Goal: Task Accomplishment & Management: Complete application form

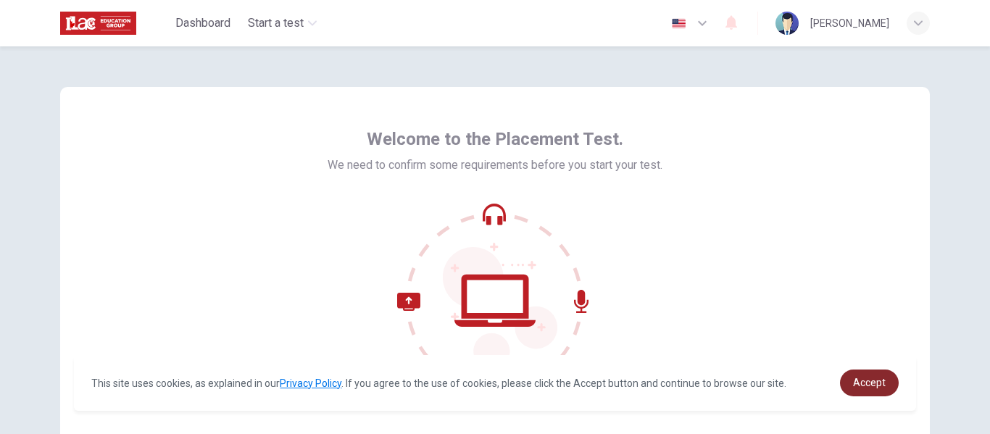
click at [878, 385] on span "Accept" at bounding box center [869, 383] width 33 height 12
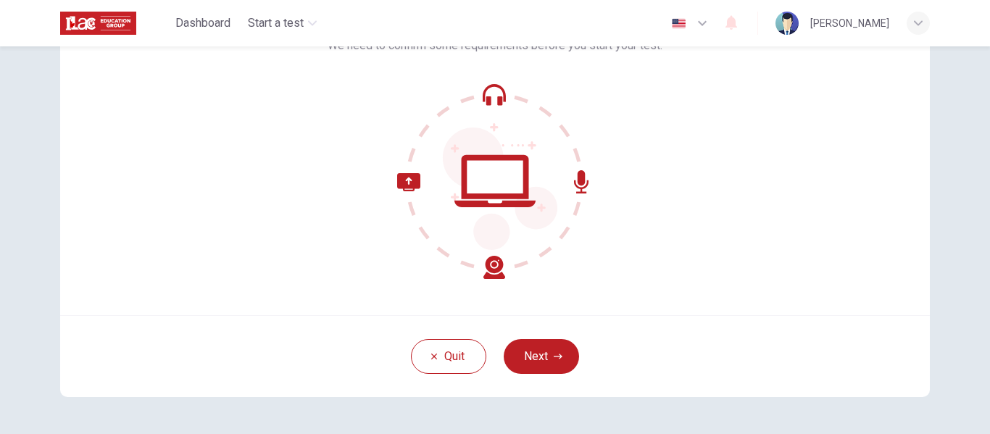
scroll to position [99, 0]
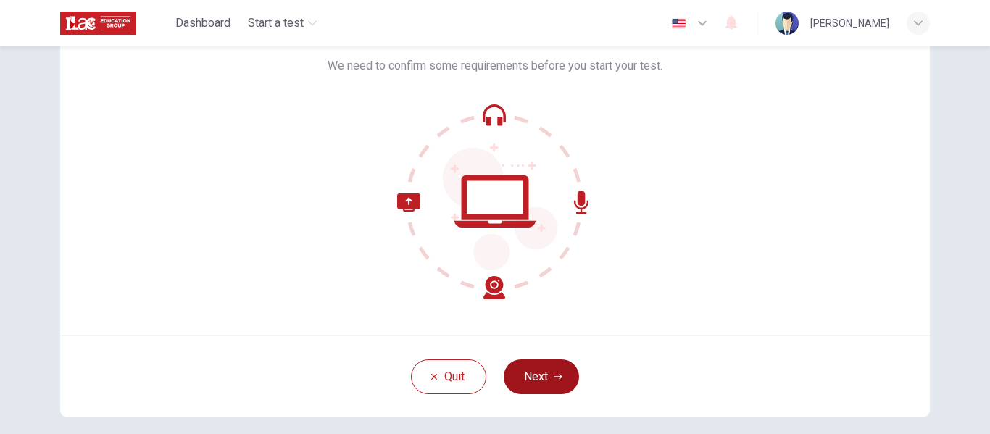
click at [536, 391] on button "Next" at bounding box center [541, 376] width 75 height 35
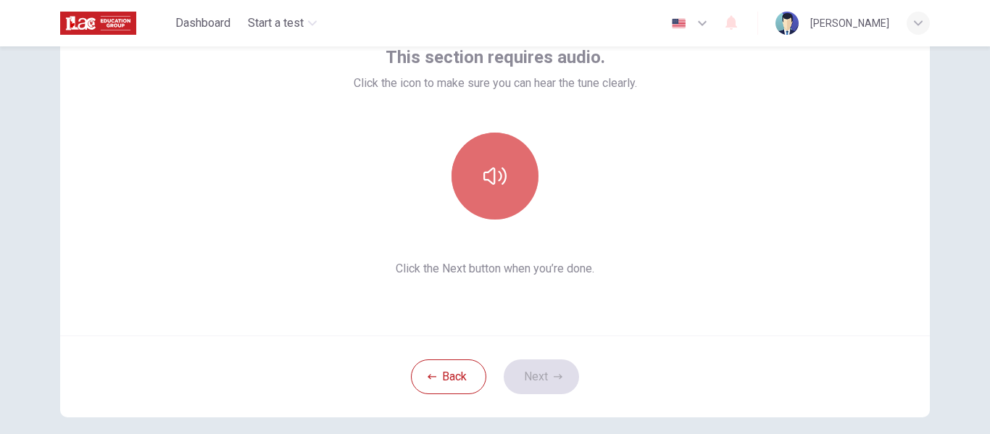
click at [488, 172] on icon "button" at bounding box center [494, 175] width 23 height 23
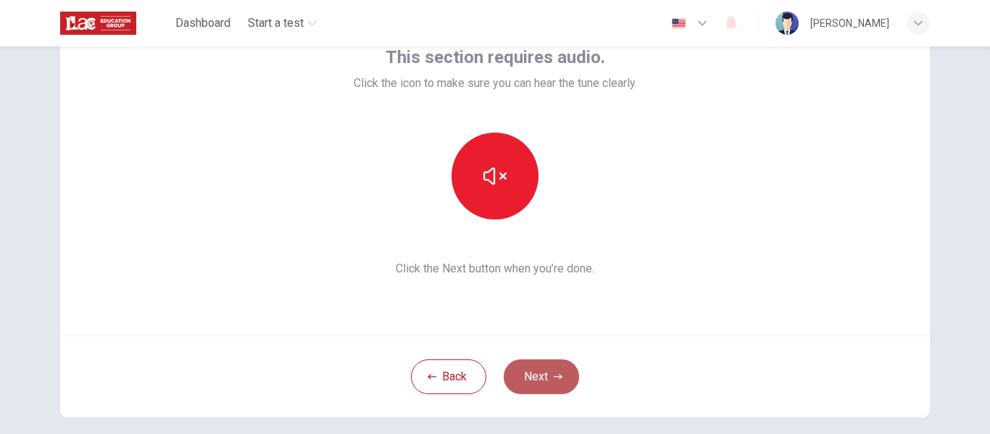
click at [557, 385] on button "Next" at bounding box center [541, 376] width 75 height 35
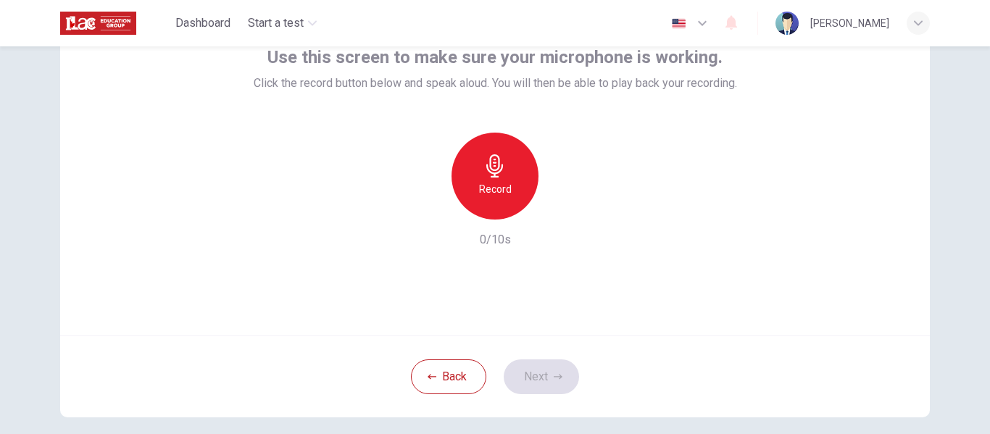
click at [492, 207] on div "Record" at bounding box center [494, 176] width 87 height 87
click at [566, 213] on div "button" at bounding box center [561, 207] width 23 height 23
click at [546, 379] on button "Next" at bounding box center [541, 376] width 75 height 35
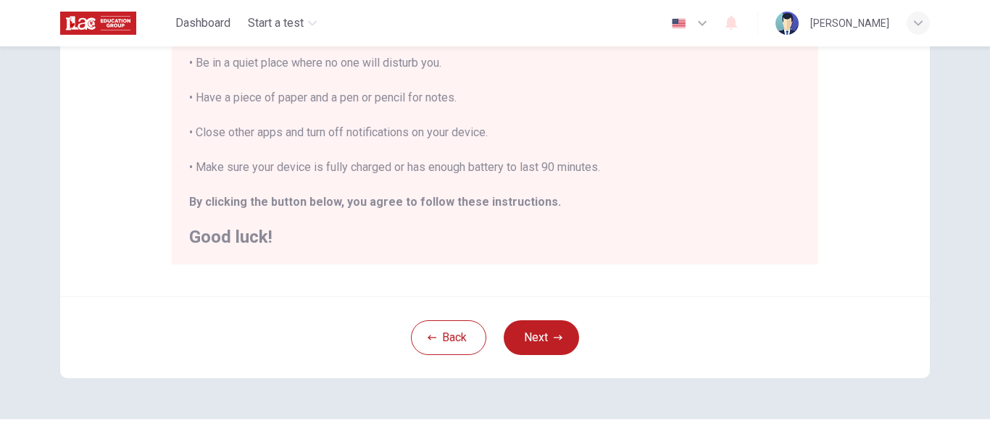
scroll to position [372, 0]
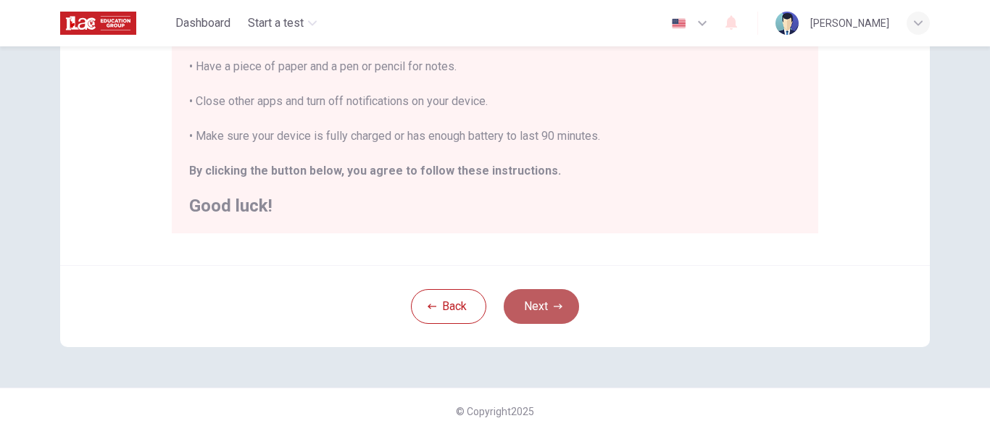
click at [535, 299] on button "Next" at bounding box center [541, 306] width 75 height 35
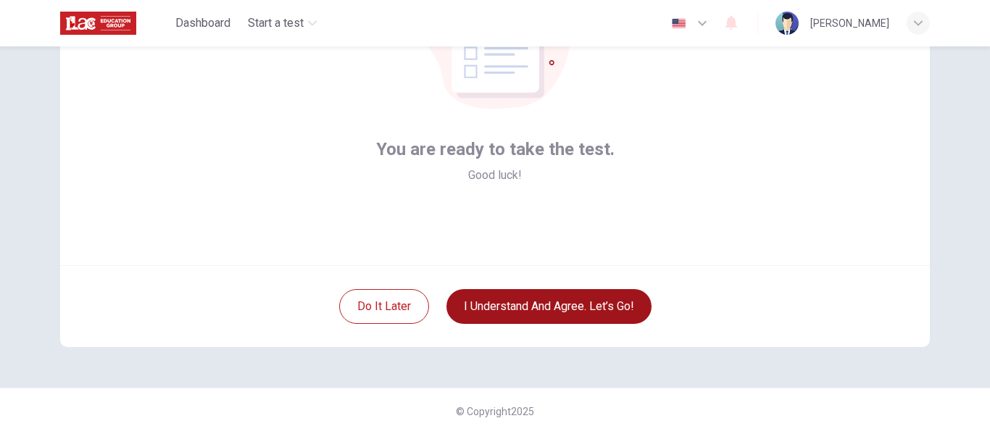
scroll to position [170, 0]
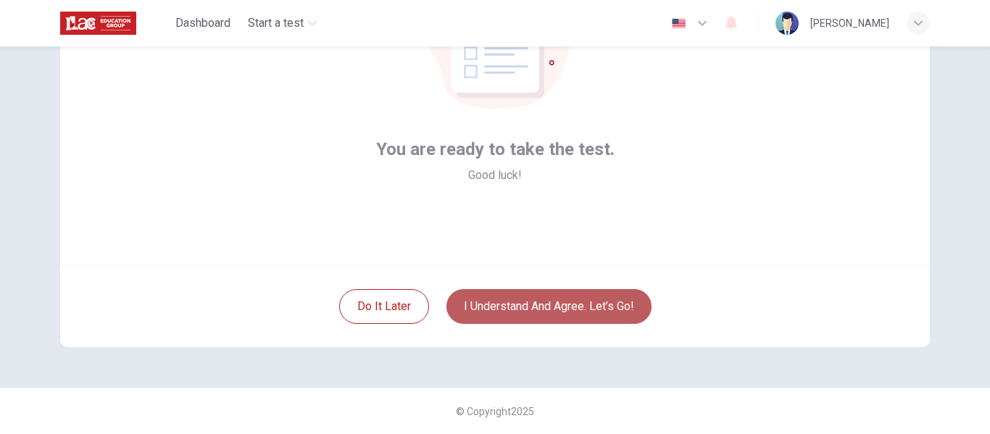
click at [616, 311] on button "I understand and agree. Let’s go!" at bounding box center [548, 306] width 205 height 35
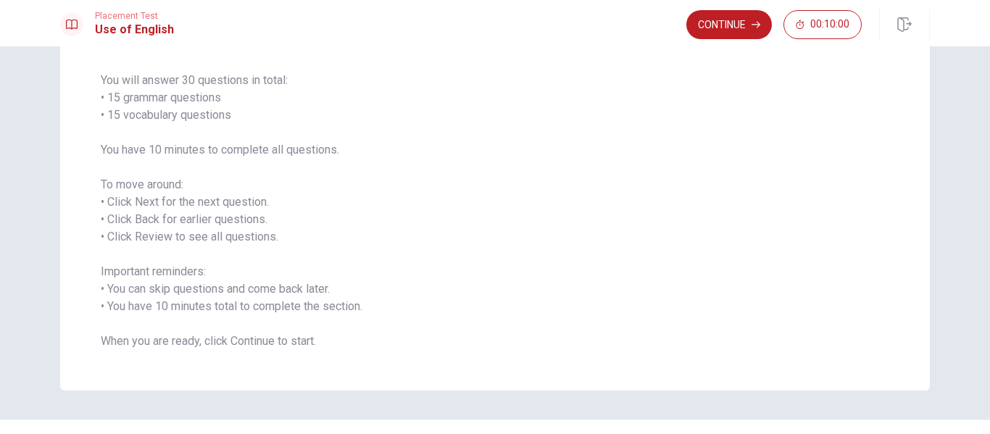
scroll to position [105, 0]
click at [723, 35] on button "Continue" at bounding box center [729, 24] width 86 height 29
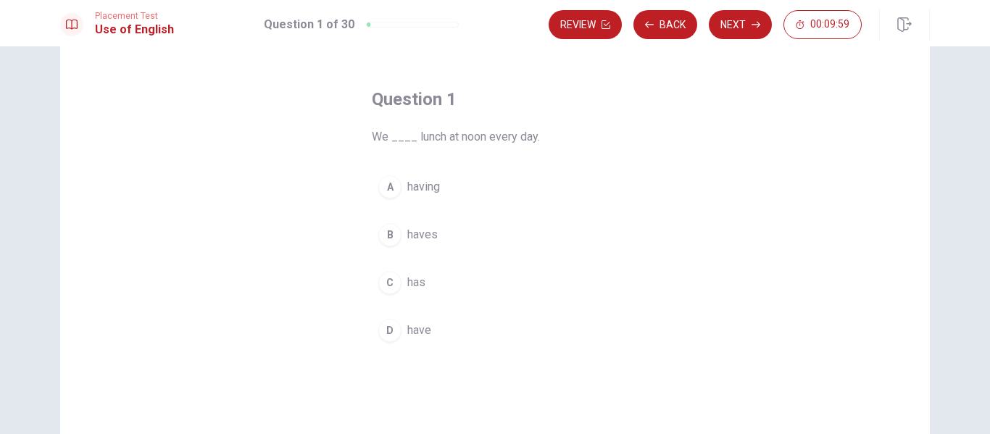
scroll to position [46, 0]
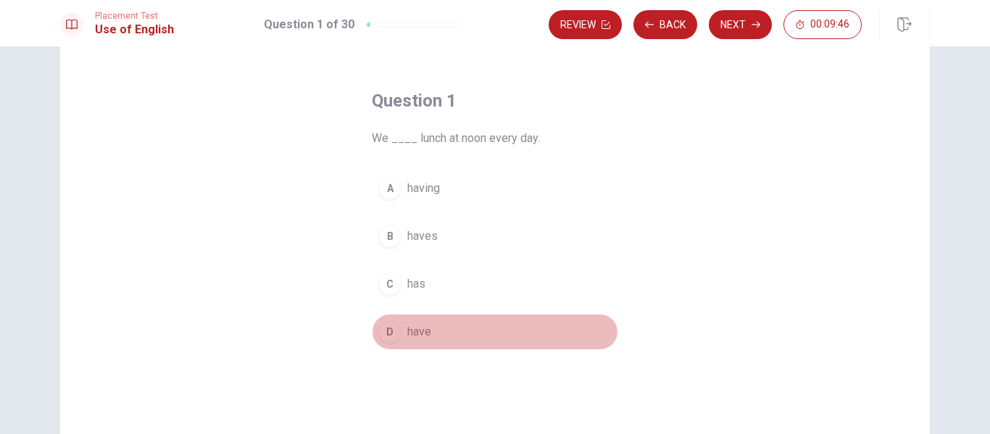
click at [409, 329] on span "have" at bounding box center [419, 331] width 24 height 17
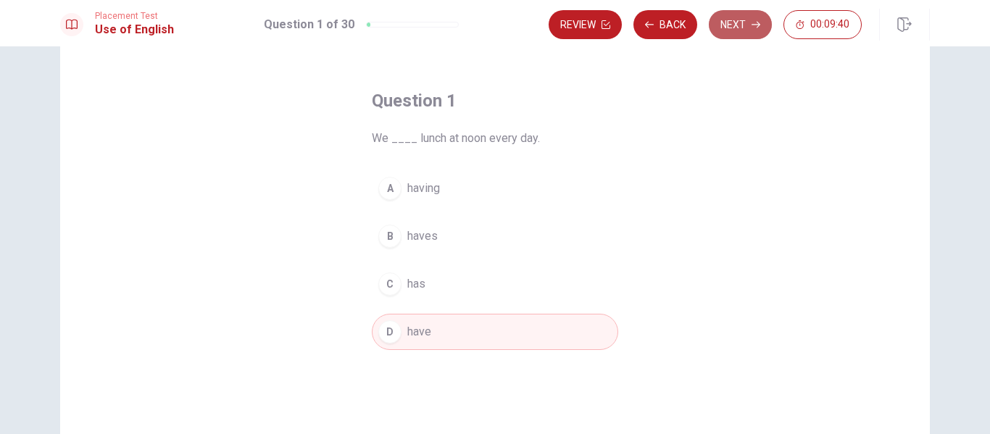
click at [730, 23] on button "Next" at bounding box center [740, 24] width 63 height 29
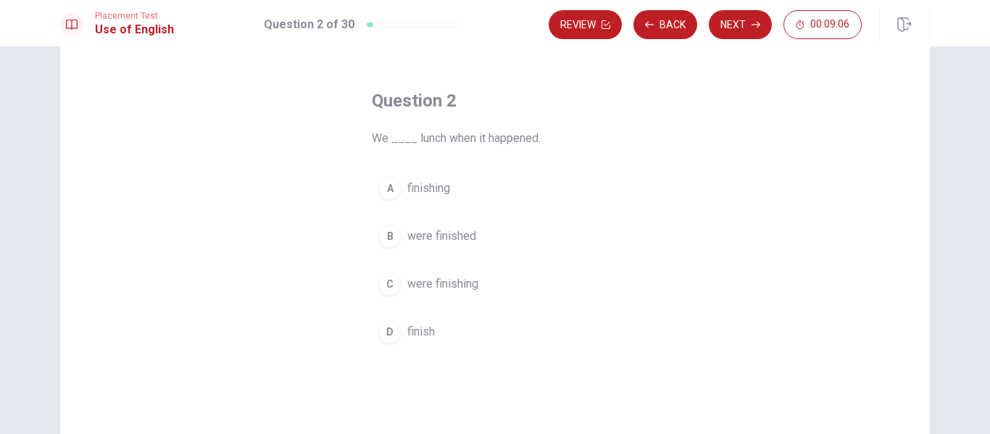
click at [446, 284] on span "were finishing" at bounding box center [442, 283] width 71 height 17
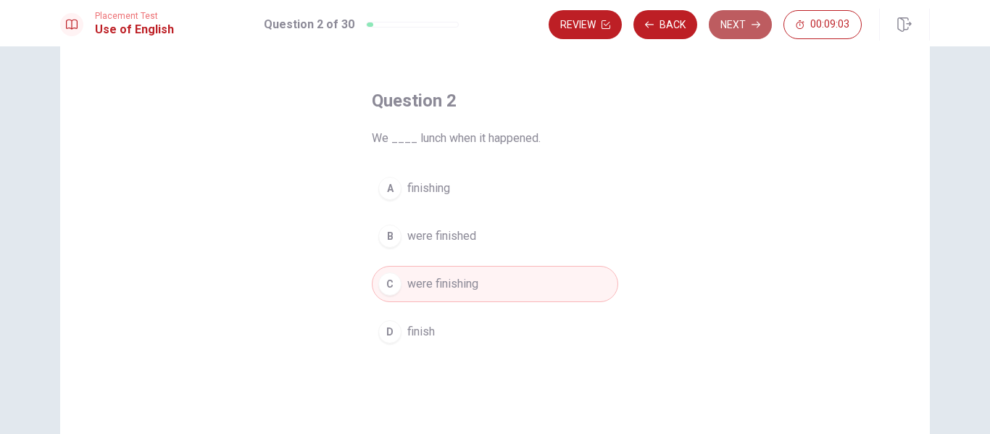
click at [737, 23] on button "Next" at bounding box center [740, 24] width 63 height 29
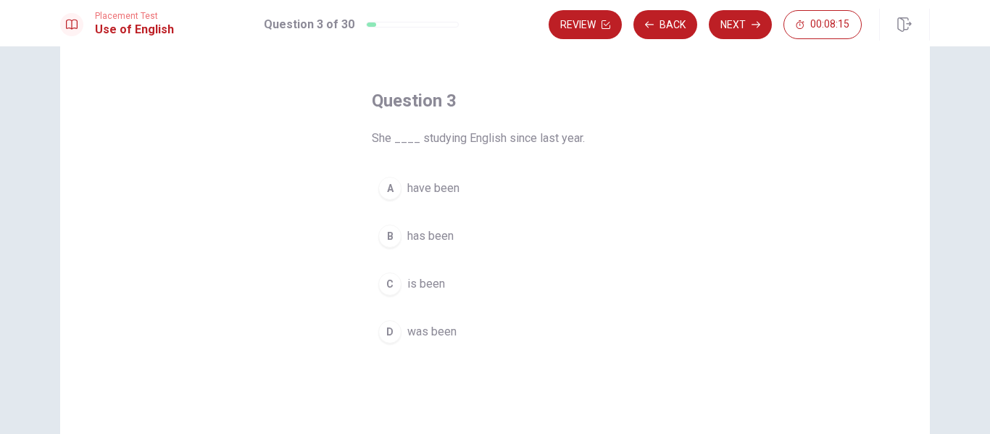
click at [709, 203] on div "Question 3 She ____ studying English since last year. A have been B has been C …" at bounding box center [495, 282] width 870 height 504
click at [423, 238] on span "has been" at bounding box center [430, 236] width 46 height 17
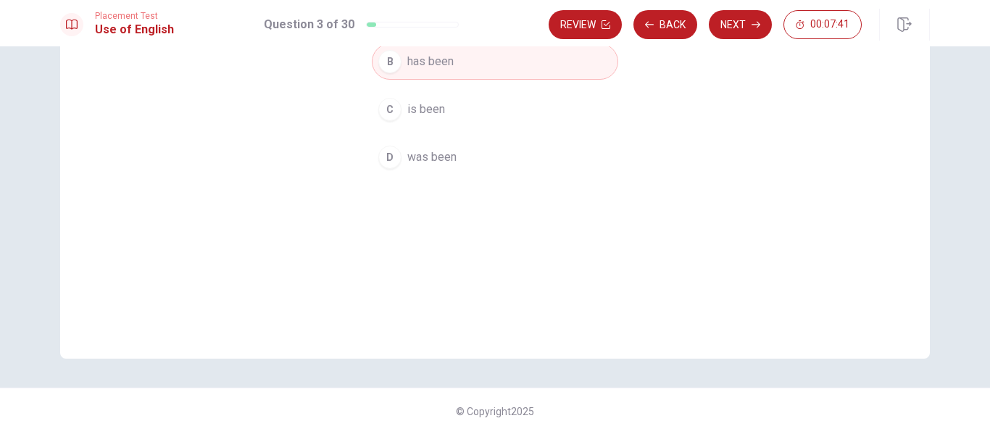
scroll to position [219, 0]
click at [744, 37] on button "Next" at bounding box center [740, 24] width 63 height 29
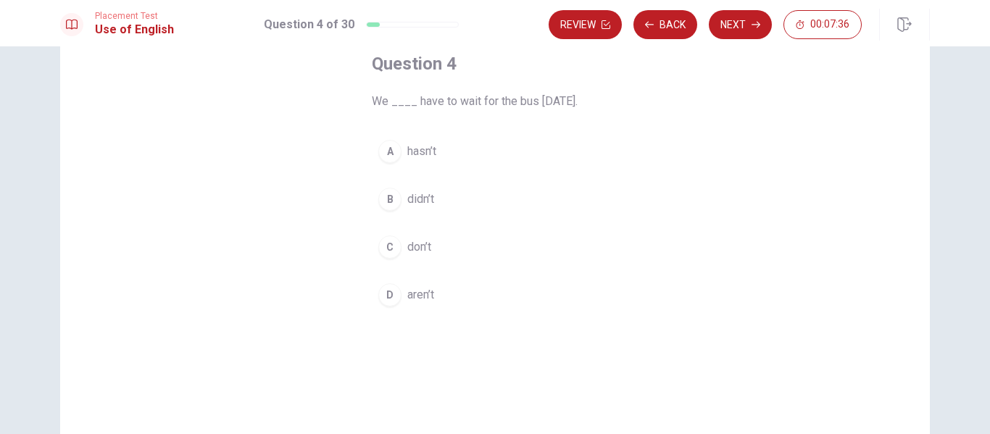
scroll to position [79, 0]
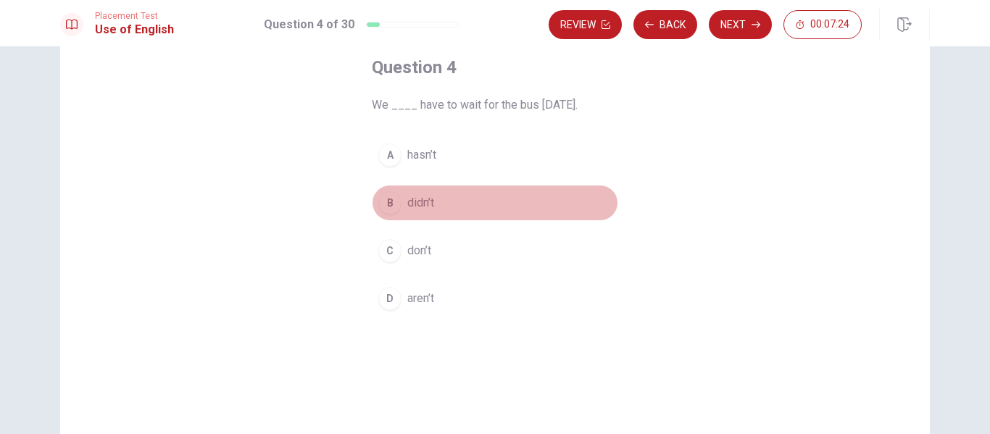
click at [419, 210] on span "didn’t" at bounding box center [420, 202] width 27 height 17
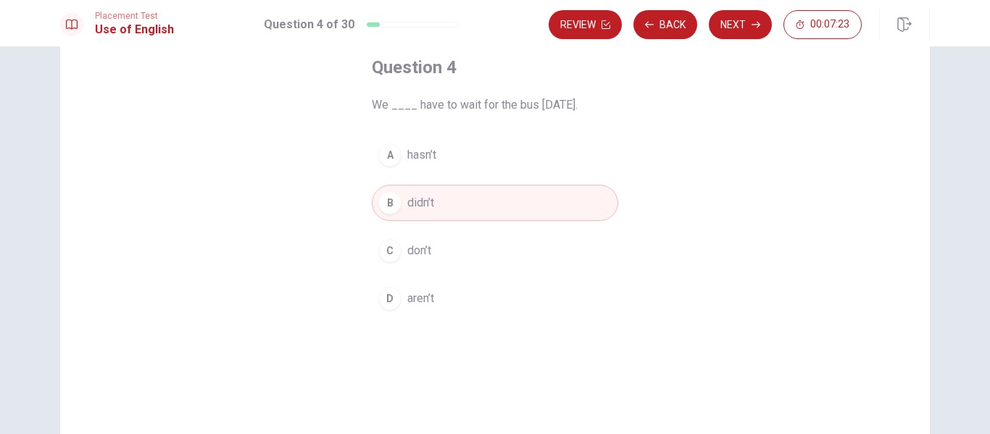
scroll to position [143, 0]
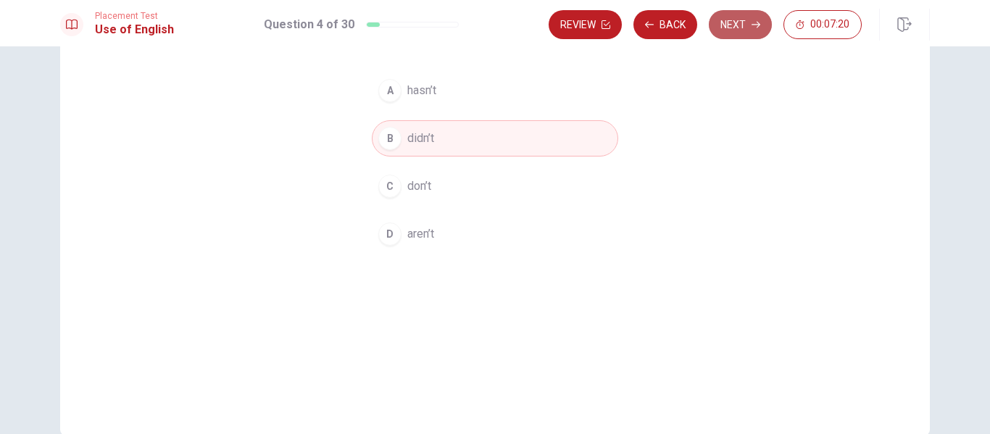
click at [744, 31] on button "Next" at bounding box center [740, 24] width 63 height 29
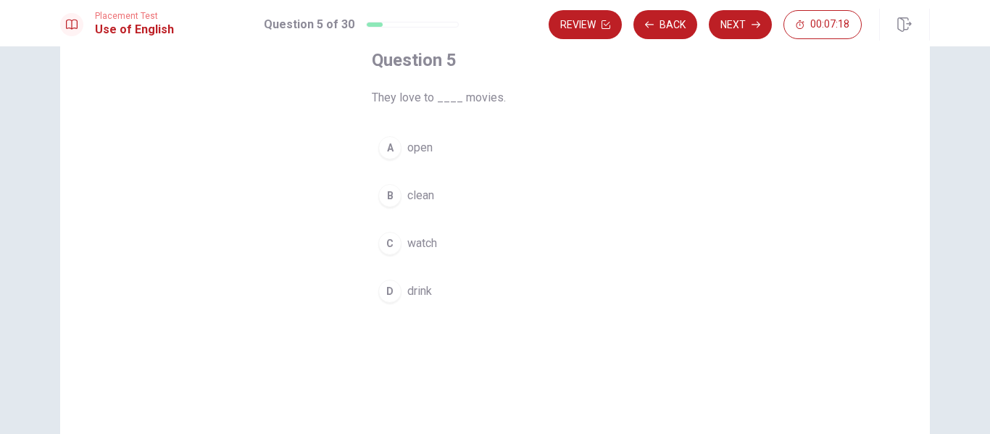
scroll to position [84, 0]
click at [433, 241] on span "watch" at bounding box center [422, 245] width 30 height 17
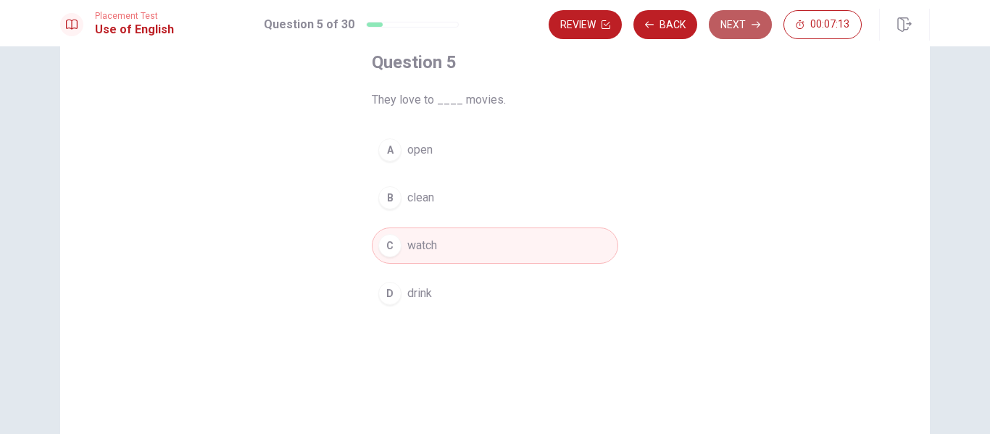
click at [727, 23] on button "Next" at bounding box center [740, 24] width 63 height 29
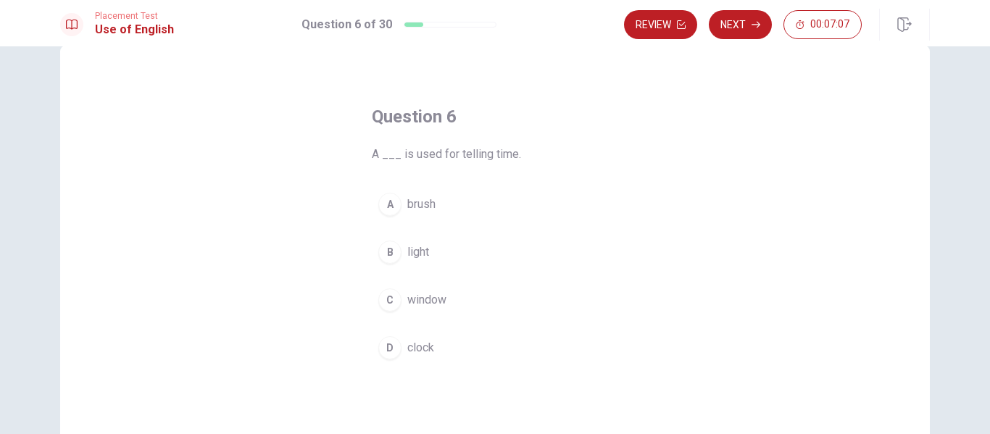
scroll to position [37, 0]
click at [428, 337] on span "clock" at bounding box center [420, 340] width 27 height 17
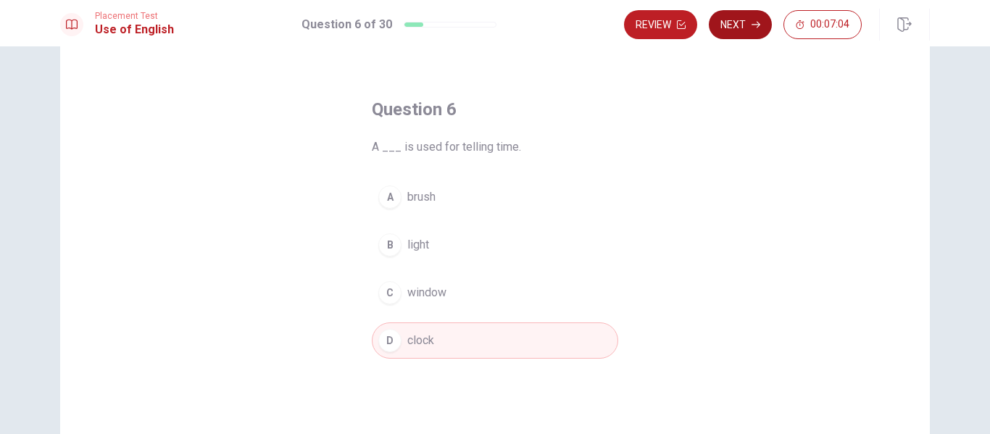
click at [744, 32] on button "Next" at bounding box center [740, 24] width 63 height 29
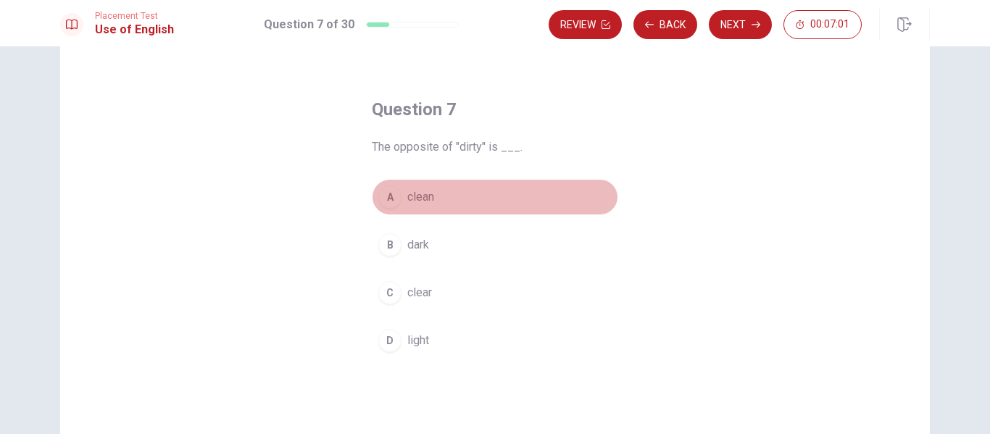
click at [409, 194] on span "clean" at bounding box center [420, 196] width 27 height 17
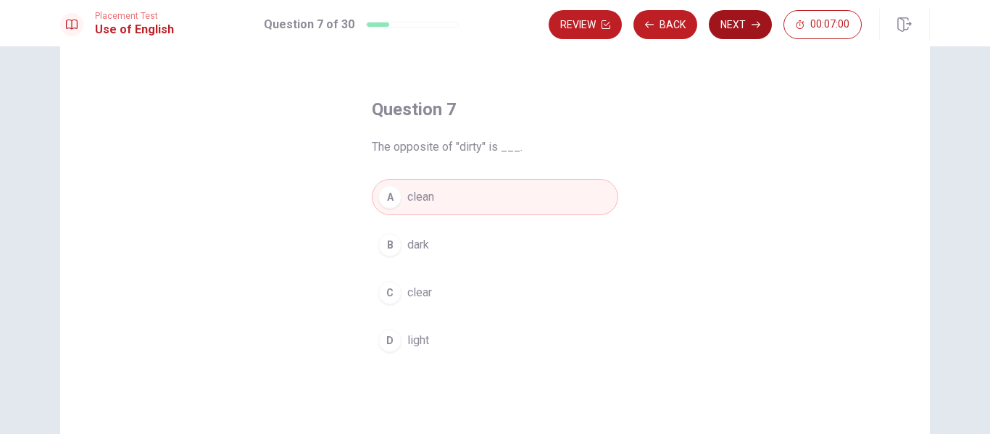
click at [742, 33] on button "Next" at bounding box center [740, 24] width 63 height 29
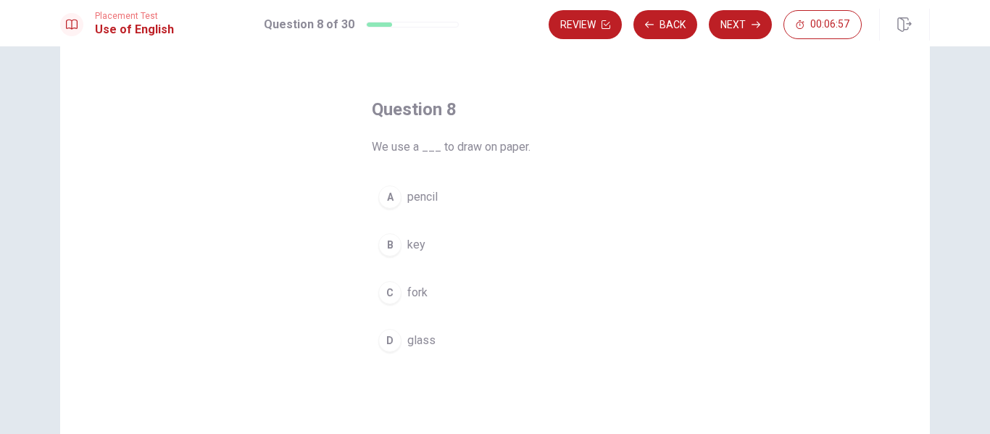
click at [428, 199] on span "pencil" at bounding box center [422, 196] width 30 height 17
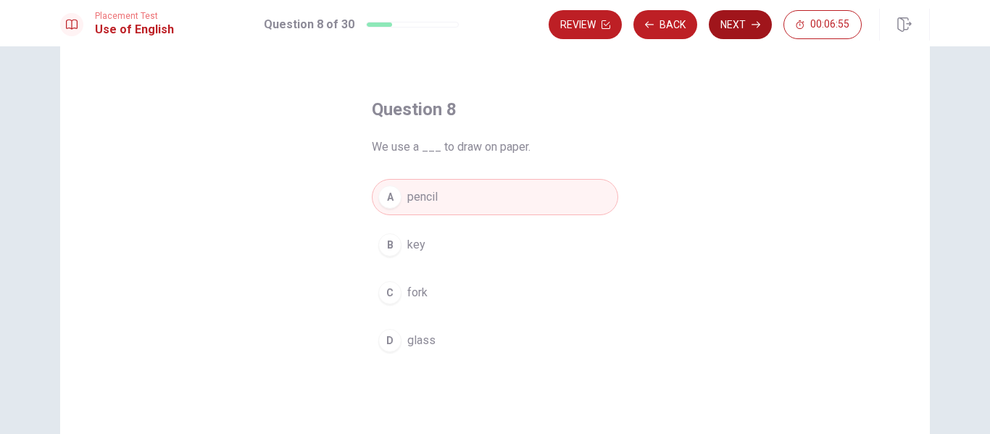
click at [722, 34] on button "Next" at bounding box center [740, 24] width 63 height 29
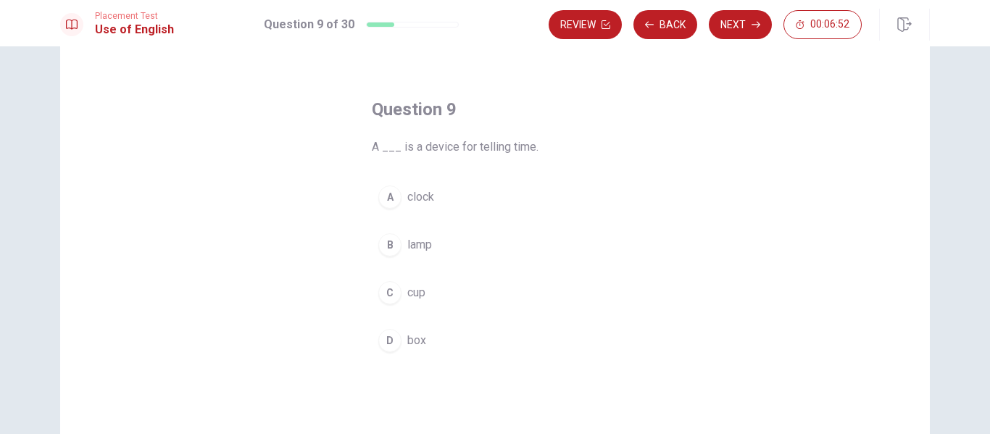
click at [425, 199] on span "clock" at bounding box center [420, 196] width 27 height 17
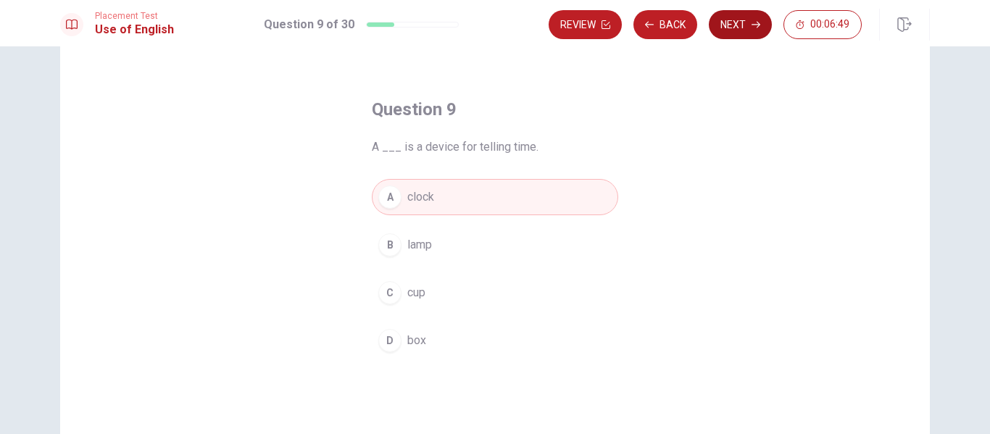
click at [733, 27] on button "Next" at bounding box center [740, 24] width 63 height 29
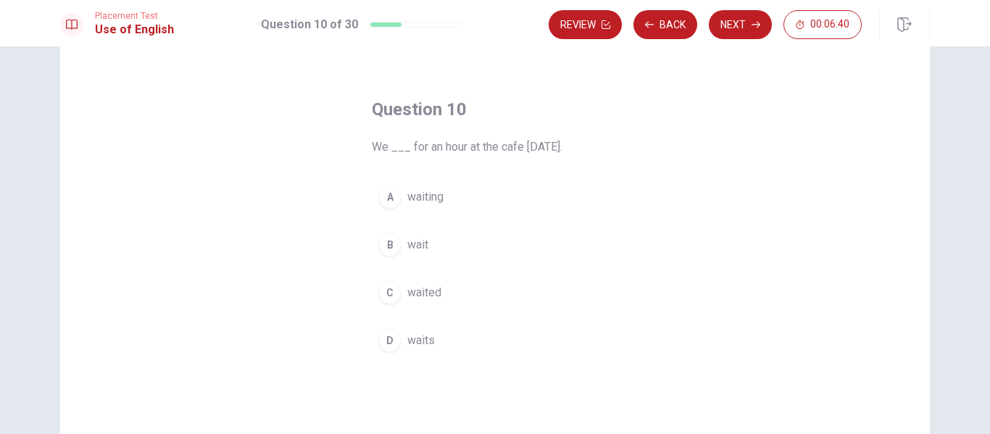
click at [420, 296] on span "waited" at bounding box center [424, 292] width 34 height 17
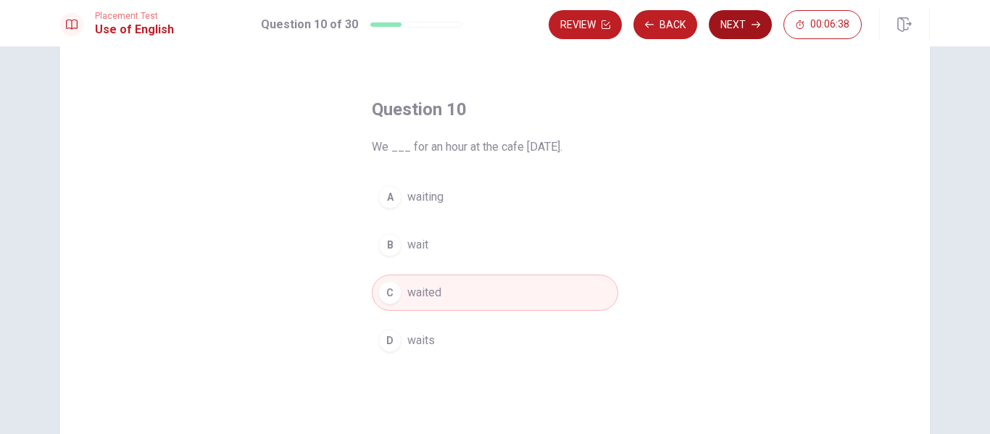
click at [742, 38] on button "Next" at bounding box center [740, 24] width 63 height 29
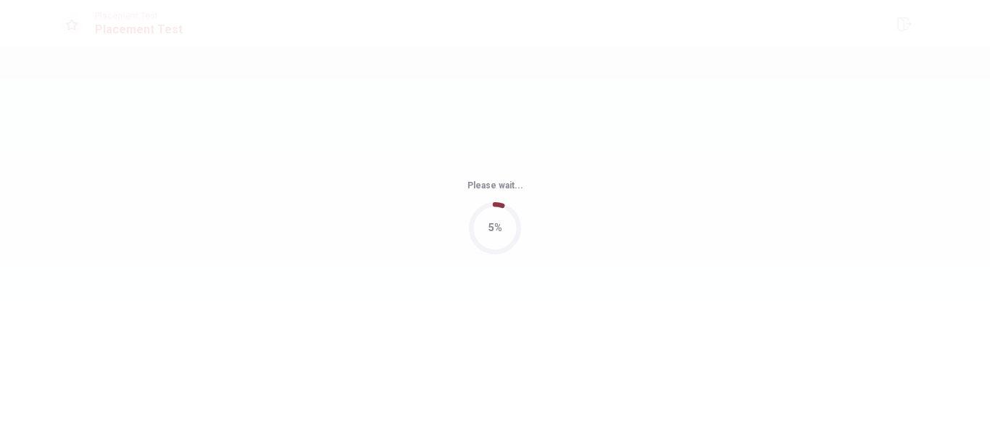
scroll to position [0, 0]
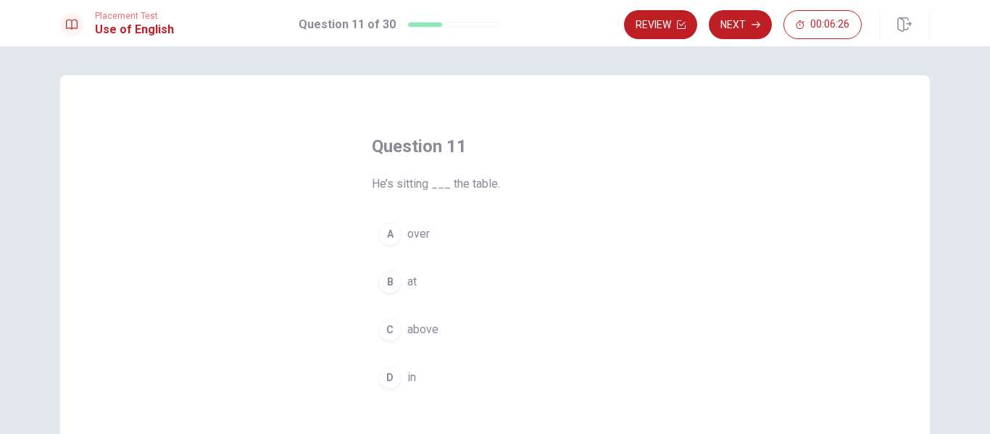
click at [414, 366] on button "D in" at bounding box center [495, 377] width 246 height 36
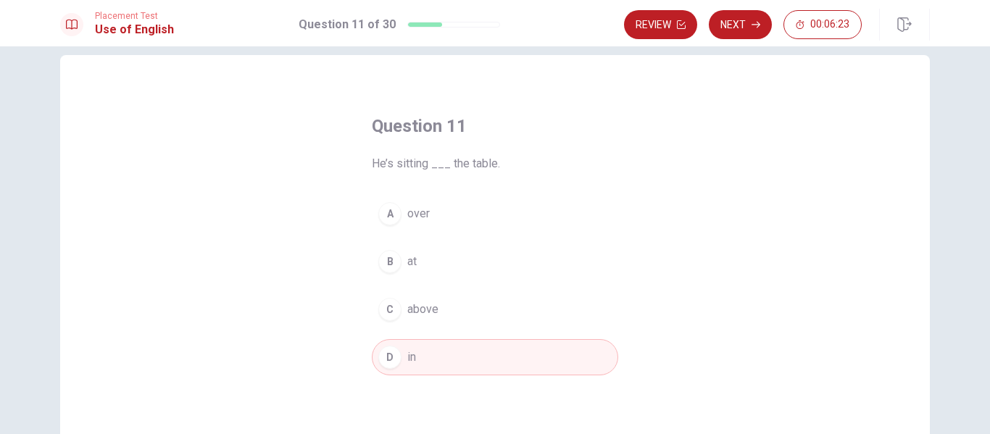
scroll to position [24, 0]
click at [728, 35] on button "Next" at bounding box center [740, 24] width 63 height 29
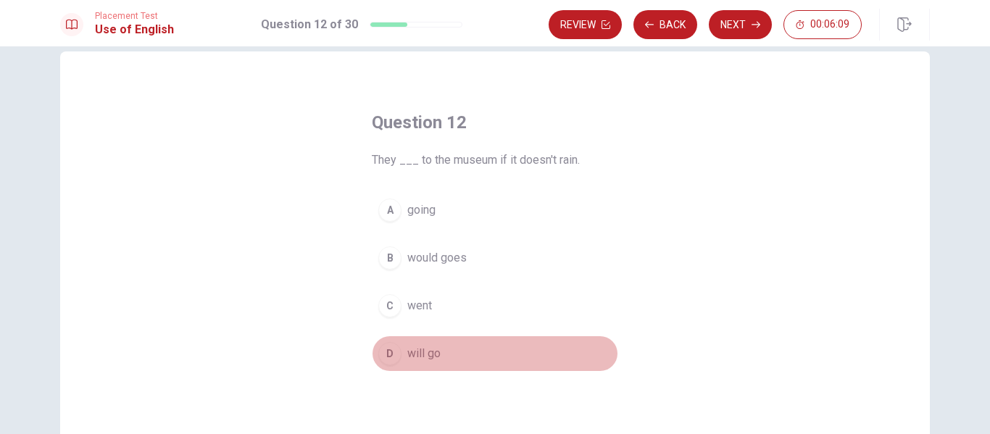
click at [418, 359] on span "will go" at bounding box center [423, 353] width 33 height 17
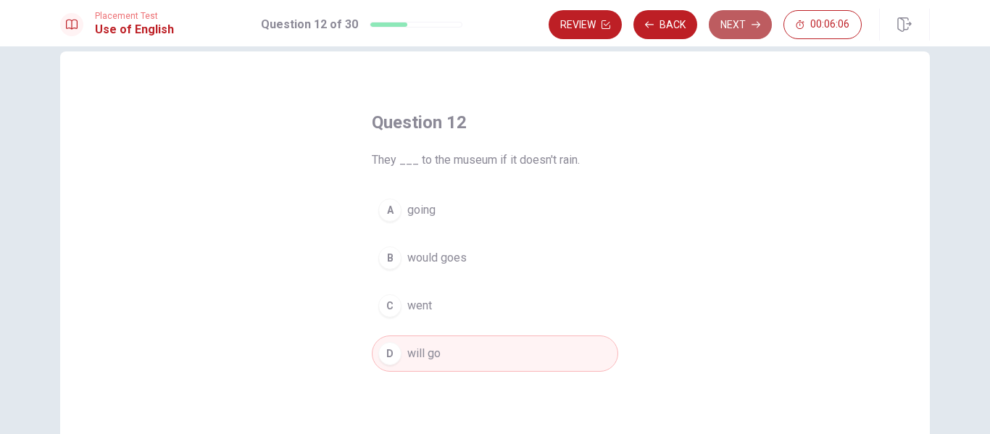
click at [733, 26] on button "Next" at bounding box center [740, 24] width 63 height 29
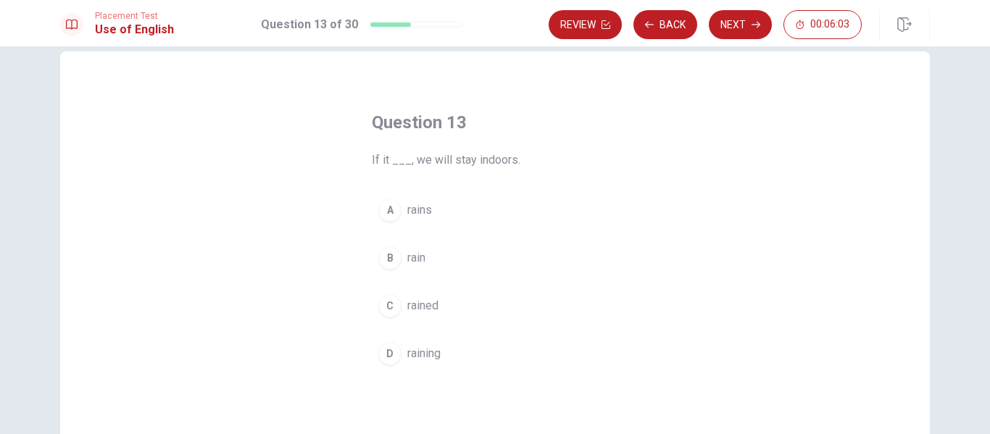
click at [425, 217] on span "rains" at bounding box center [419, 209] width 25 height 17
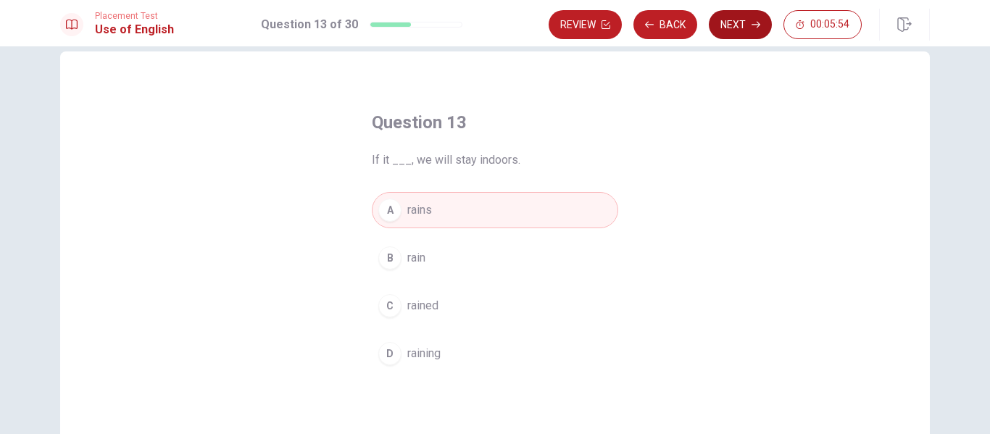
click at [736, 20] on button "Next" at bounding box center [740, 24] width 63 height 29
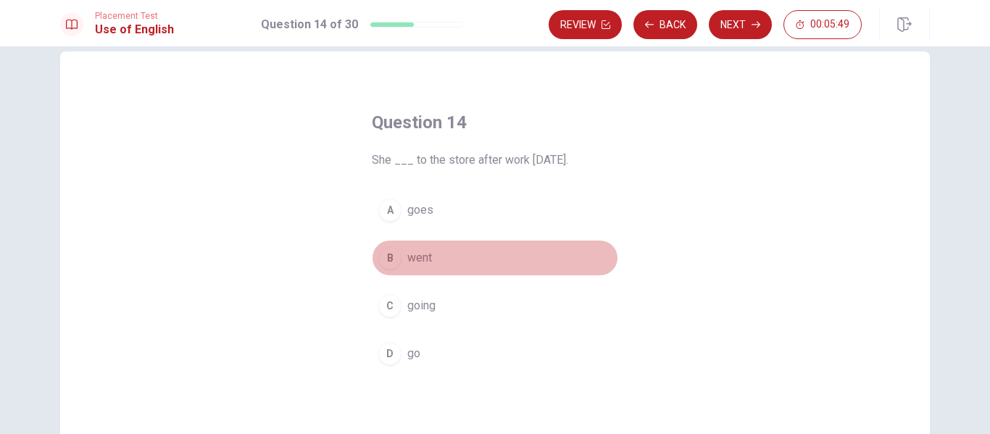
click at [414, 260] on span "went" at bounding box center [419, 257] width 25 height 17
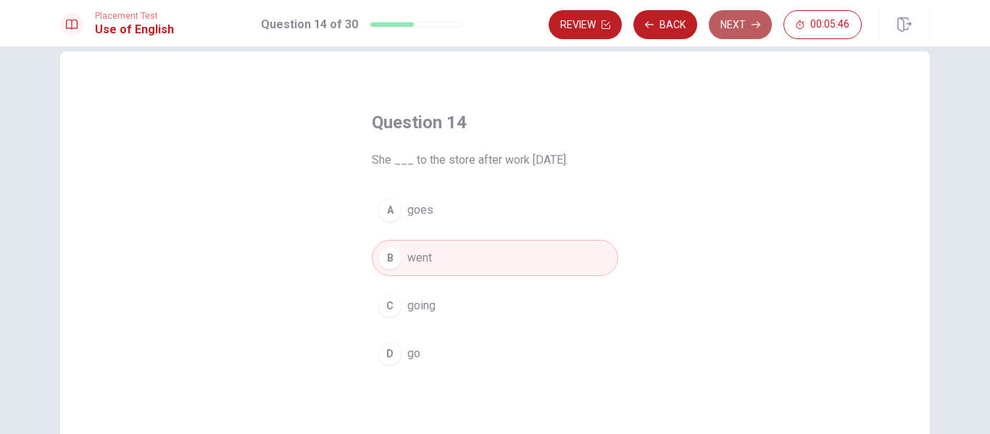
click at [741, 28] on button "Next" at bounding box center [740, 24] width 63 height 29
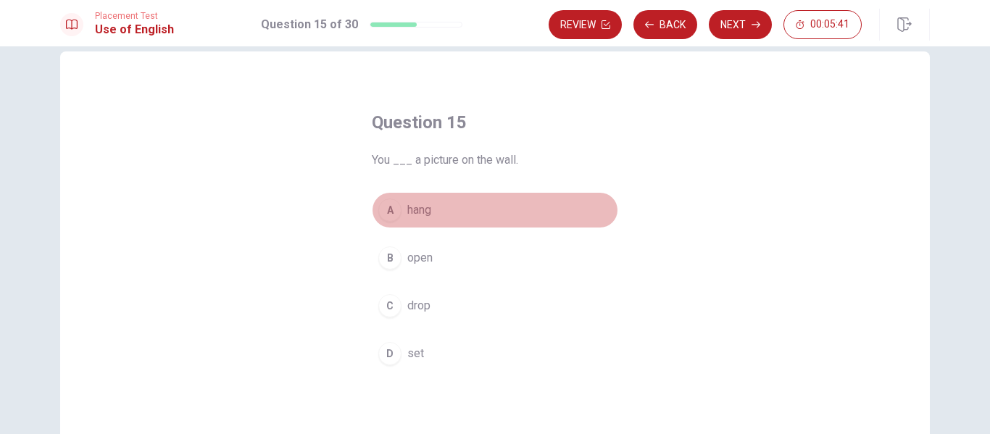
click at [414, 216] on span "hang" at bounding box center [419, 209] width 24 height 17
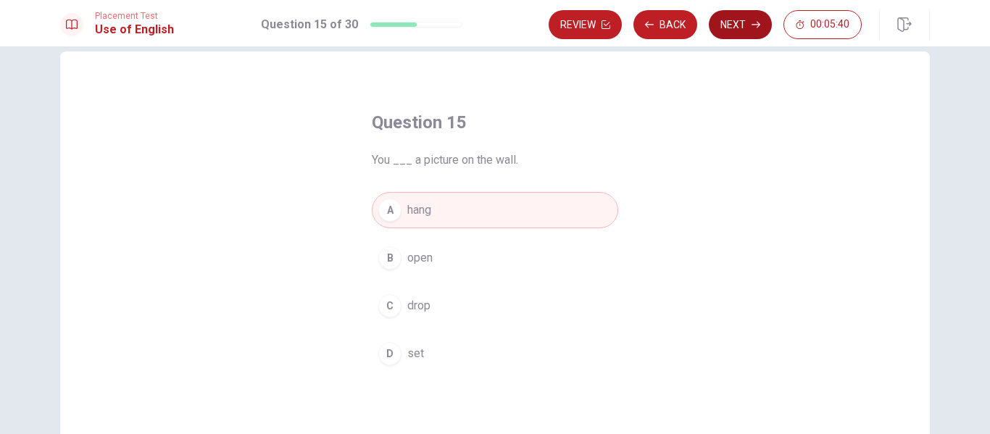
click at [725, 33] on button "Next" at bounding box center [740, 24] width 63 height 29
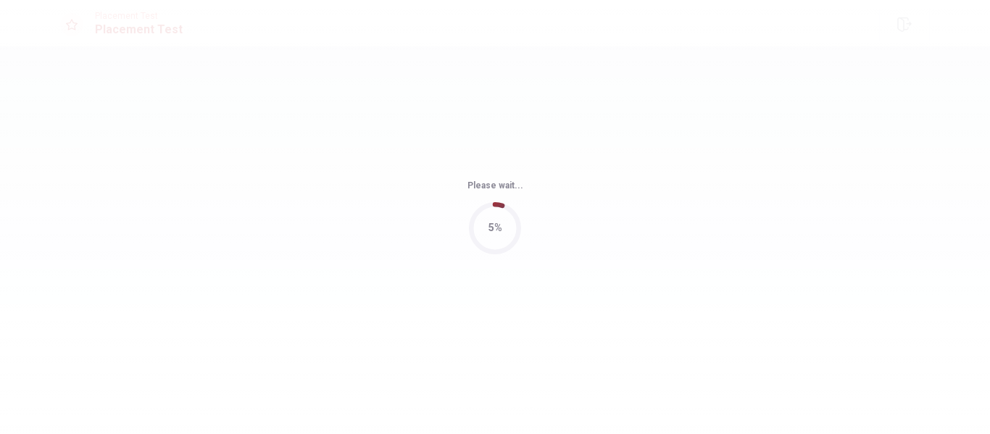
scroll to position [0, 0]
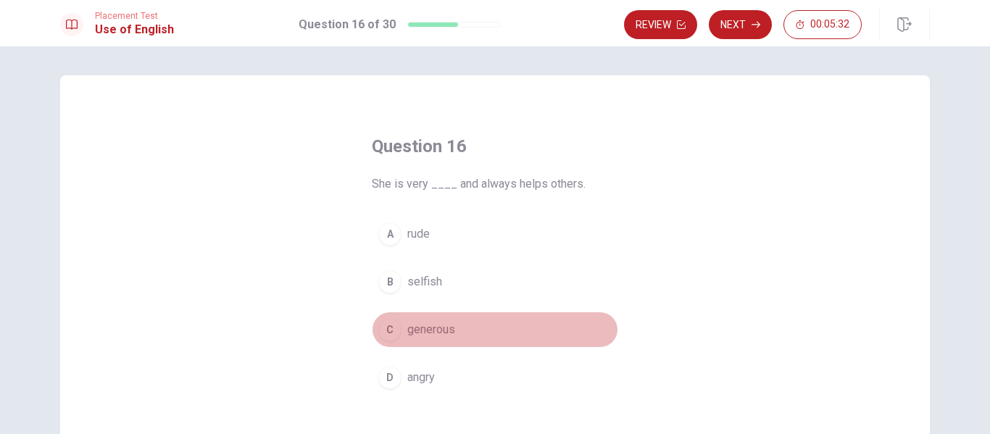
click at [441, 336] on span "generous" at bounding box center [431, 329] width 48 height 17
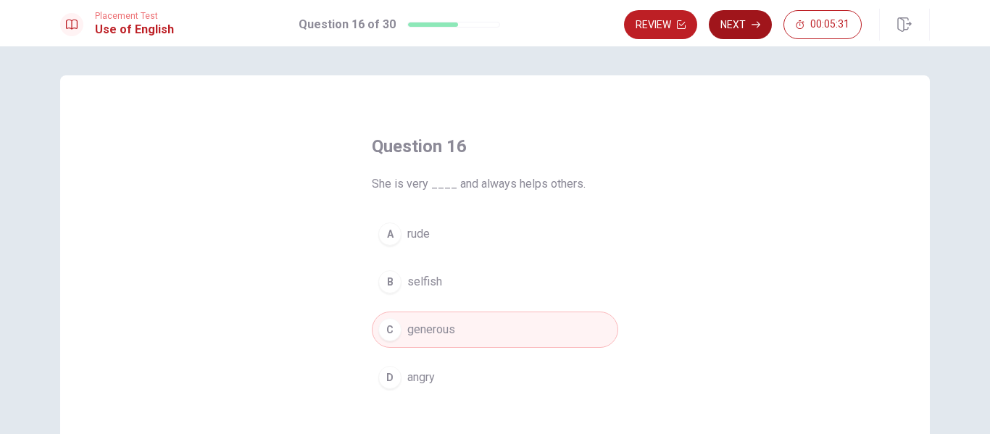
click at [731, 33] on button "Next" at bounding box center [740, 24] width 63 height 29
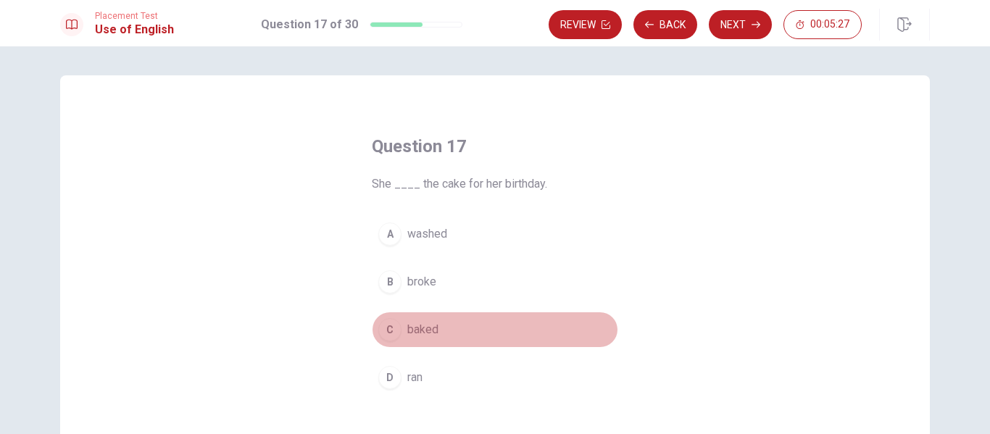
click at [417, 321] on span "baked" at bounding box center [422, 329] width 31 height 17
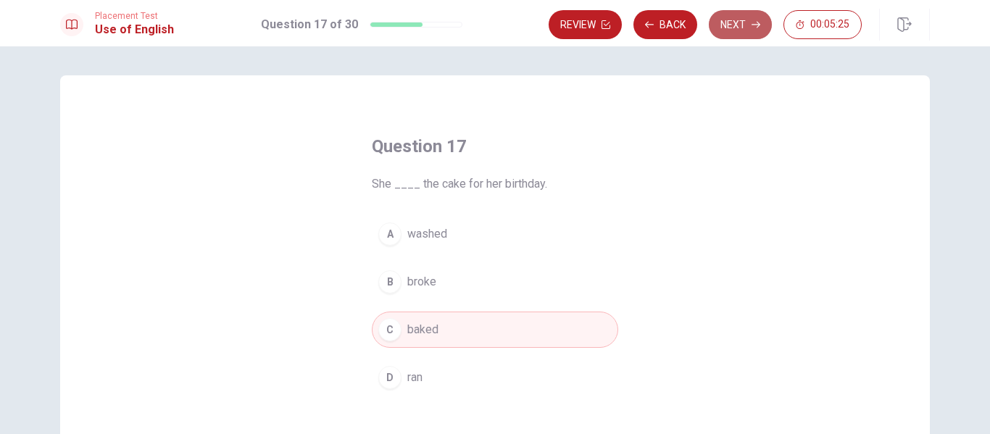
click at [724, 36] on button "Next" at bounding box center [740, 24] width 63 height 29
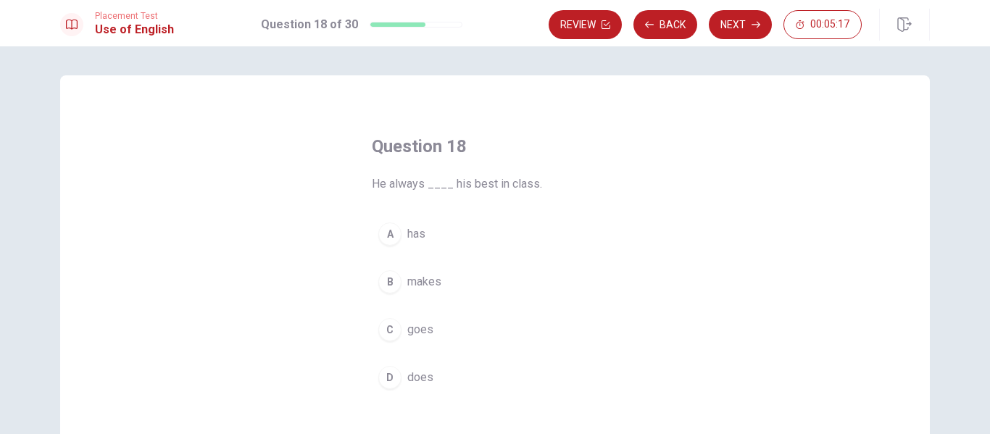
click at [424, 359] on div "A has B makes C goes D does" at bounding box center [495, 306] width 246 height 180
click at [420, 372] on span "does" at bounding box center [420, 377] width 26 height 17
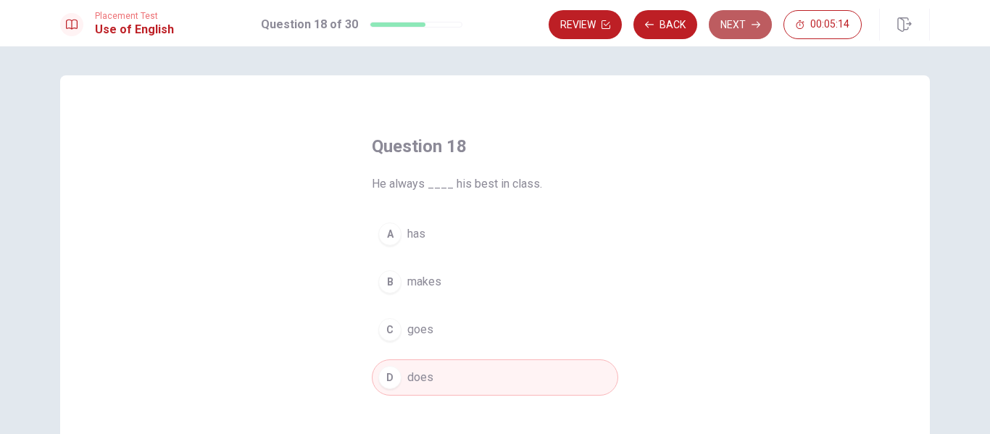
click at [720, 28] on button "Next" at bounding box center [740, 24] width 63 height 29
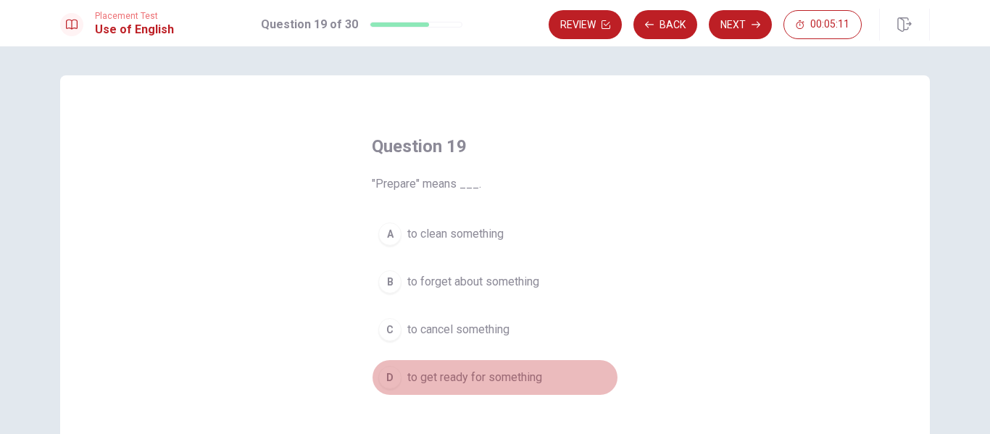
click at [470, 368] on button "D to get ready for something" at bounding box center [495, 377] width 246 height 36
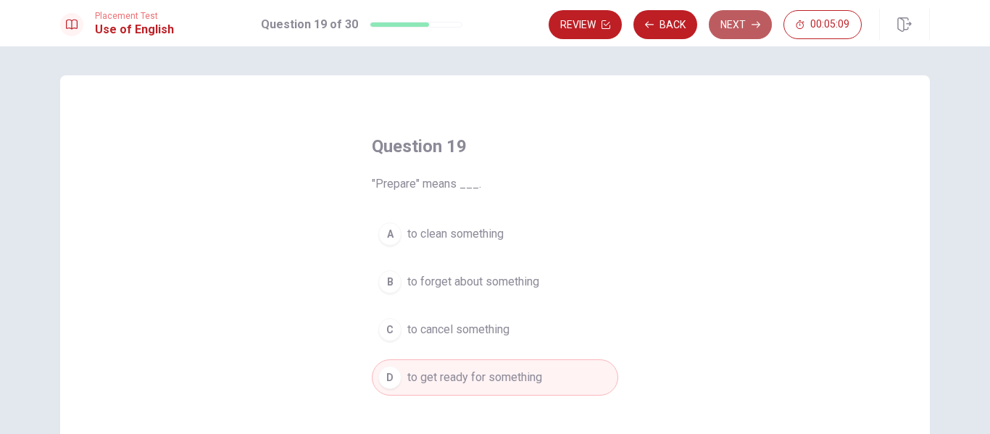
click at [743, 33] on button "Next" at bounding box center [740, 24] width 63 height 29
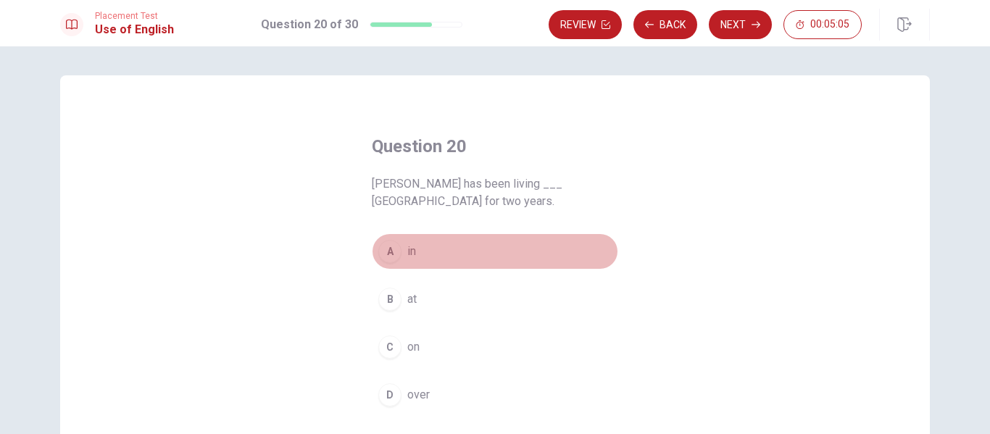
click at [425, 264] on button "A in" at bounding box center [495, 251] width 246 height 36
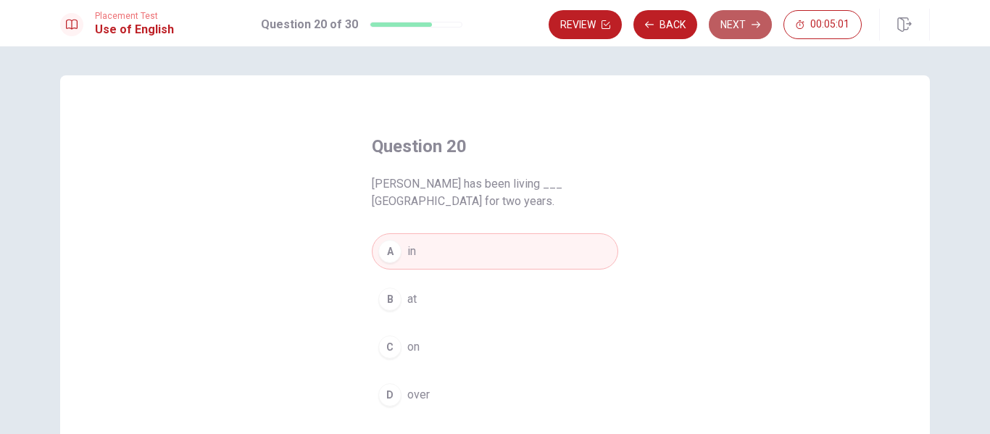
click at [729, 23] on button "Next" at bounding box center [740, 24] width 63 height 29
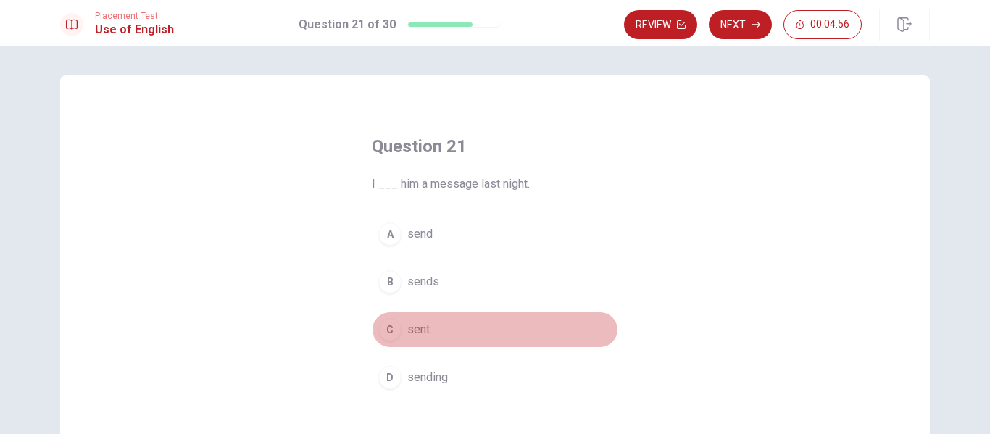
click at [458, 322] on button "C sent" at bounding box center [495, 330] width 246 height 36
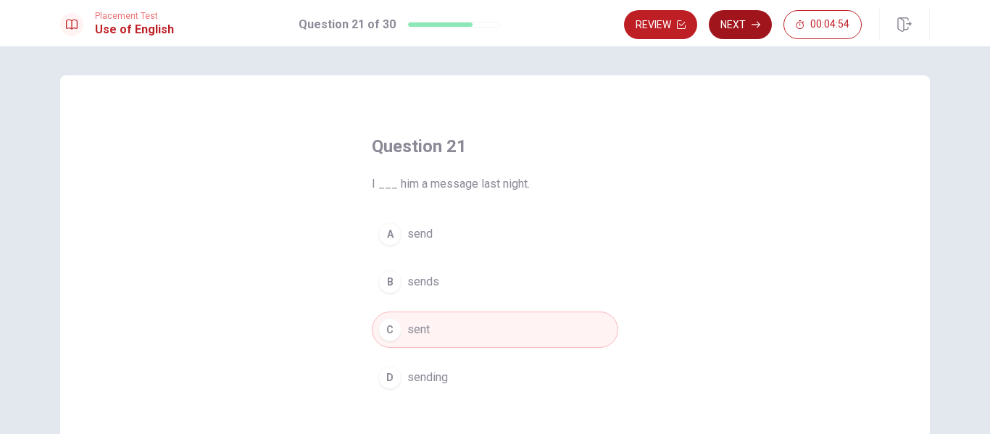
click at [736, 38] on button "Next" at bounding box center [740, 24] width 63 height 29
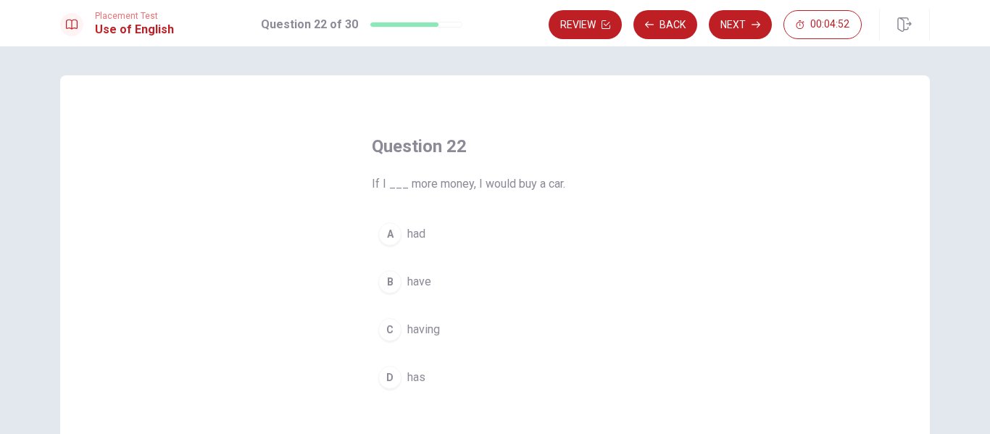
click at [456, 234] on button "A had" at bounding box center [495, 234] width 246 height 36
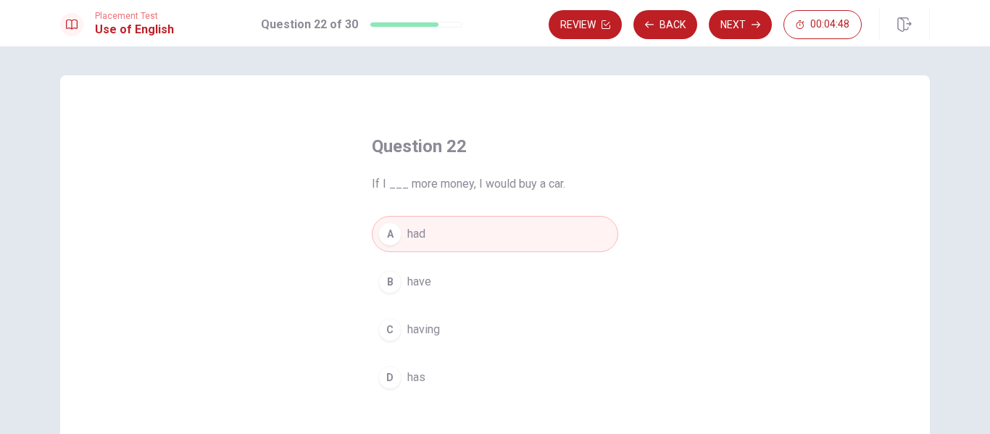
click at [488, 267] on button "B have" at bounding box center [495, 282] width 246 height 36
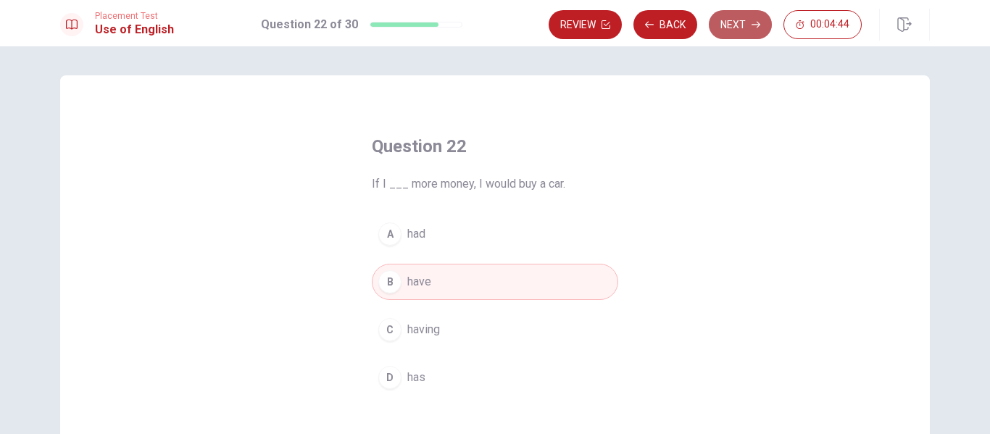
click at [734, 22] on button "Next" at bounding box center [740, 24] width 63 height 29
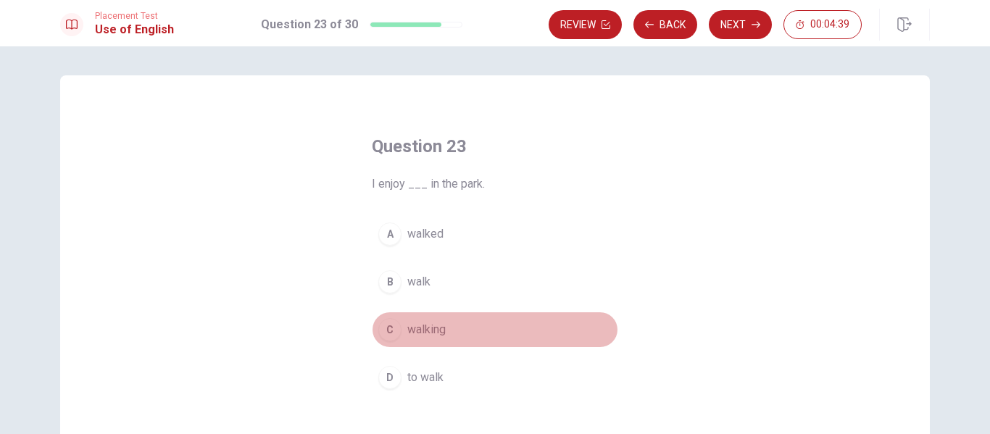
click at [430, 328] on span "walking" at bounding box center [426, 329] width 38 height 17
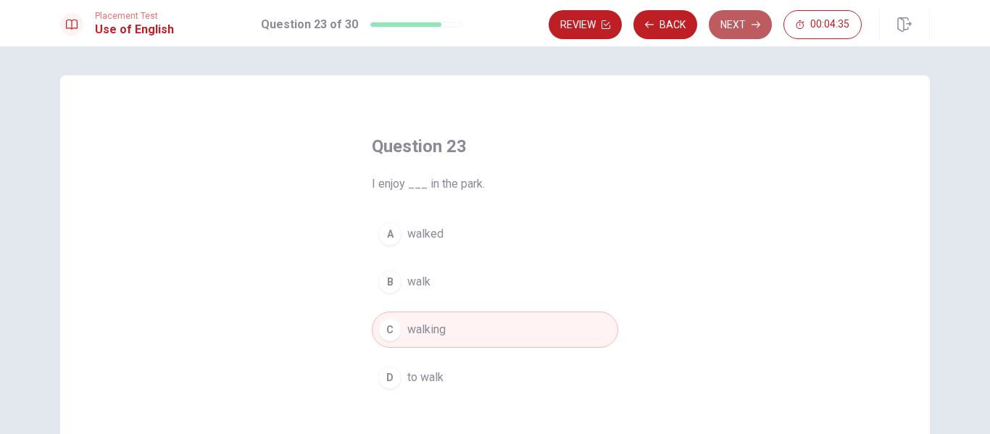
click at [725, 31] on button "Next" at bounding box center [740, 24] width 63 height 29
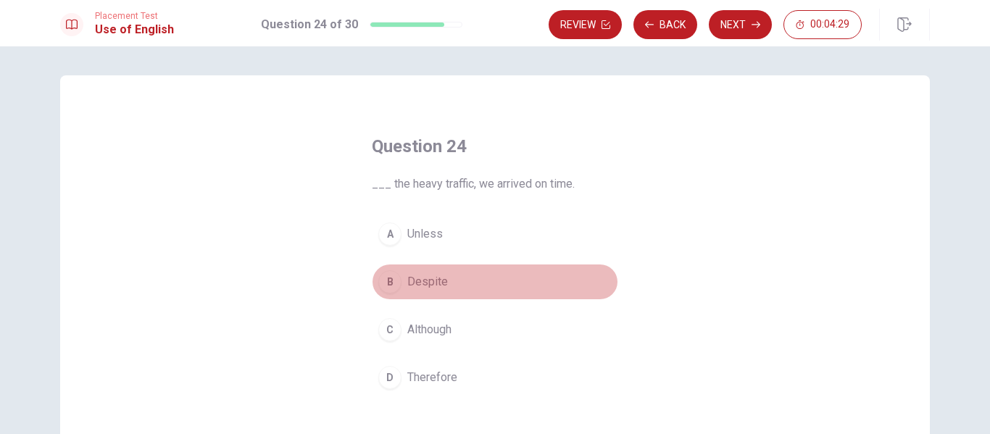
click at [425, 276] on span "Despite" at bounding box center [427, 281] width 41 height 17
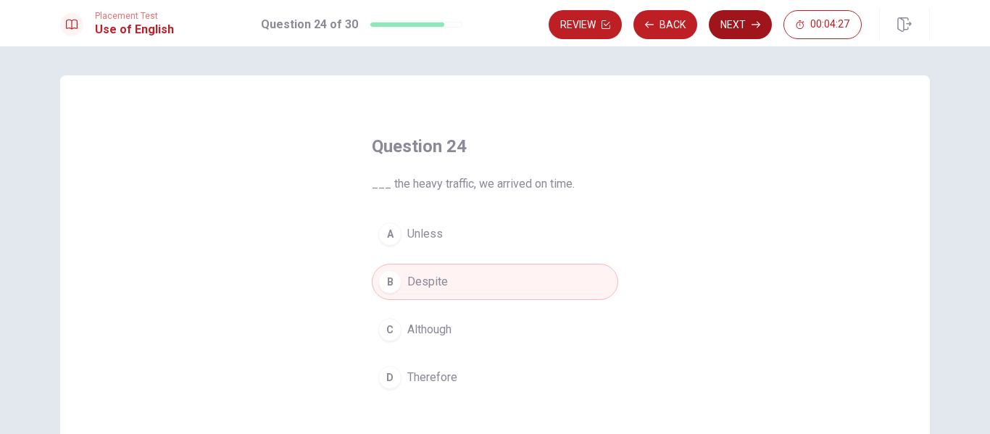
click at [731, 25] on button "Next" at bounding box center [740, 24] width 63 height 29
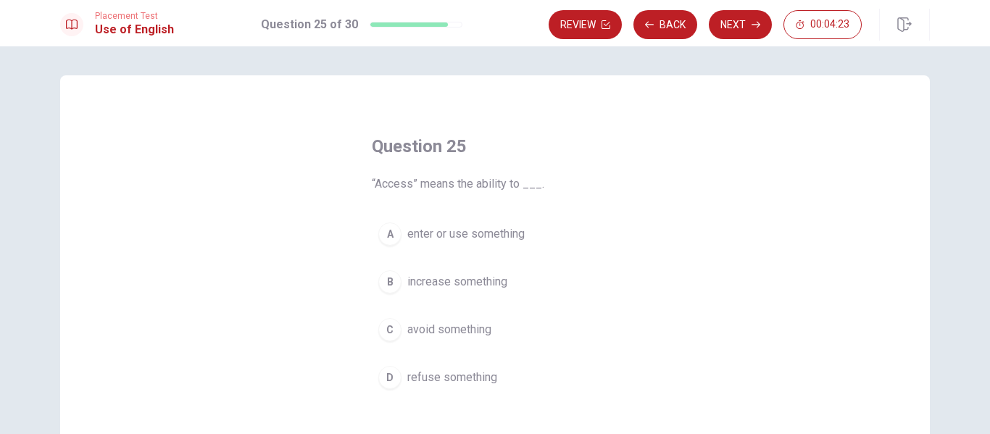
click at [462, 240] on span "enter or use something" at bounding box center [465, 233] width 117 height 17
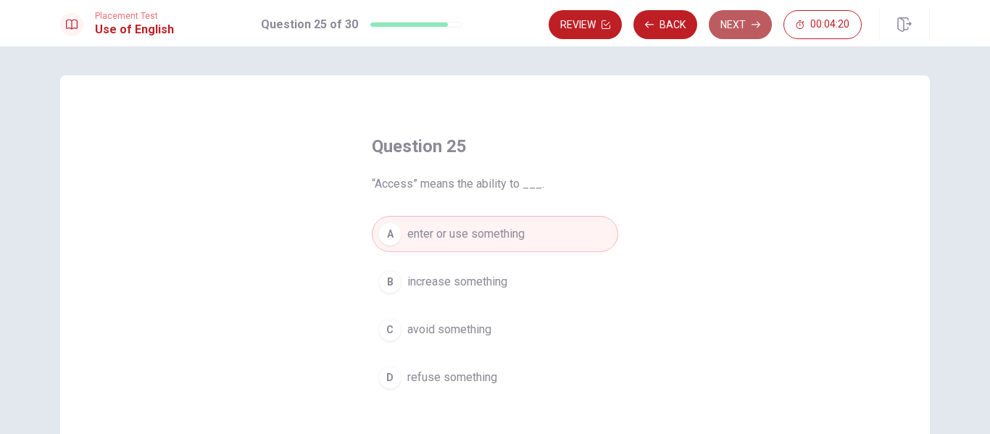
click at [738, 26] on button "Next" at bounding box center [740, 24] width 63 height 29
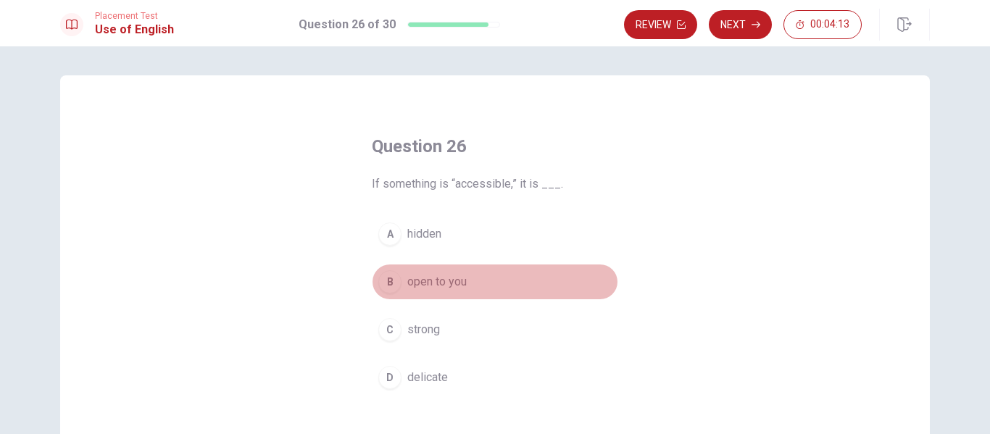
click at [451, 270] on button "B open to you" at bounding box center [495, 282] width 246 height 36
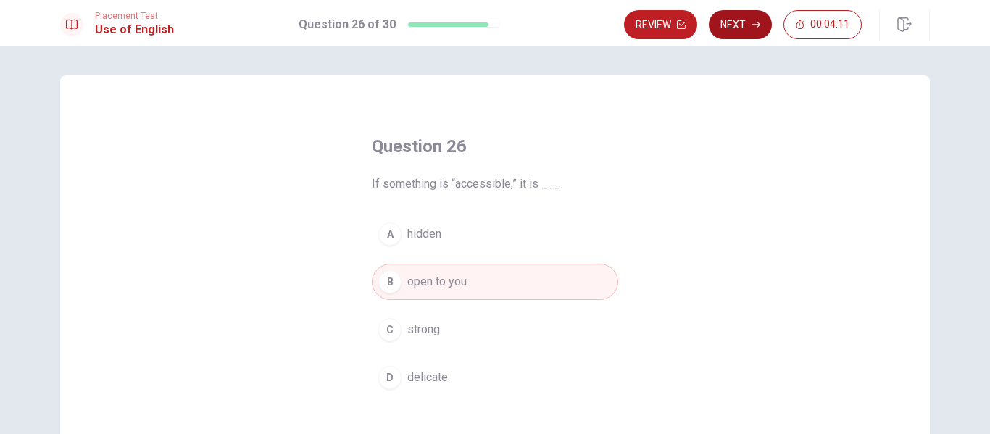
click at [754, 20] on button "Next" at bounding box center [740, 24] width 63 height 29
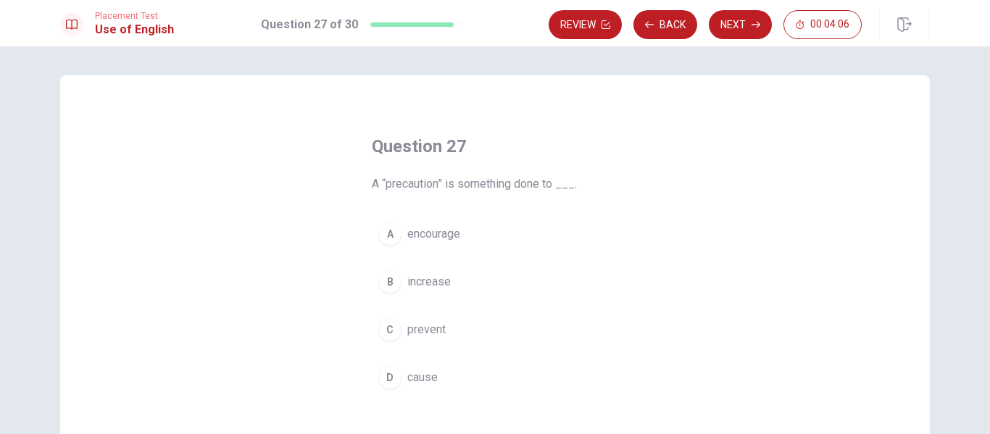
click at [432, 341] on button "C prevent" at bounding box center [495, 330] width 246 height 36
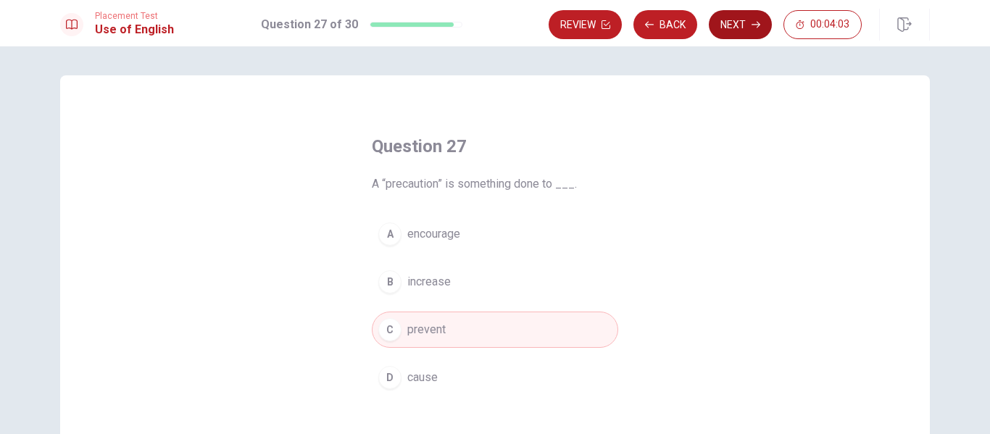
click at [734, 17] on button "Next" at bounding box center [740, 24] width 63 height 29
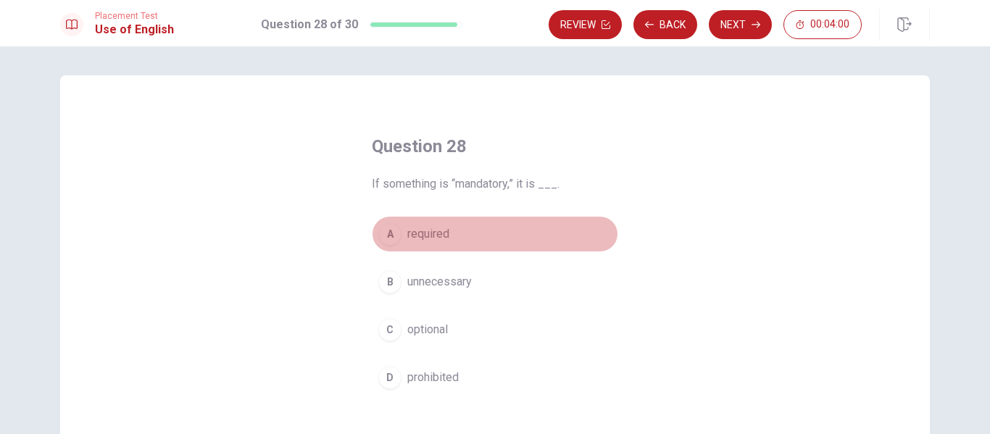
click at [430, 237] on span "required" at bounding box center [428, 233] width 42 height 17
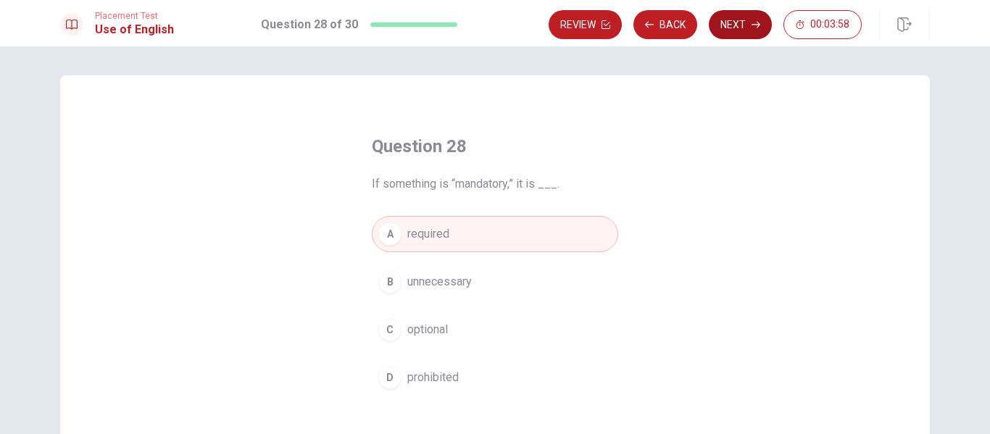
click at [733, 35] on button "Next" at bounding box center [740, 24] width 63 height 29
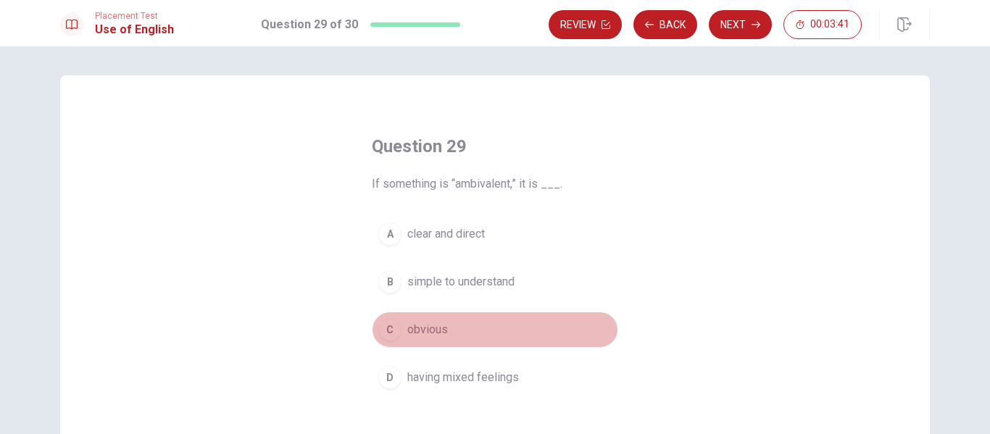
click at [437, 324] on span "obvious" at bounding box center [427, 329] width 41 height 17
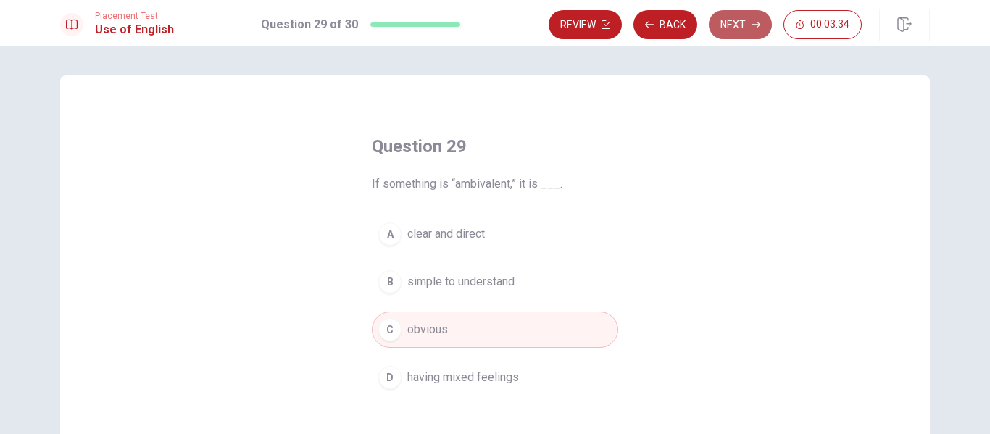
click at [734, 38] on button "Next" at bounding box center [740, 24] width 63 height 29
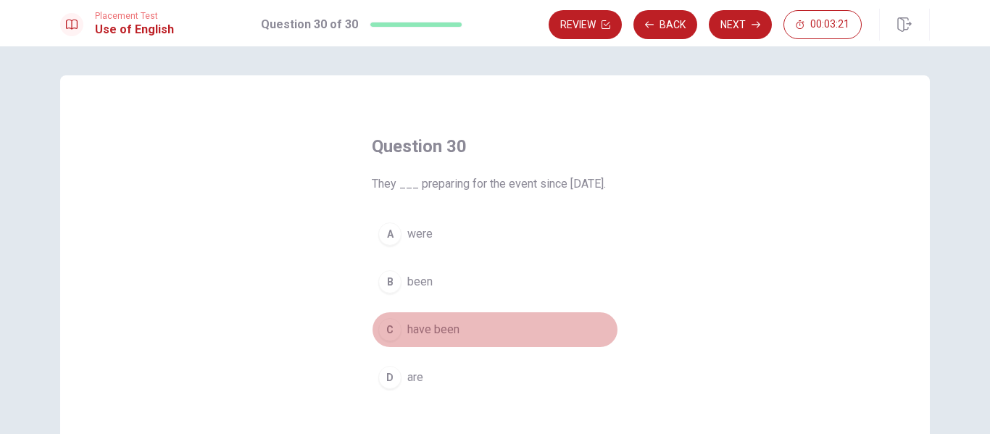
click at [430, 338] on span "have been" at bounding box center [433, 329] width 52 height 17
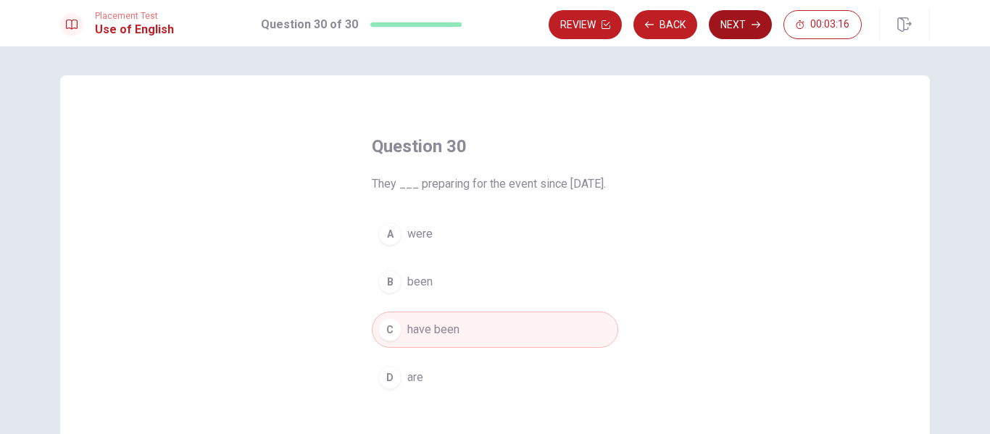
click at [730, 27] on button "Next" at bounding box center [740, 24] width 63 height 29
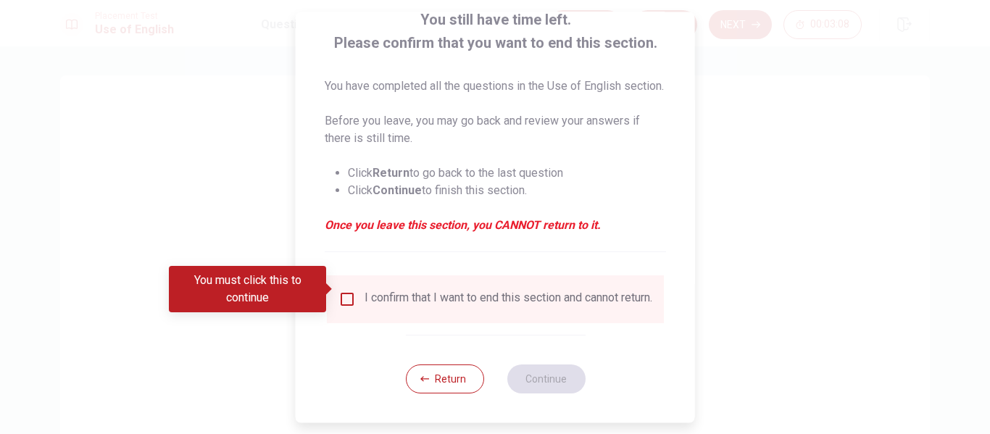
scroll to position [124, 0]
click at [356, 291] on div "I confirm that I want to end this section and cannot return." at bounding box center [495, 299] width 314 height 17
click at [347, 291] on input "You must click this to continue" at bounding box center [346, 299] width 17 height 17
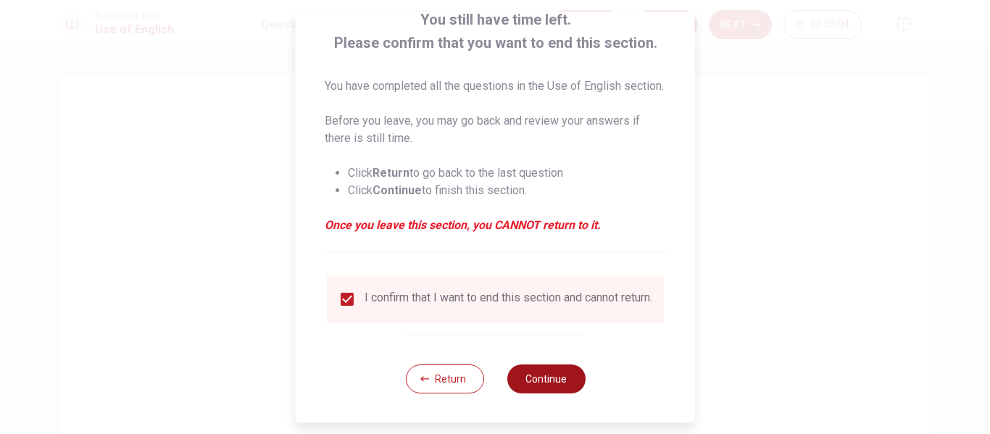
click at [554, 375] on button "Continue" at bounding box center [545, 378] width 78 height 29
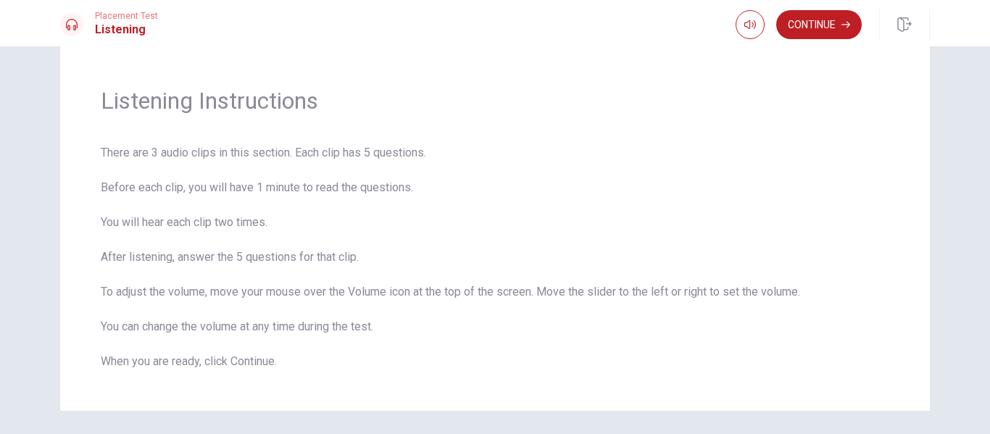
scroll to position [28, 0]
click at [742, 21] on button "button" at bounding box center [749, 24] width 29 height 29
click at [822, 19] on button "Continue" at bounding box center [819, 24] width 86 height 29
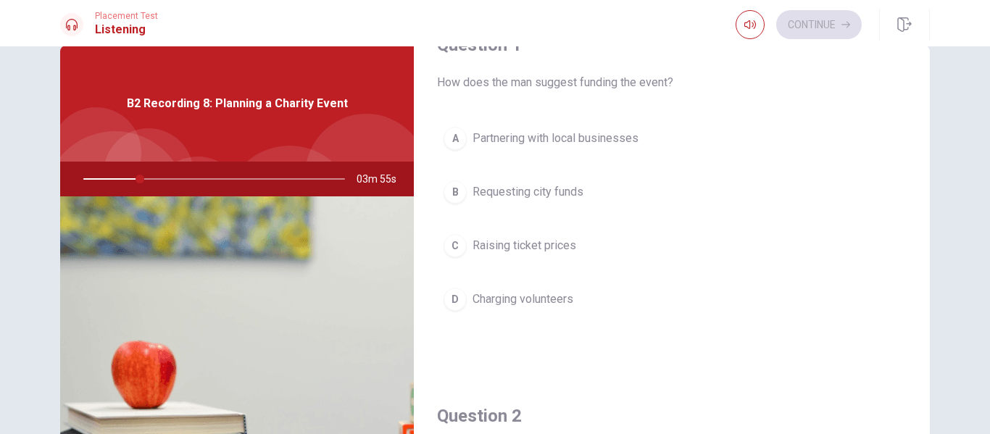
scroll to position [38, 0]
type input "34"
type input "0.9"
type input "34"
type input "0.8"
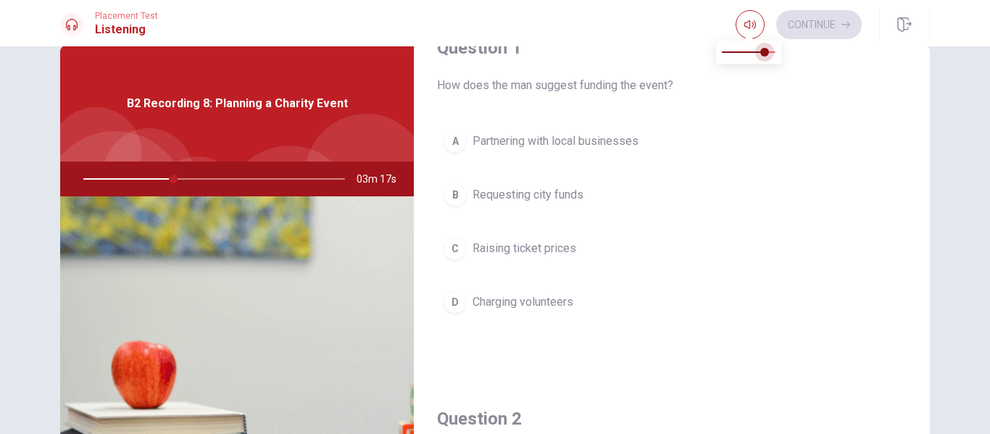
type input "34"
type input "0.7"
type input "35"
type input "0.6"
type input "35"
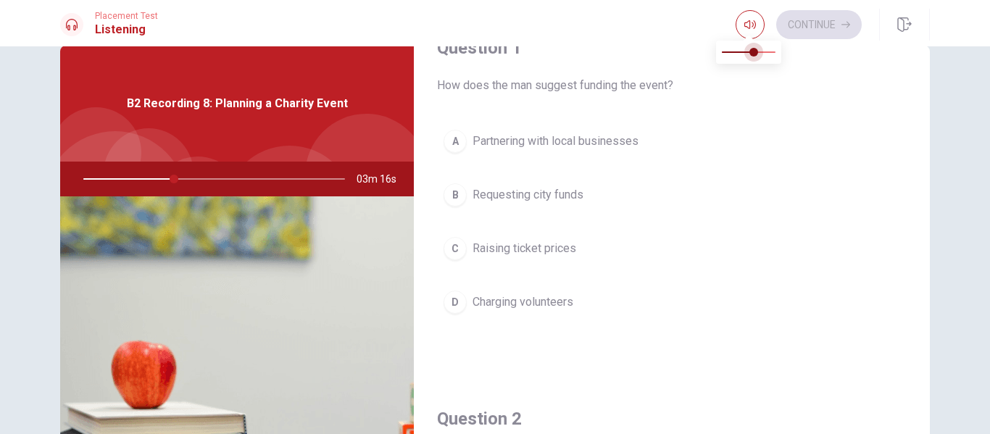
type input "0.5"
type input "35"
type input "0.4"
type input "36"
type input "0.3"
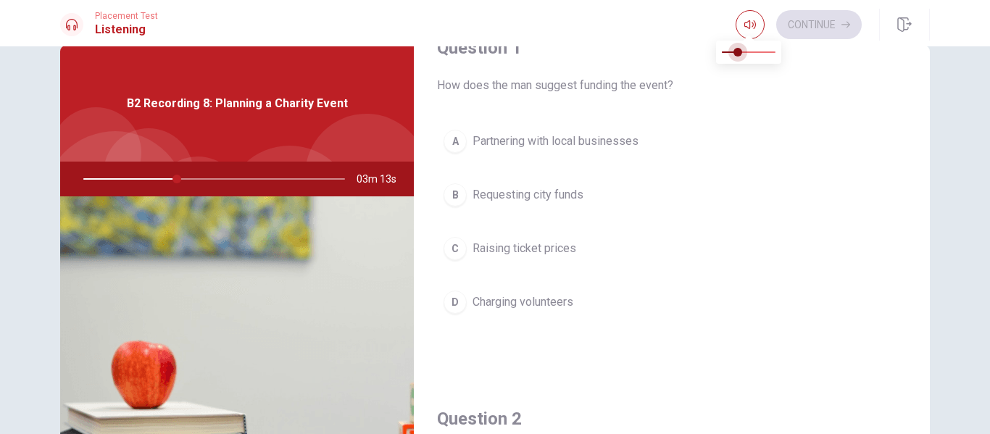
type input "36"
type input "0.2"
drag, startPoint x: 777, startPoint y: 55, endPoint x: 733, endPoint y: 59, distance: 45.1
click at [733, 57] on span at bounding box center [732, 52] width 9 height 9
type input "36"
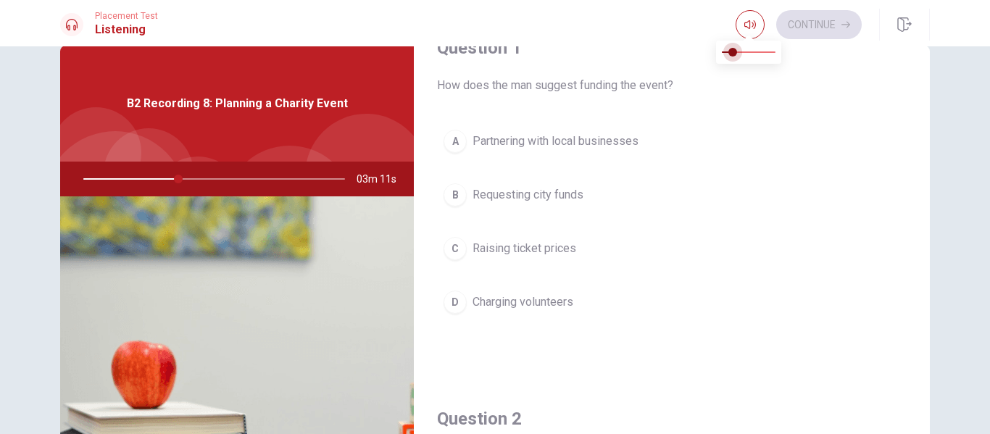
type input "0.3"
click at [737, 57] on span at bounding box center [737, 52] width 9 height 9
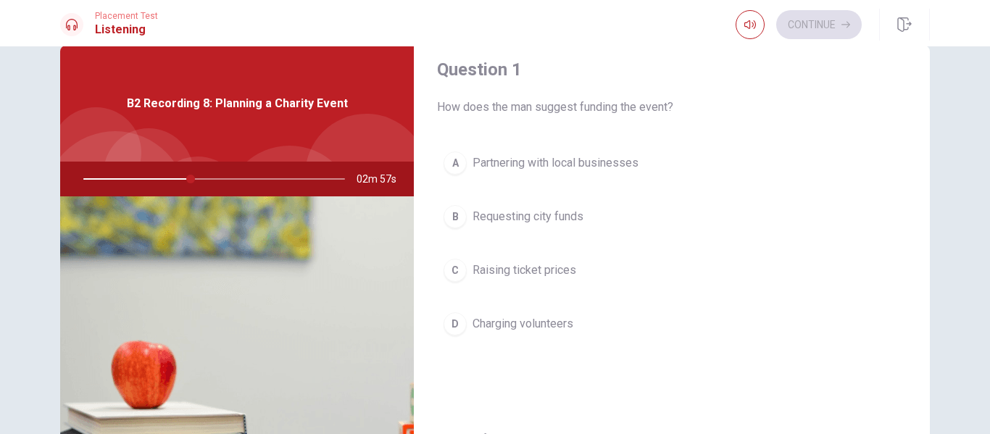
scroll to position [6, 0]
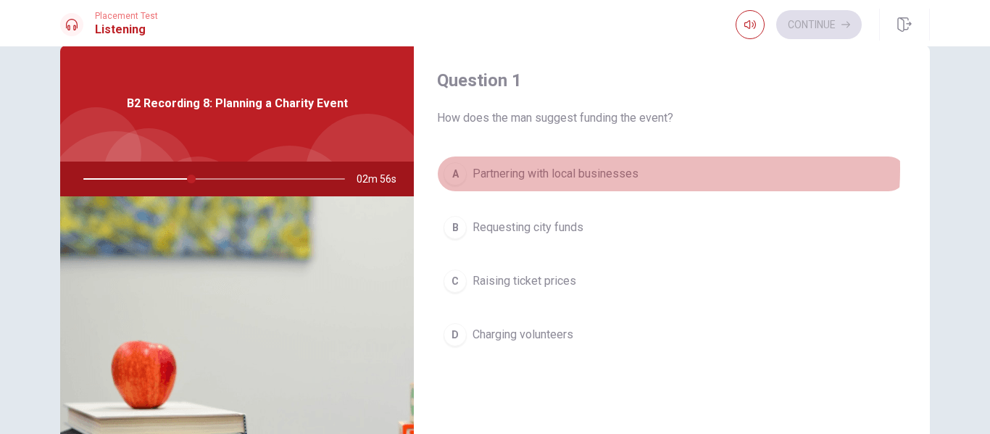
click at [622, 169] on span "Partnering with local businesses" at bounding box center [555, 173] width 166 height 17
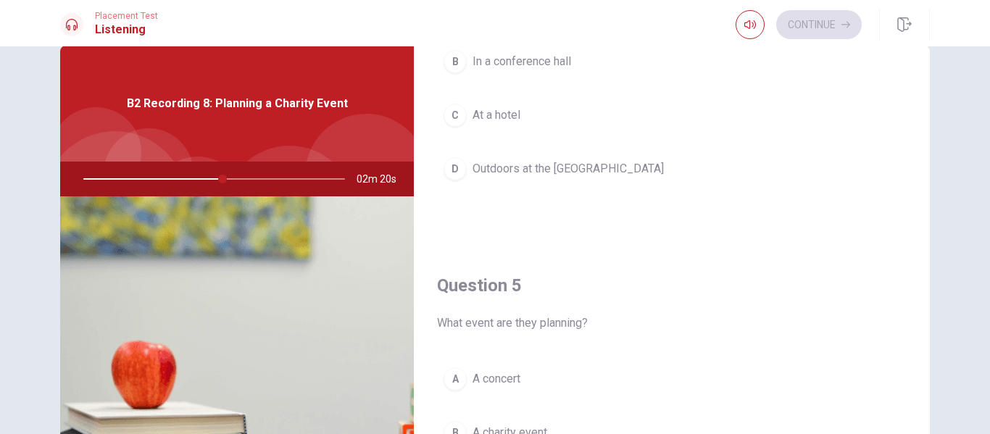
scroll to position [1277, 0]
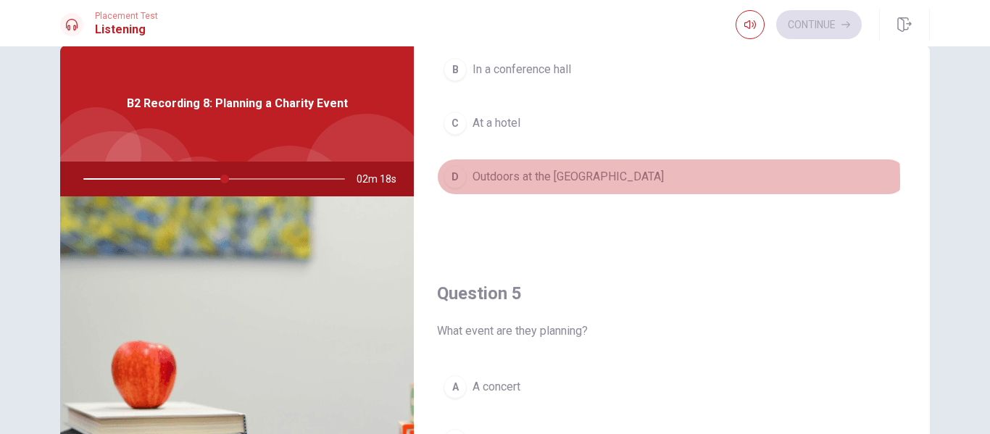
click at [549, 179] on span "Outdoors at the [GEOGRAPHIC_DATA]" at bounding box center [567, 176] width 191 height 17
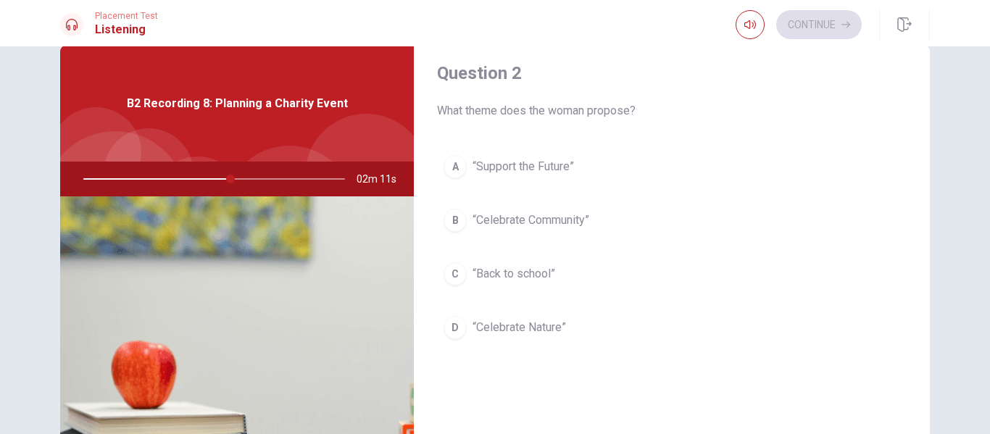
scroll to position [354, 0]
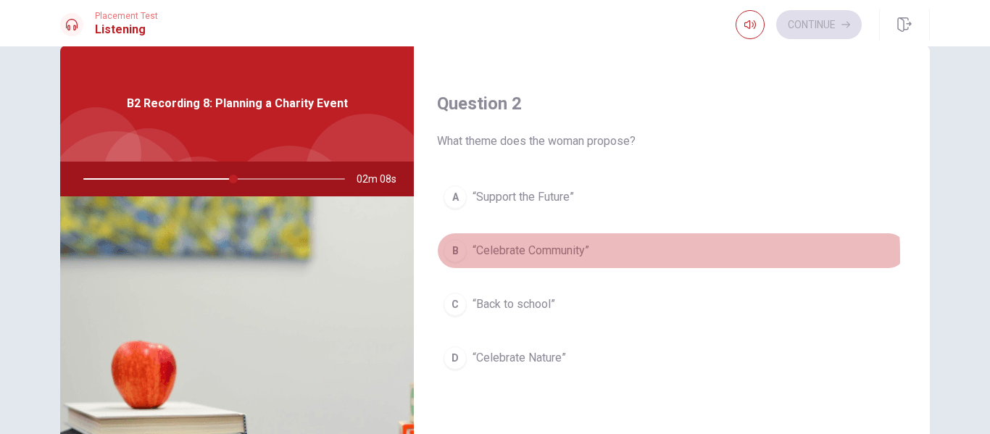
click at [597, 254] on button "B “Celebrate Community”" at bounding box center [672, 251] width 470 height 36
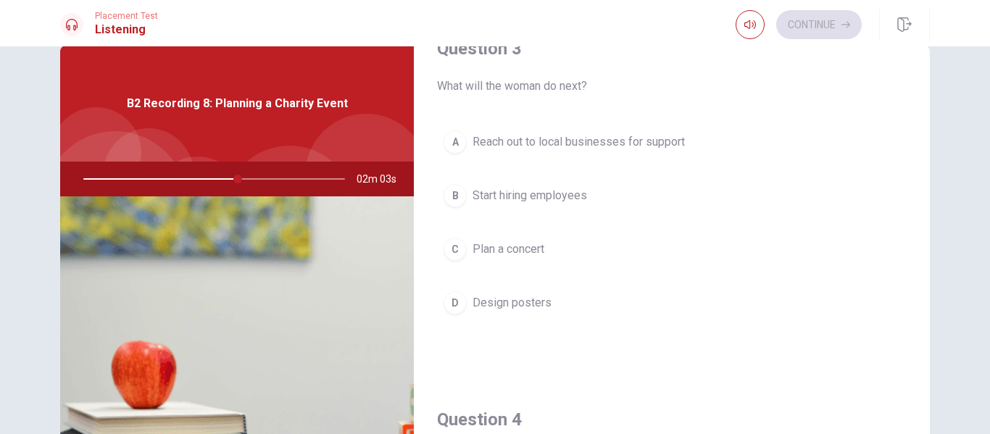
scroll to position [782, 0]
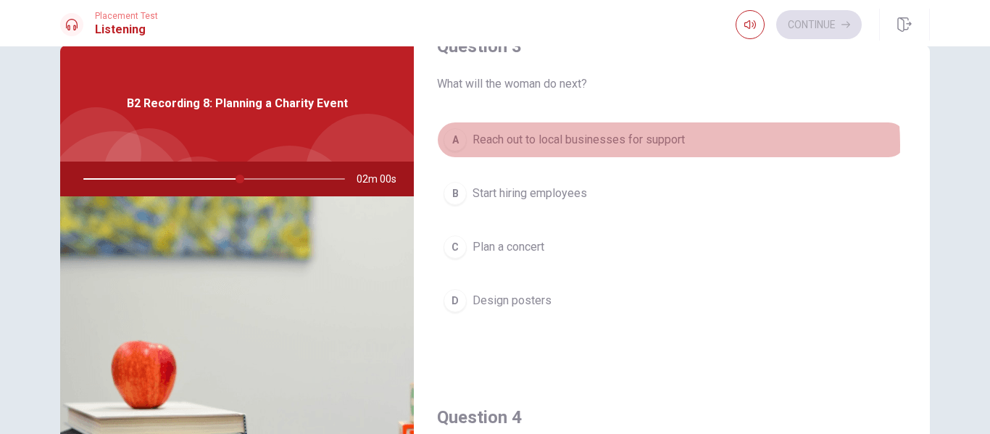
click at [620, 145] on span "Reach out to local businesses for support" at bounding box center [578, 139] width 212 height 17
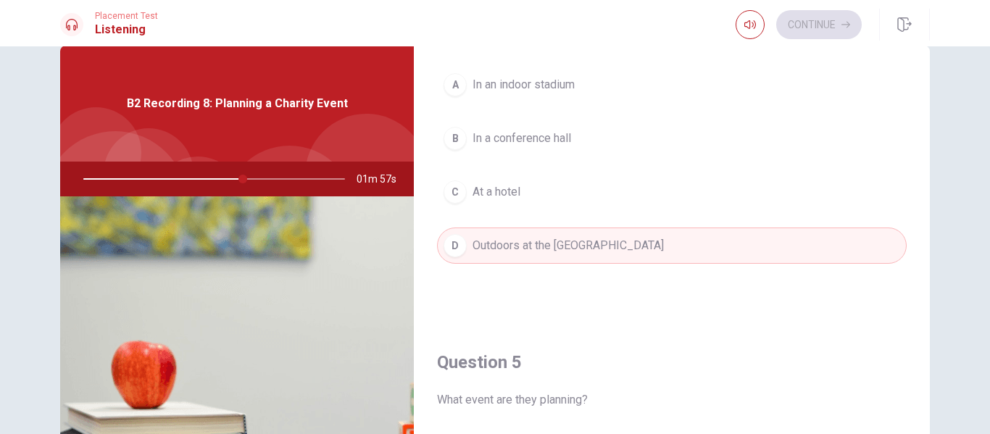
scroll to position [1263, 0]
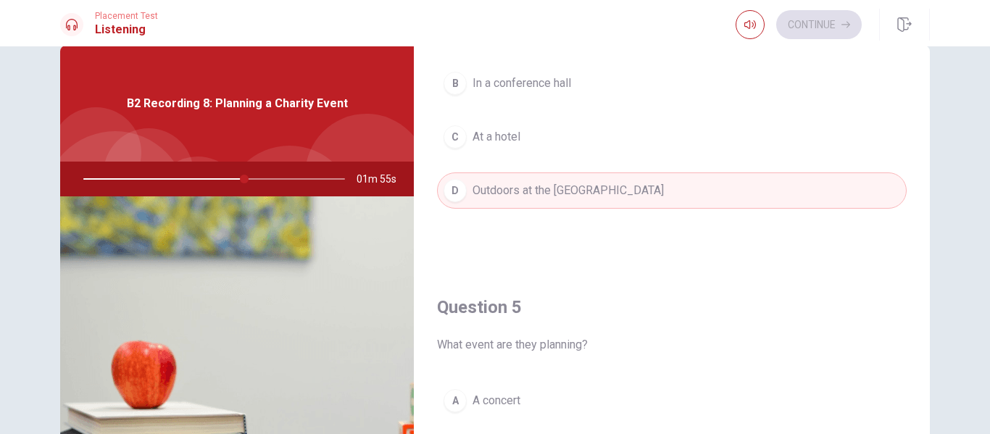
click at [939, 393] on div "Question 1 How does the man suggest funding the event? A Partnering with local …" at bounding box center [495, 298] width 916 height 504
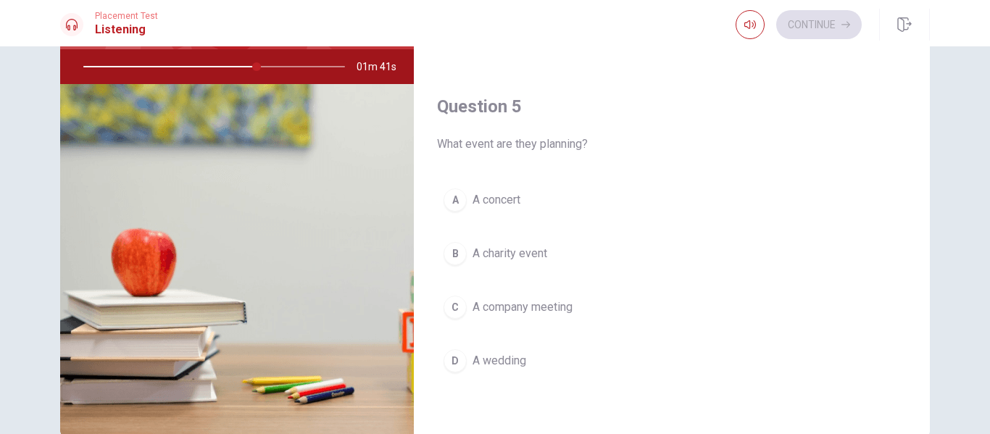
scroll to position [143, 0]
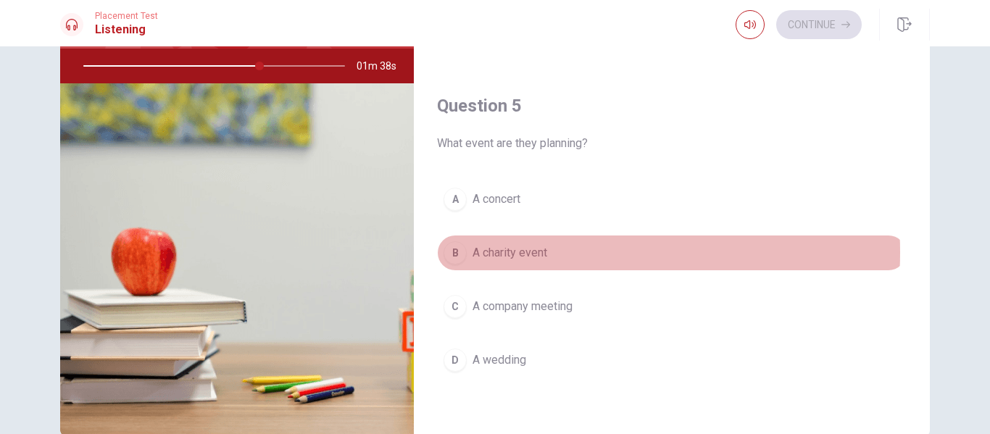
click at [535, 252] on span "A charity event" at bounding box center [509, 252] width 75 height 17
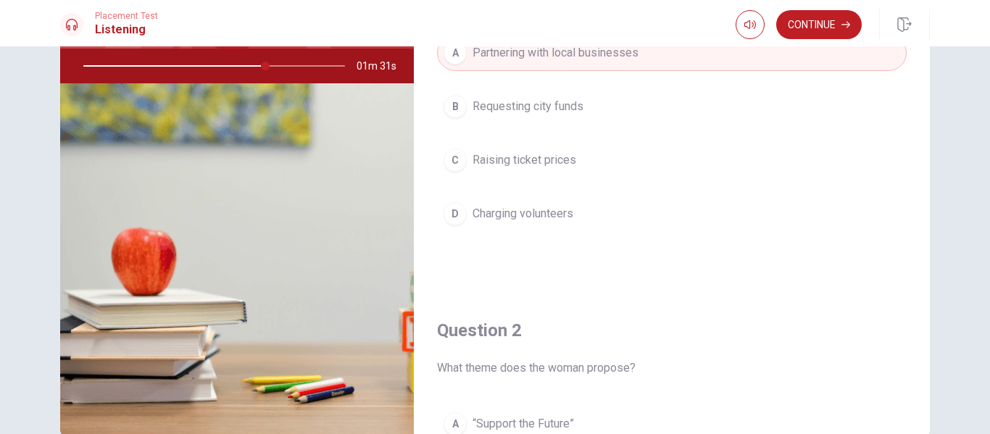
scroll to position [0, 0]
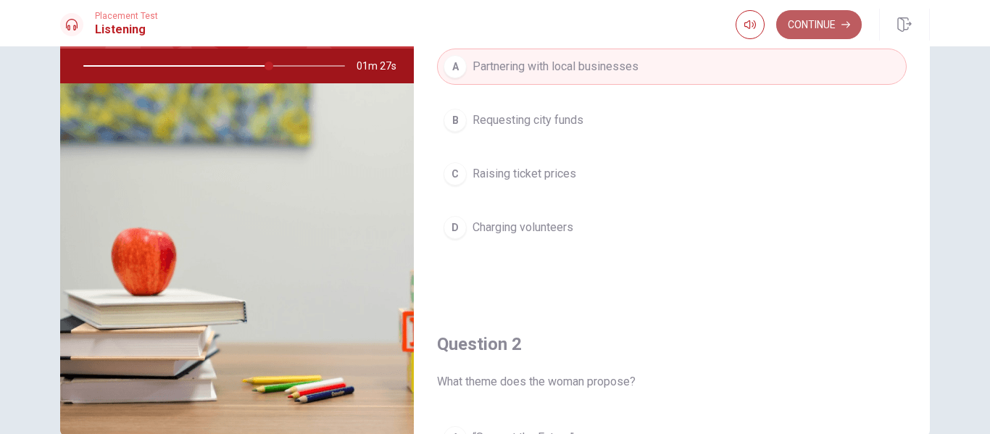
click at [837, 17] on button "Continue" at bounding box center [819, 24] width 86 height 29
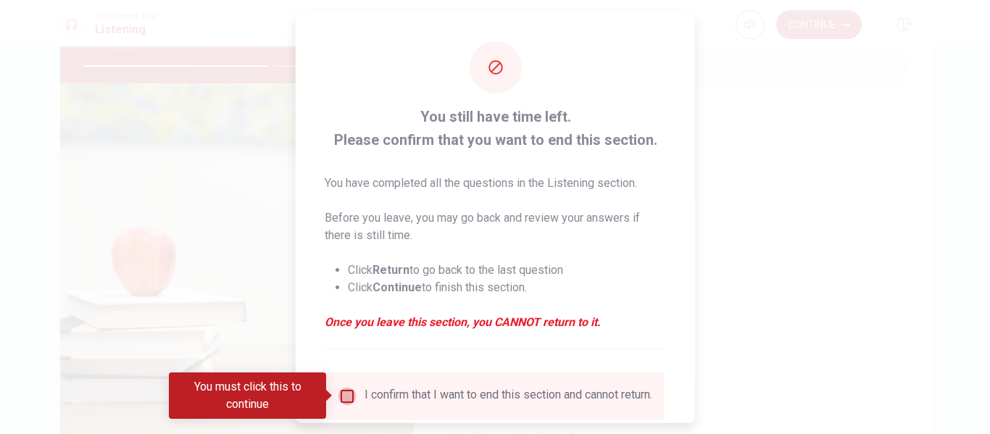
click at [345, 395] on input "You must click this to continue" at bounding box center [346, 395] width 17 height 17
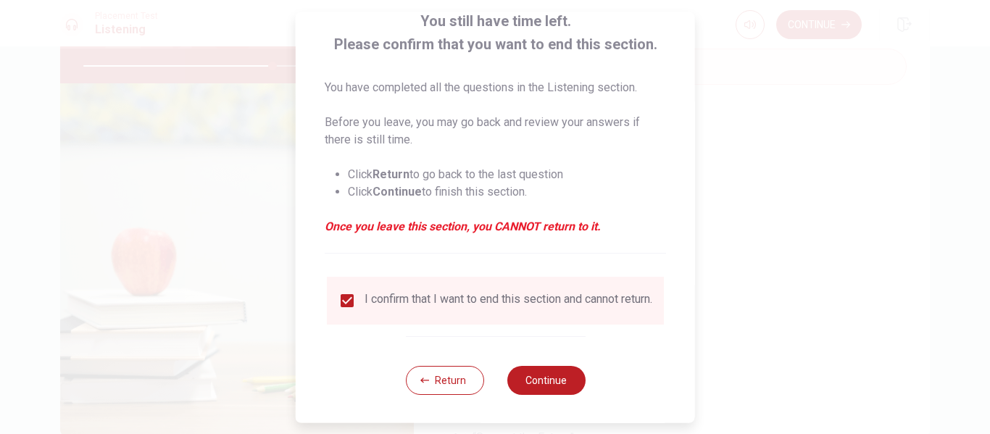
scroll to position [98, 0]
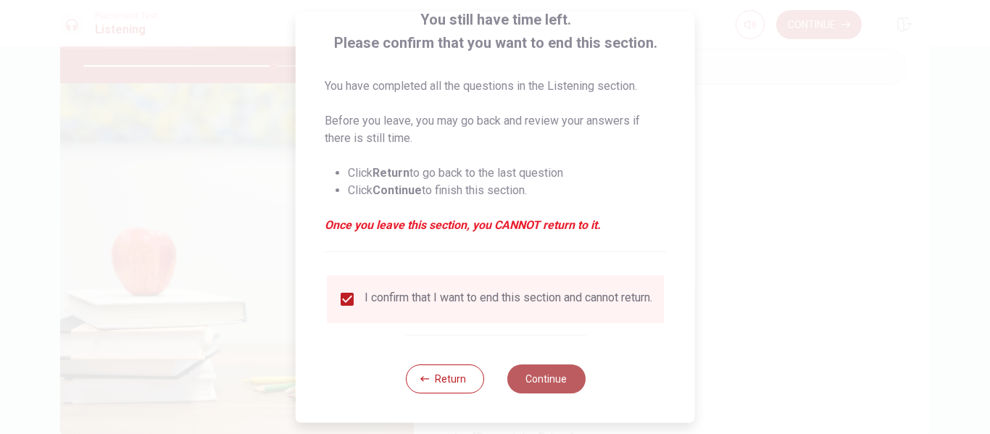
click at [541, 393] on button "Continue" at bounding box center [545, 378] width 78 height 29
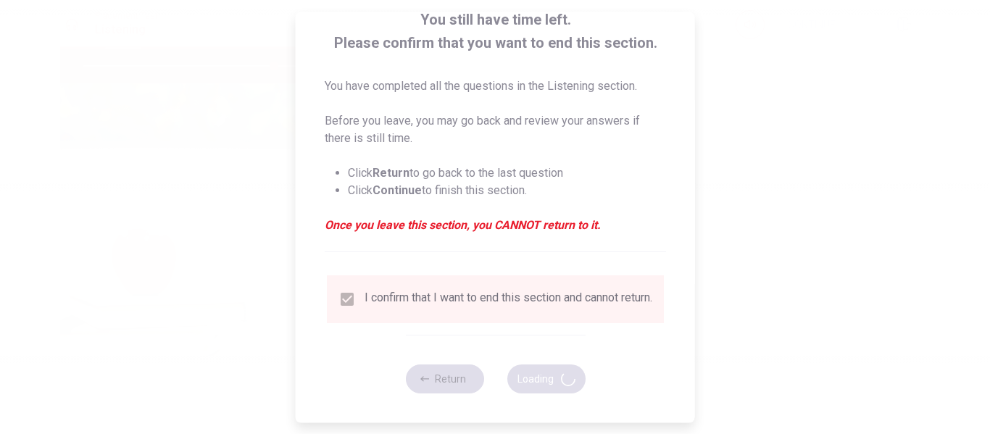
type input "73"
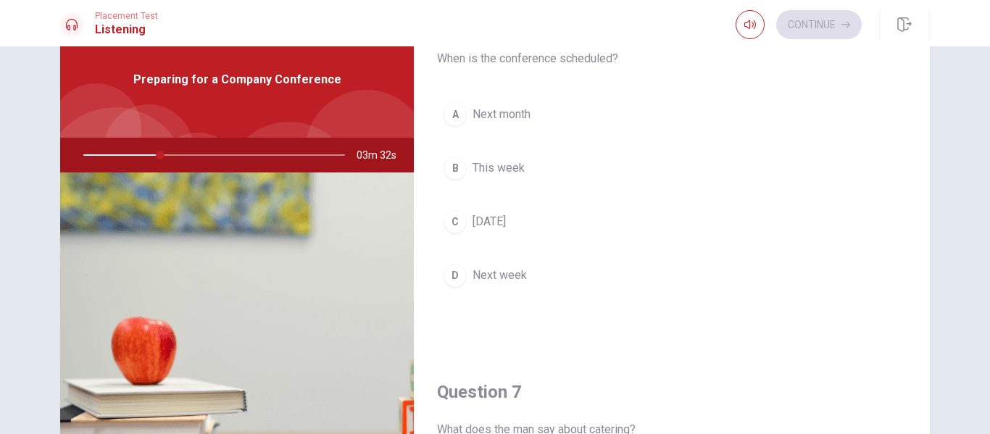
scroll to position [36, 0]
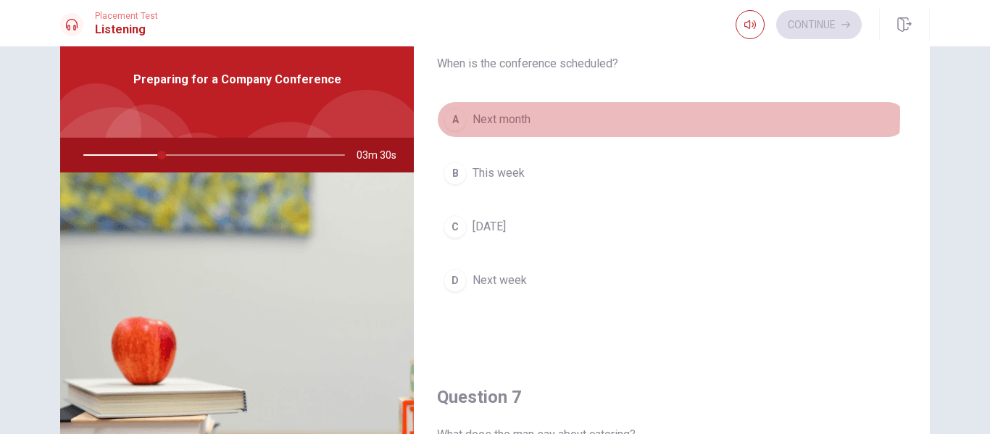
click at [503, 114] on span "Next month" at bounding box center [501, 119] width 58 height 17
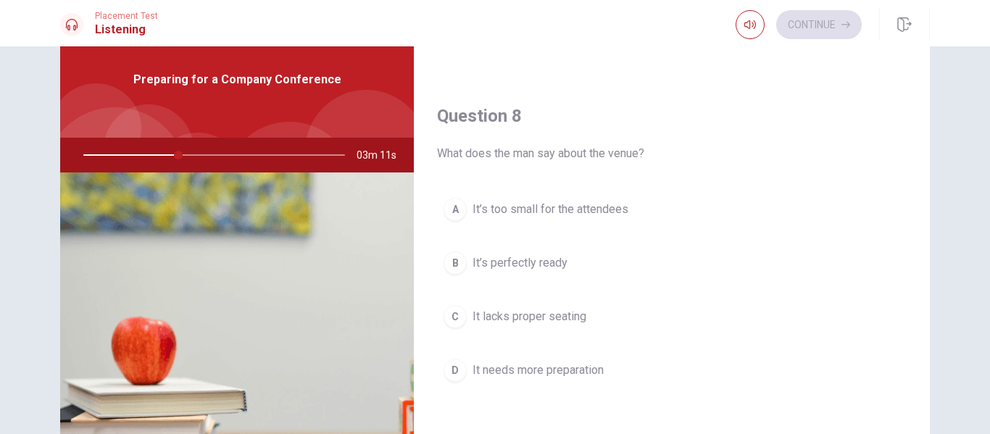
scroll to position [691, 0]
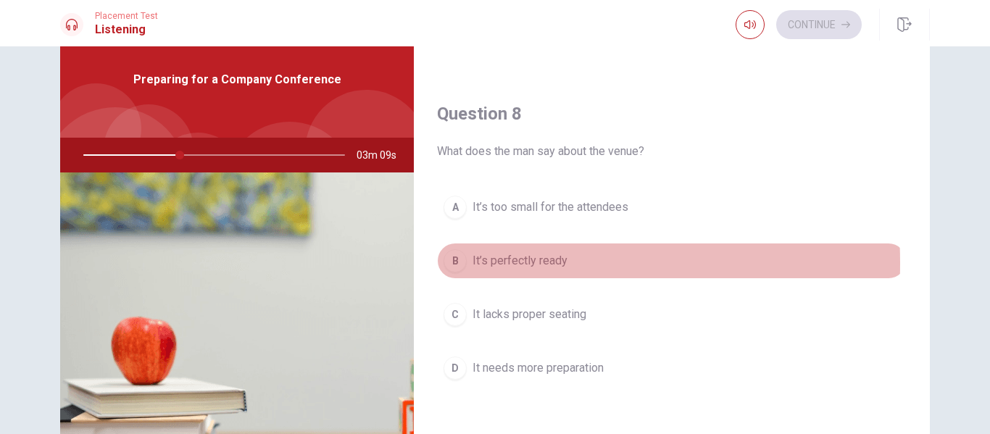
click at [472, 263] on span "It’s perfectly ready" at bounding box center [519, 260] width 95 height 17
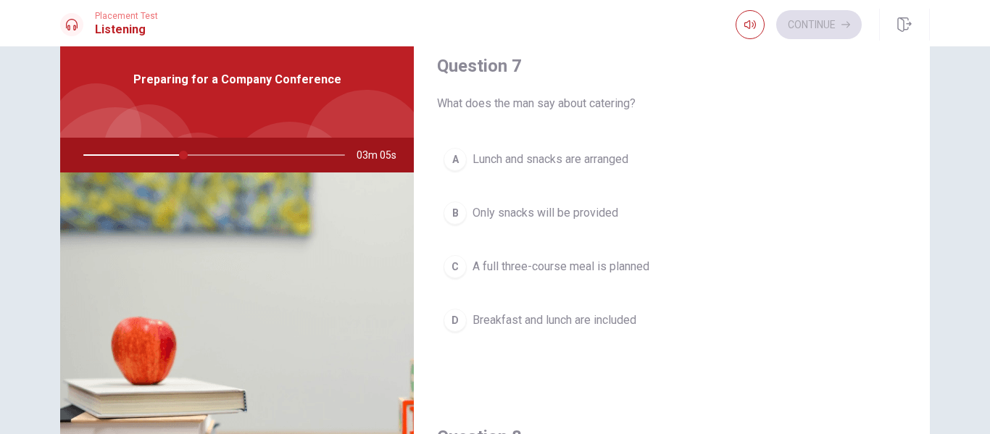
scroll to position [370, 0]
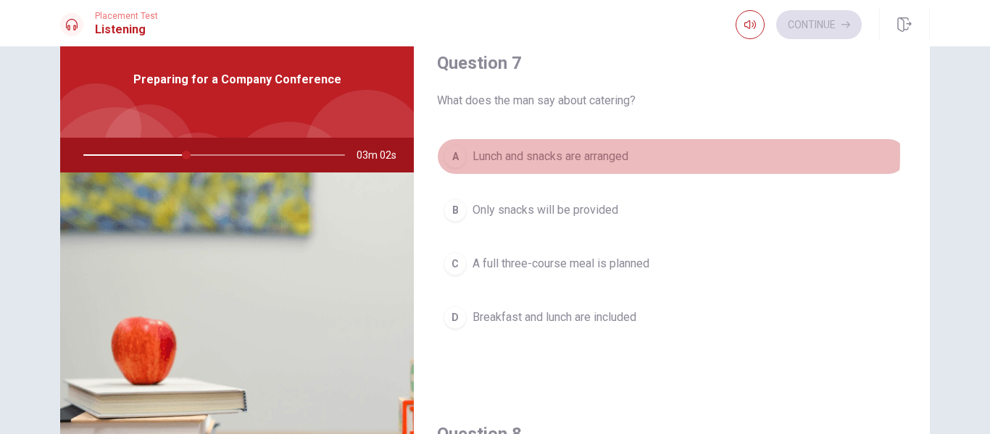
click at [580, 153] on span "Lunch and snacks are arranged" at bounding box center [550, 156] width 156 height 17
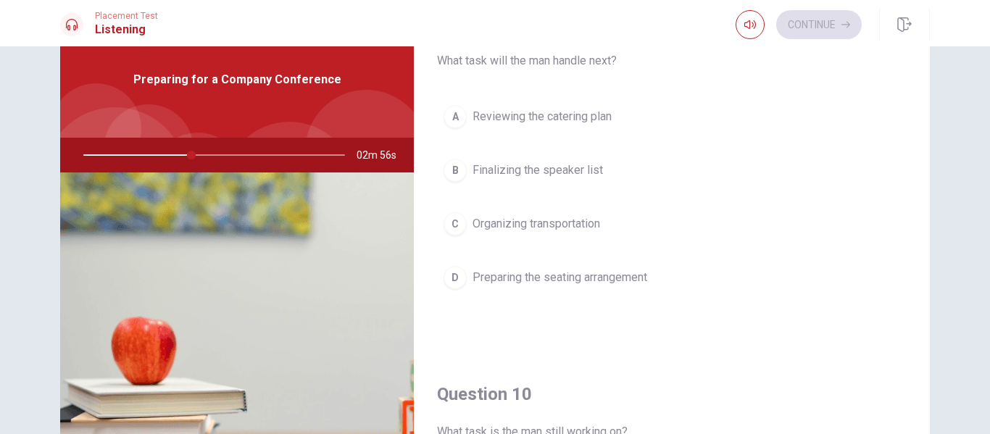
scroll to position [1150, 0]
click at [531, 162] on button "B Finalizing the speaker list" at bounding box center [672, 172] width 470 height 36
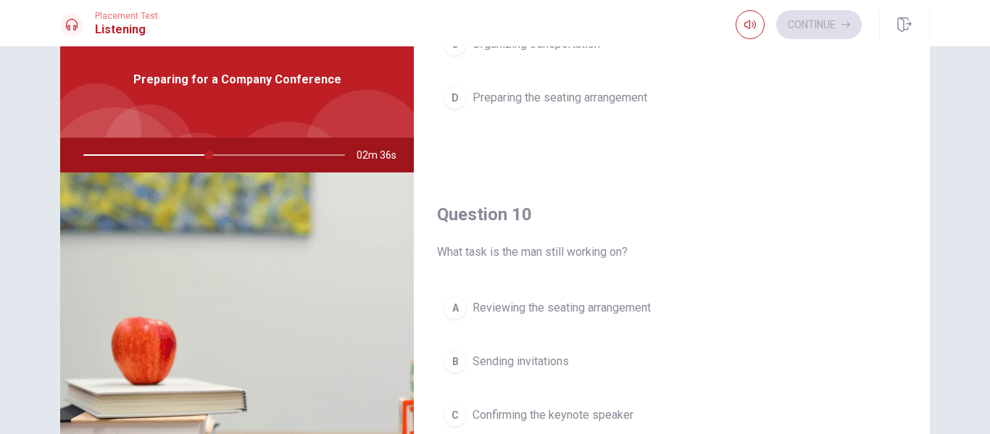
scroll to position [1351, 0]
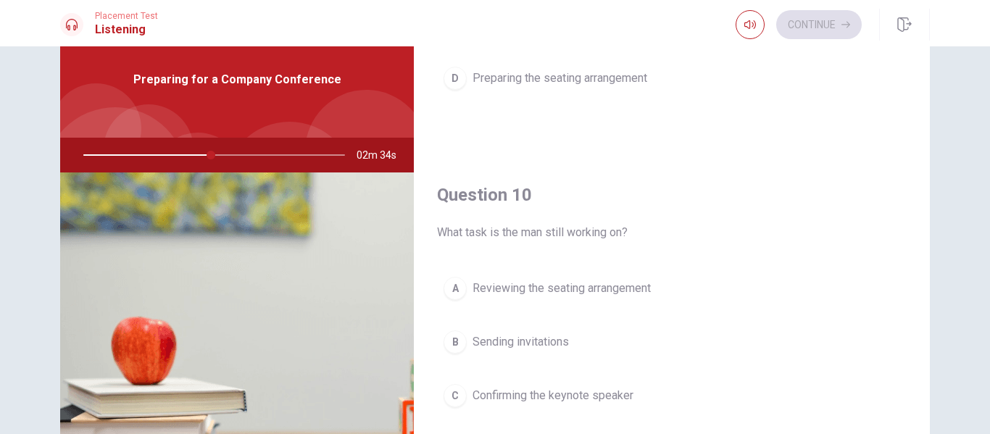
click at [619, 399] on span "Confirming the keynote speaker" at bounding box center [552, 395] width 161 height 17
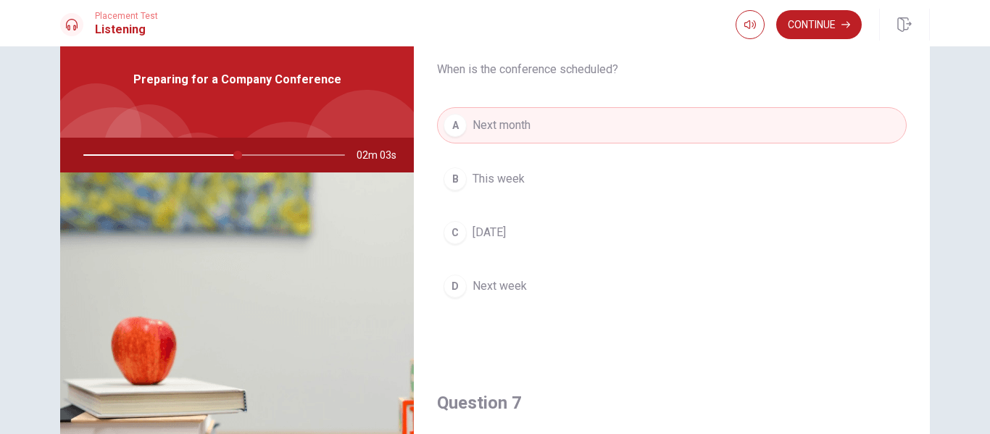
scroll to position [0, 0]
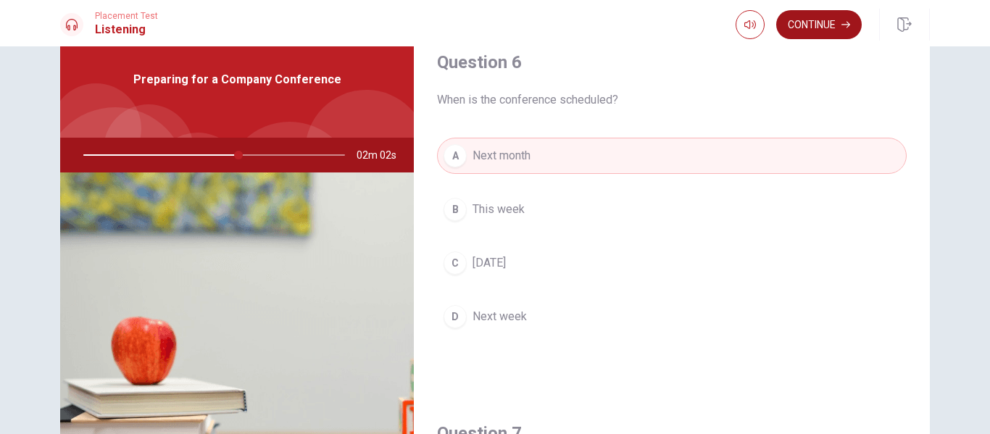
click at [843, 28] on icon "button" at bounding box center [845, 24] width 9 height 9
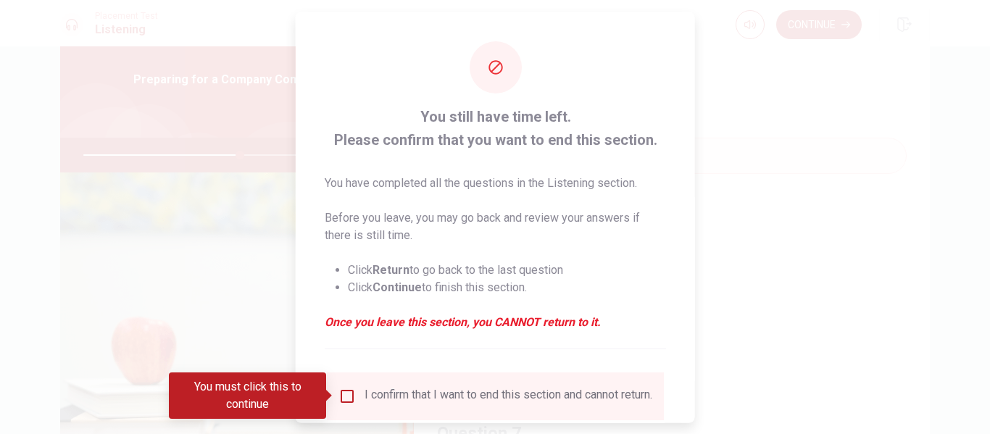
click at [733, 196] on div at bounding box center [495, 217] width 990 height 434
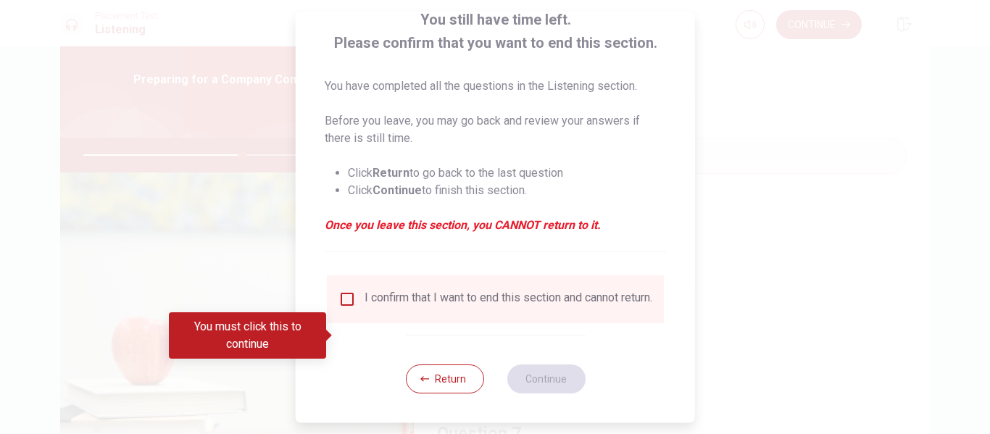
scroll to position [107, 0]
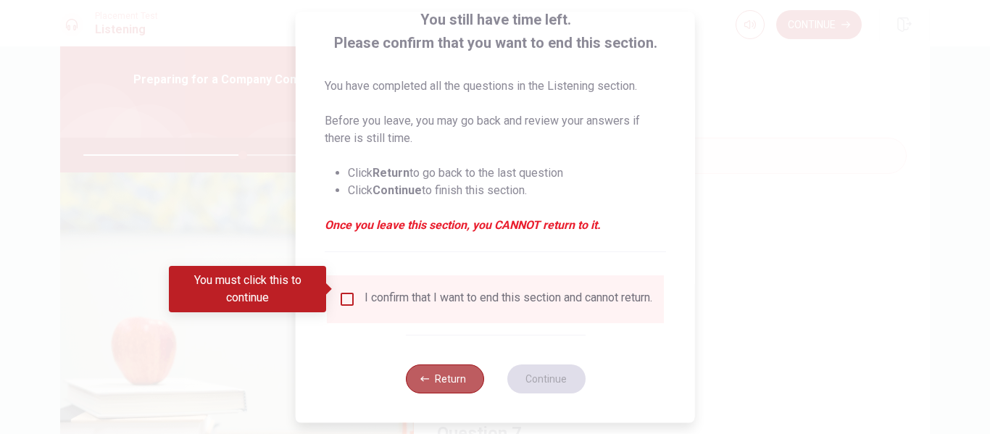
click at [454, 390] on button "Return" at bounding box center [444, 378] width 78 height 29
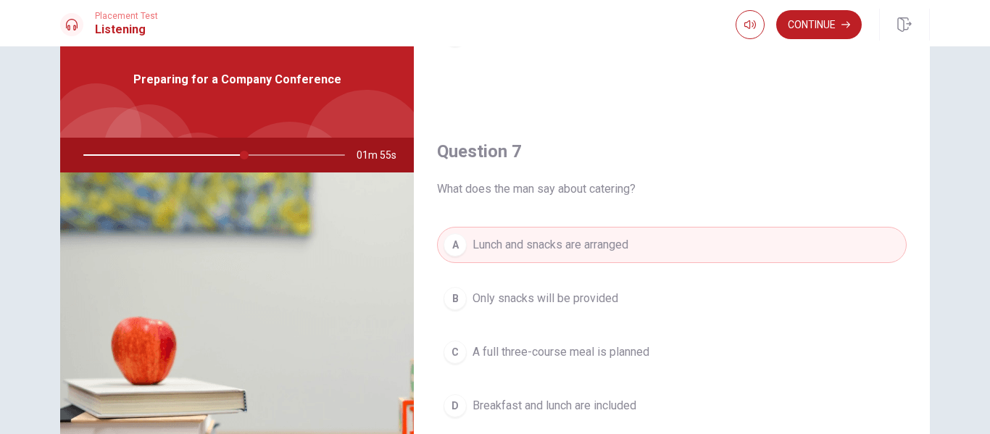
scroll to position [299, 0]
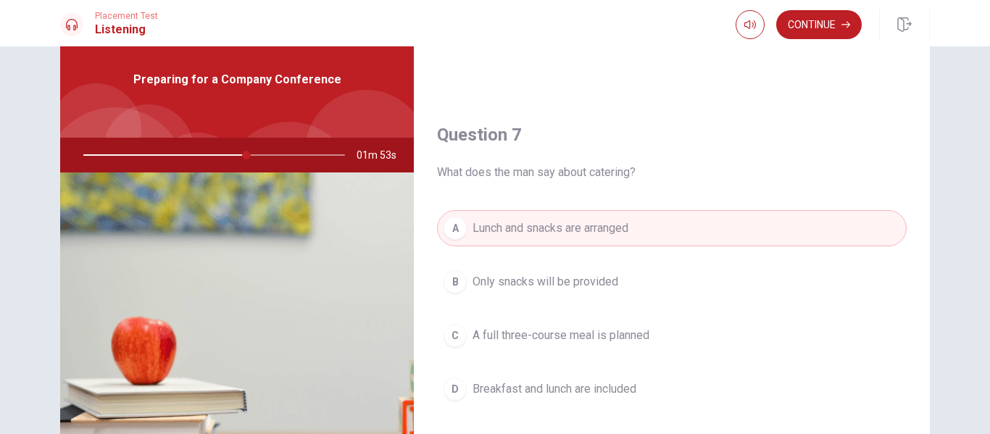
click at [772, 235] on button "A Lunch and snacks are arranged" at bounding box center [672, 228] width 470 height 36
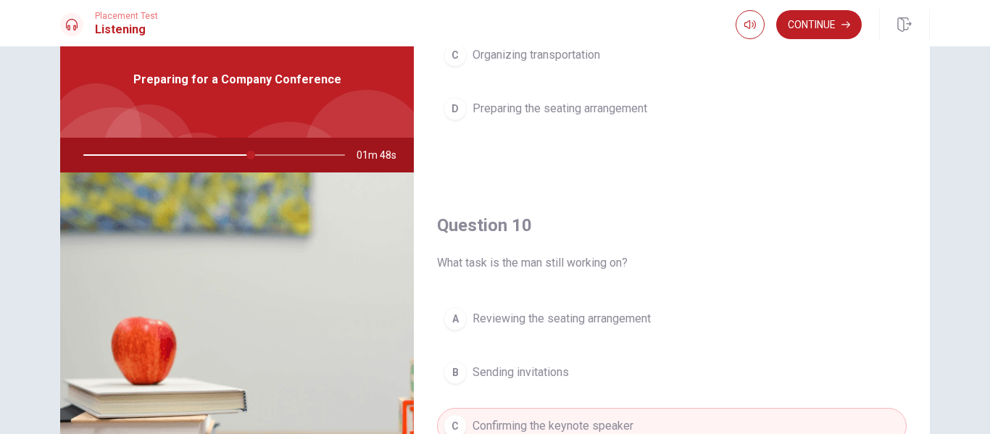
scroll to position [1343, 0]
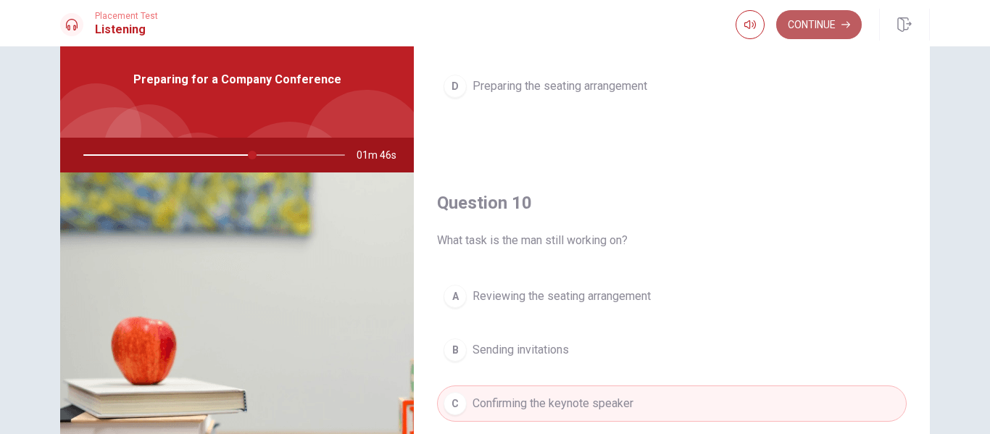
click at [814, 28] on button "Continue" at bounding box center [819, 24] width 86 height 29
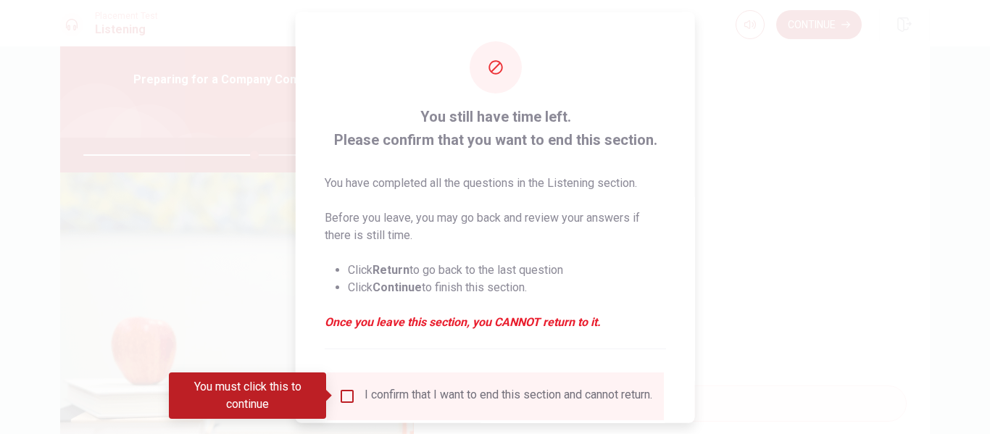
click at [341, 404] on div "I confirm that I want to end this section and cannot return." at bounding box center [495, 395] width 314 height 17
click at [343, 404] on input "You must click this to continue" at bounding box center [346, 395] width 17 height 17
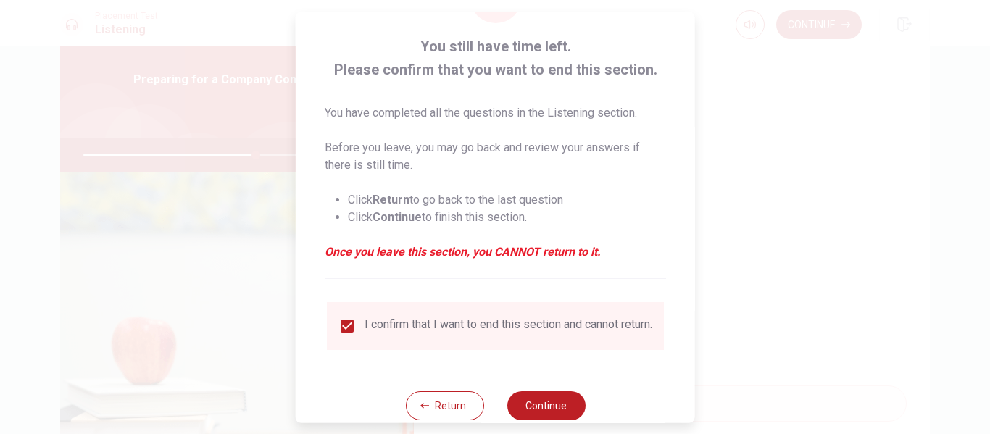
scroll to position [107, 0]
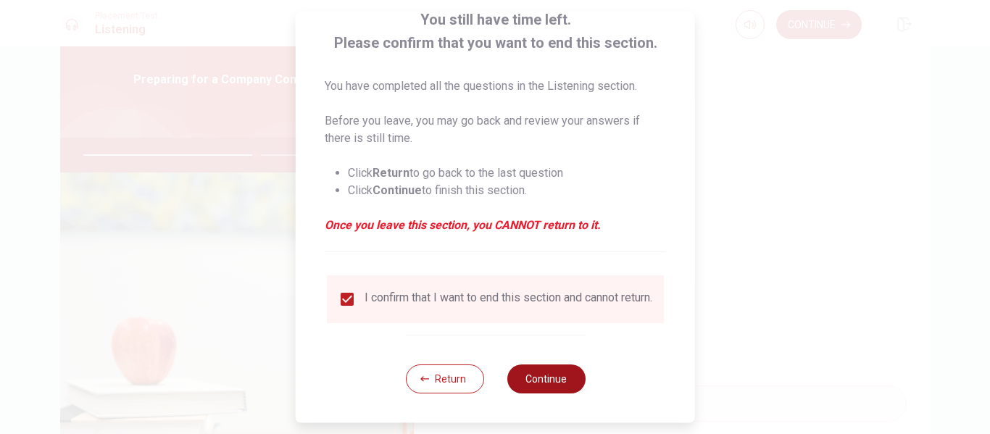
click at [528, 387] on button "Continue" at bounding box center [545, 378] width 78 height 29
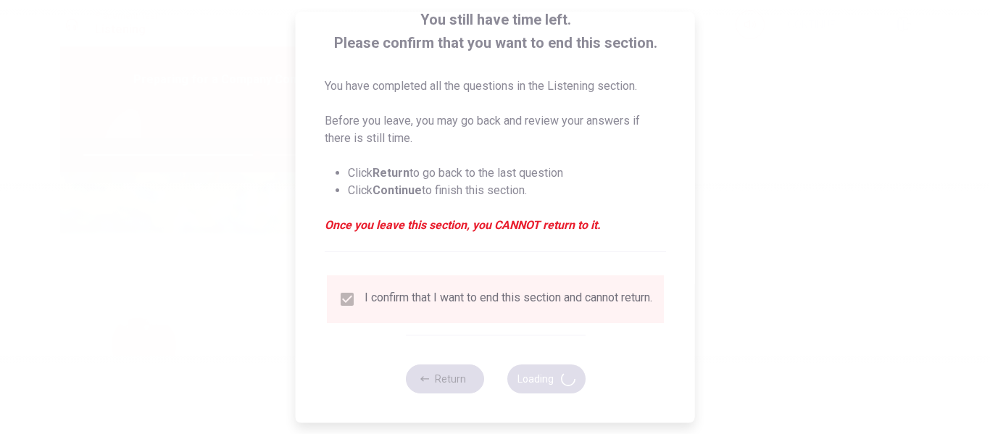
type input "67"
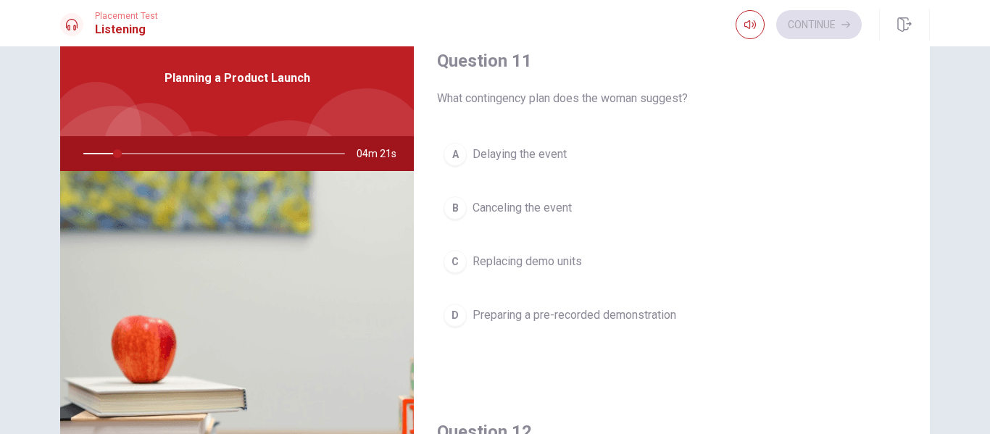
scroll to position [57, 0]
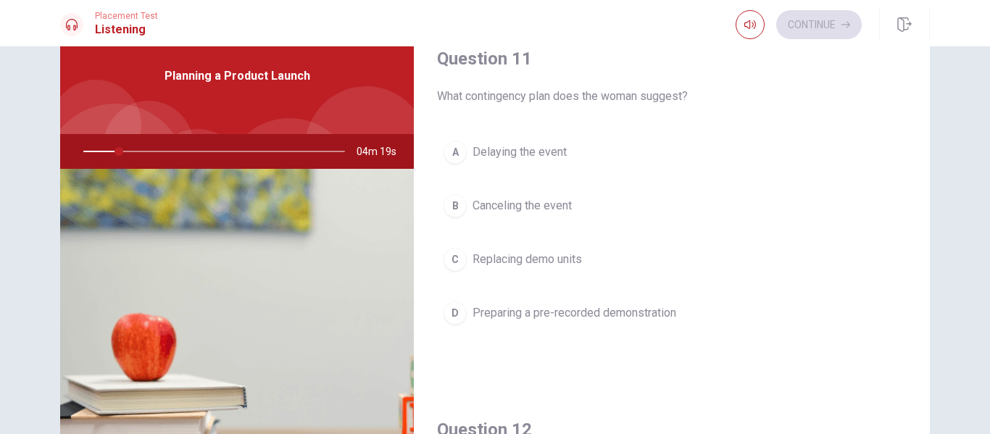
drag, startPoint x: 927, startPoint y: 98, endPoint x: 920, endPoint y: 64, distance: 34.3
click at [920, 64] on div "Question 11 What contingency plan does the woman suggest? A Delaying the event …" at bounding box center [495, 270] width 916 height 504
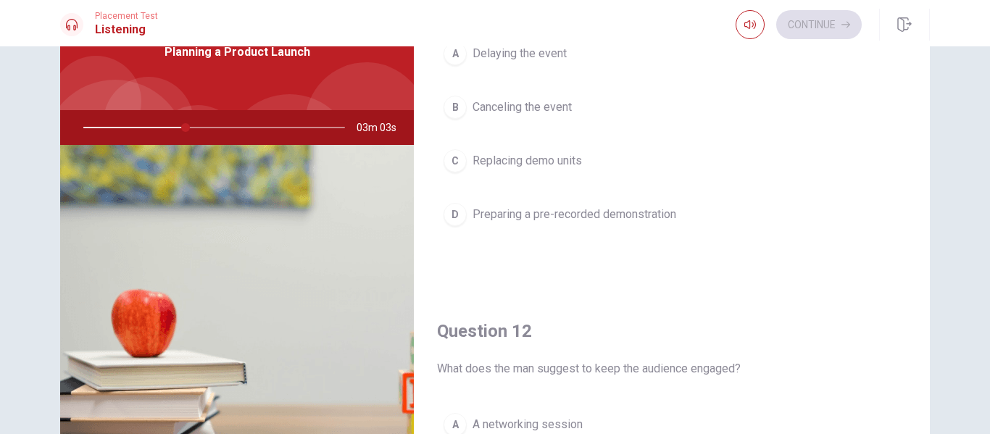
scroll to position [0, 0]
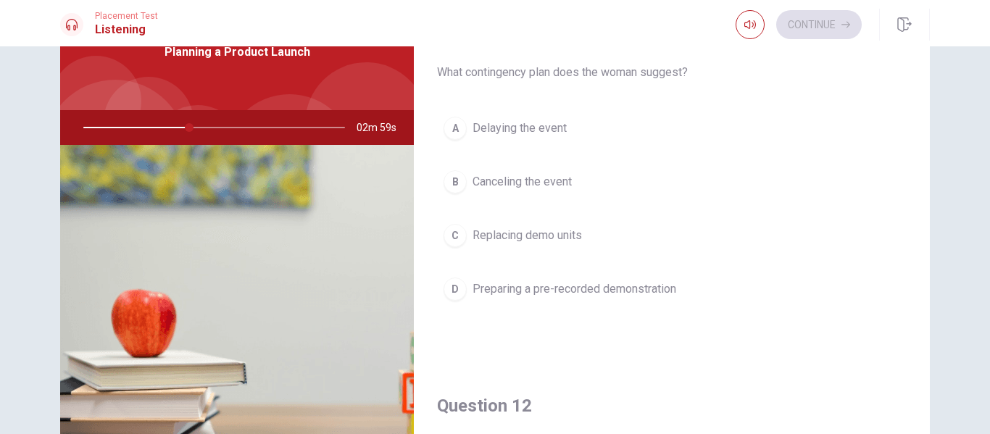
click at [535, 285] on span "Preparing a pre-recorded demonstration" at bounding box center [574, 288] width 204 height 17
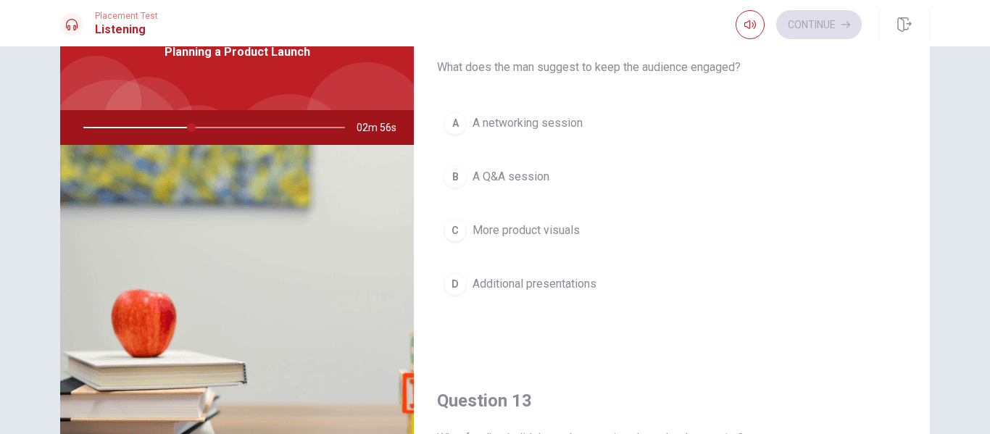
scroll to position [373, 0]
click at [562, 186] on button "B A Q&A session" at bounding box center [672, 180] width 470 height 36
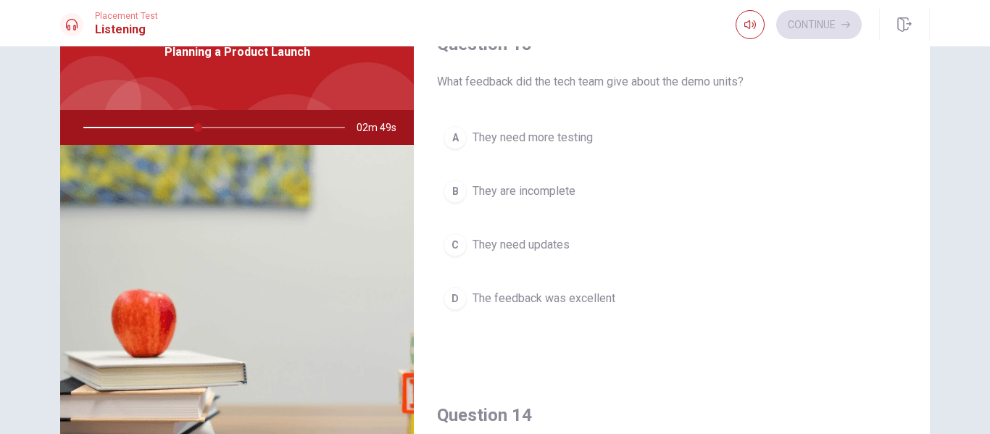
scroll to position [735, 0]
click at [556, 128] on span "They need more testing" at bounding box center [532, 135] width 120 height 17
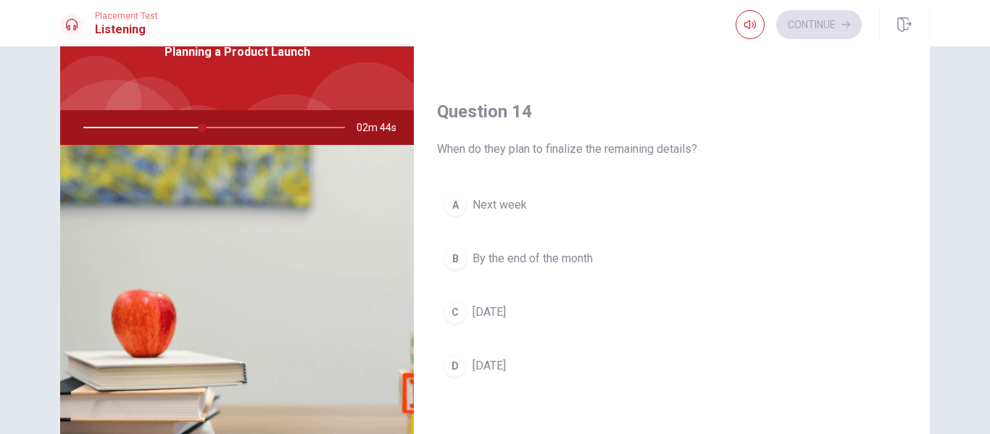
scroll to position [1045, 0]
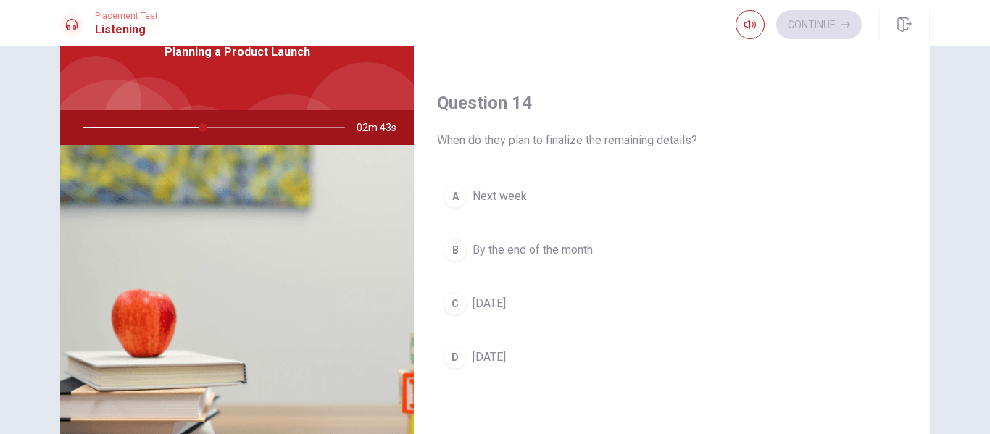
click at [549, 291] on button "C [DATE]" at bounding box center [672, 303] width 470 height 36
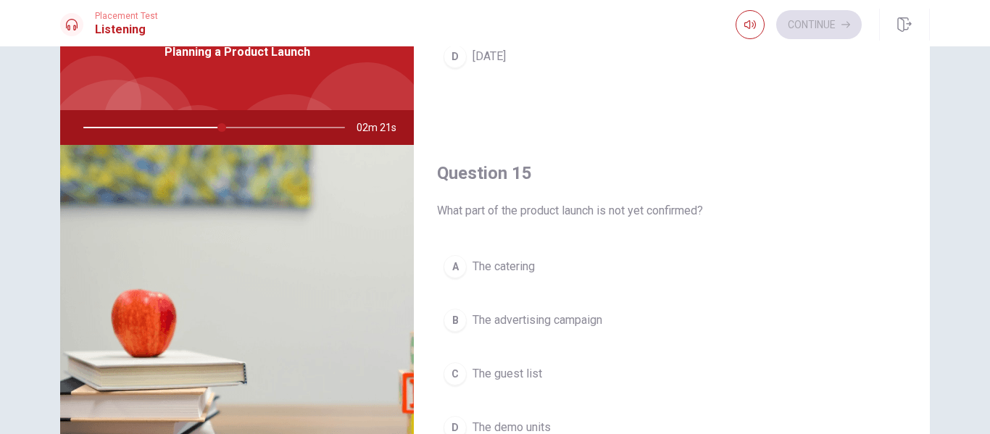
scroll to position [1351, 0]
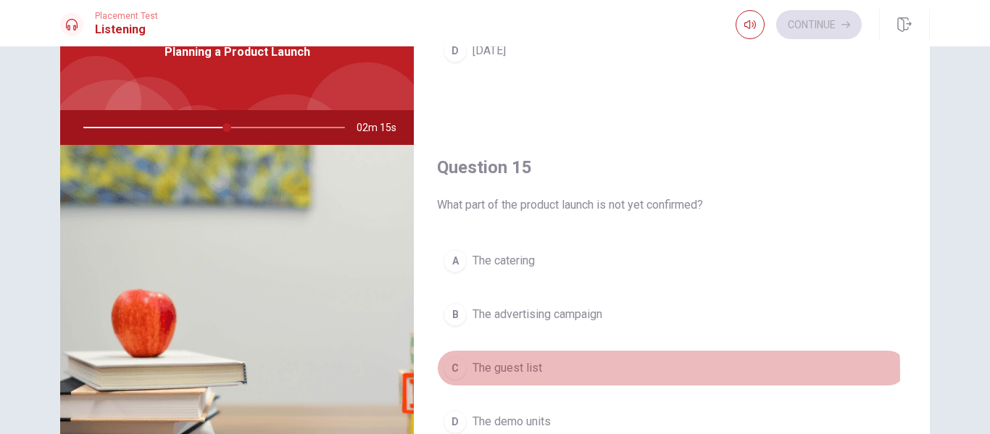
click at [516, 372] on span "The guest list" at bounding box center [507, 367] width 70 height 17
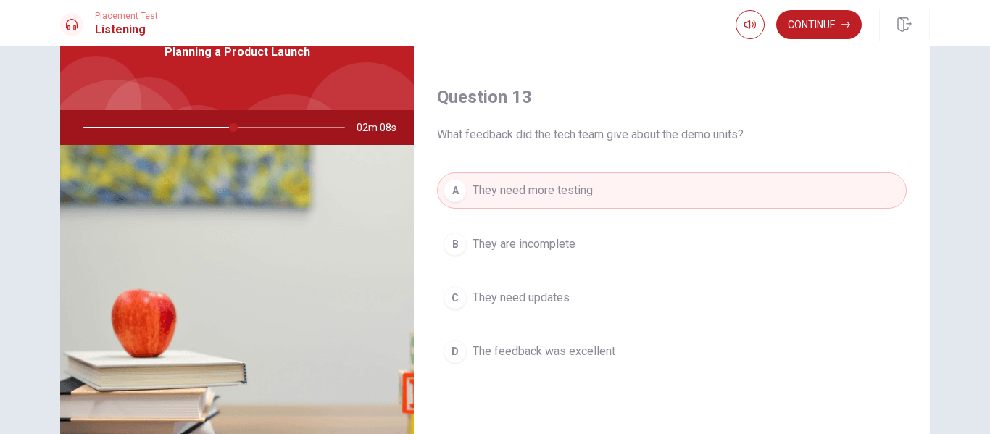
scroll to position [677, 0]
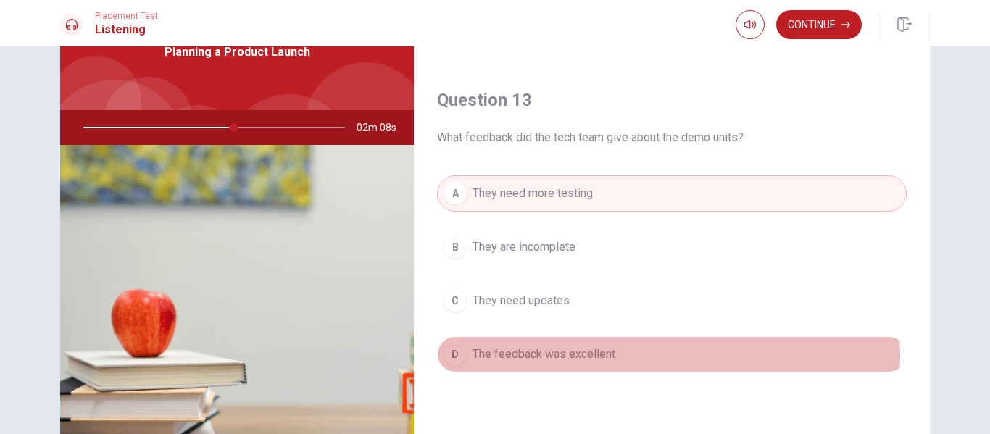
click at [619, 356] on button "D The feedback was excellent" at bounding box center [672, 354] width 470 height 36
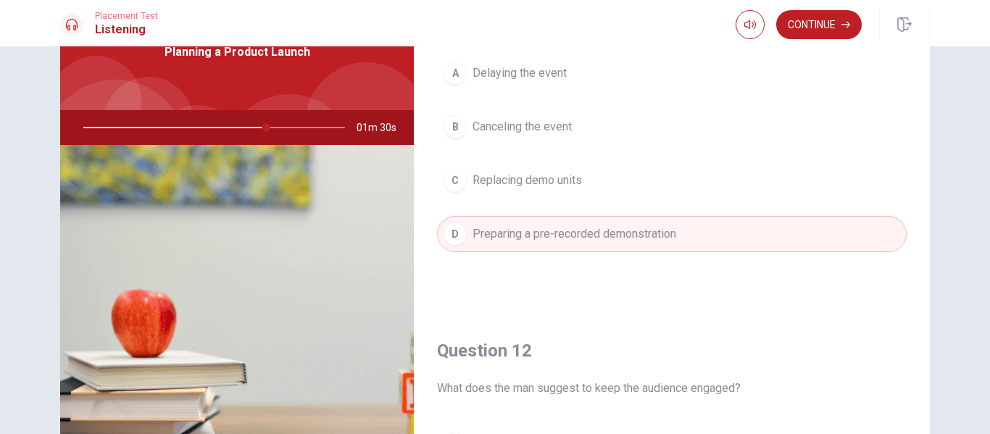
scroll to position [0, 0]
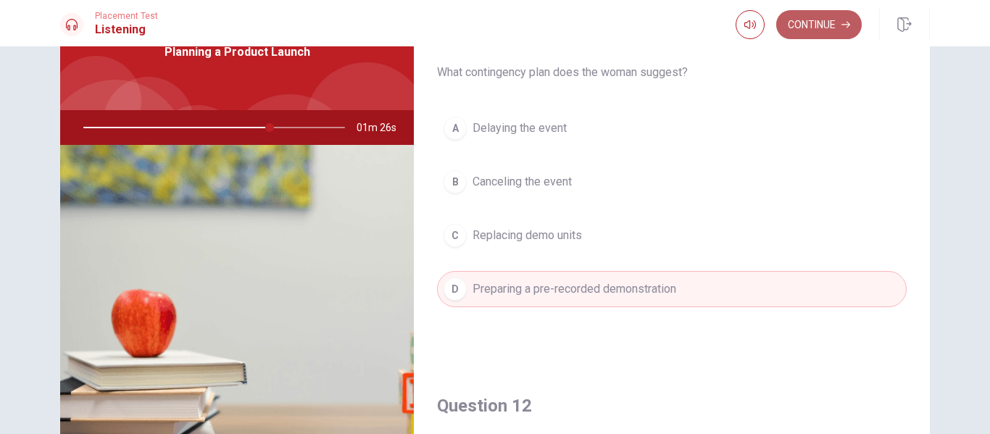
click at [811, 30] on button "Continue" at bounding box center [819, 24] width 86 height 29
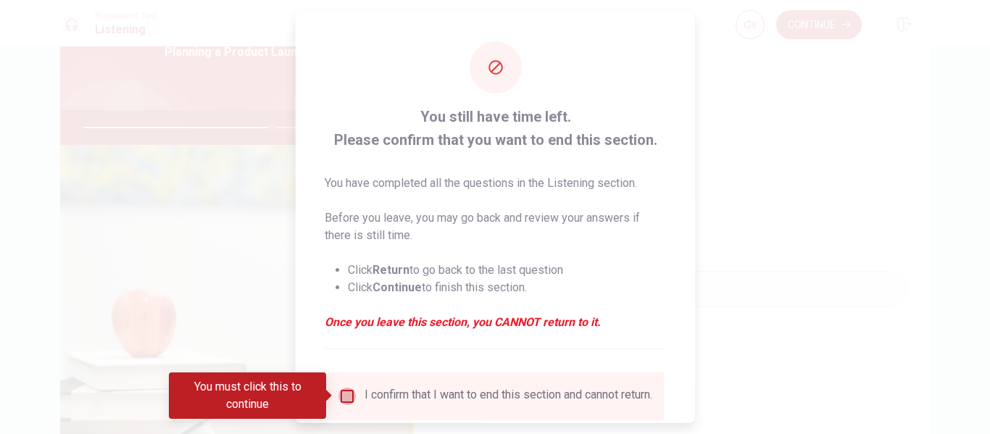
click at [347, 393] on input "You must click this to continue" at bounding box center [346, 395] width 17 height 17
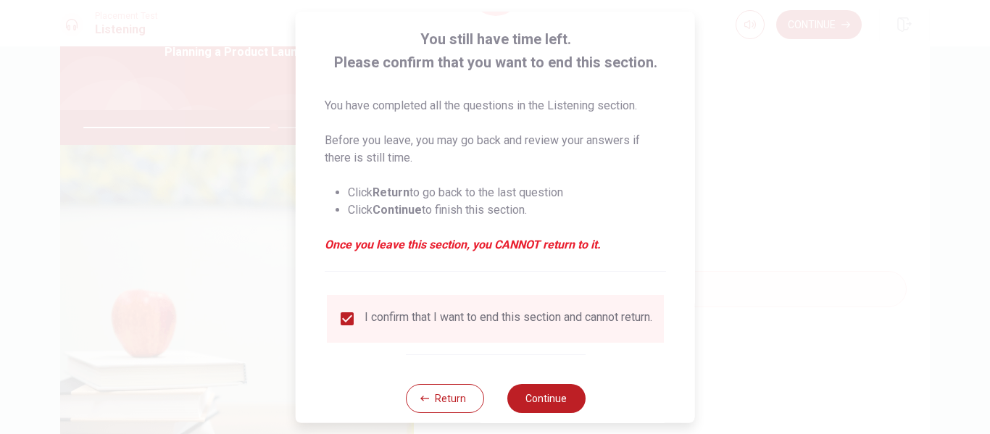
scroll to position [107, 0]
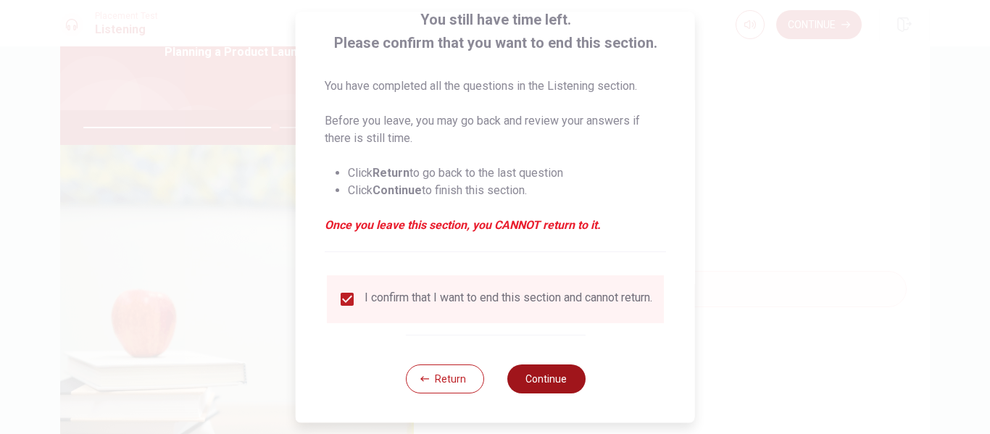
click at [546, 383] on button "Continue" at bounding box center [545, 378] width 78 height 29
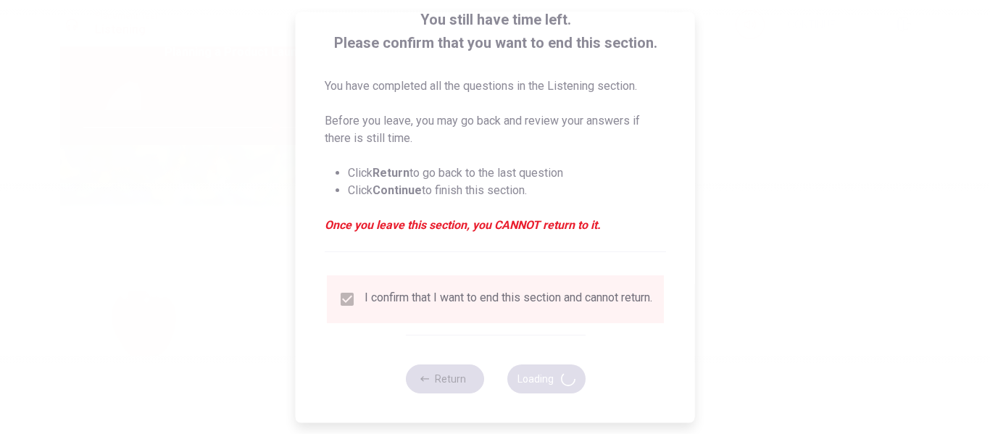
type input "74"
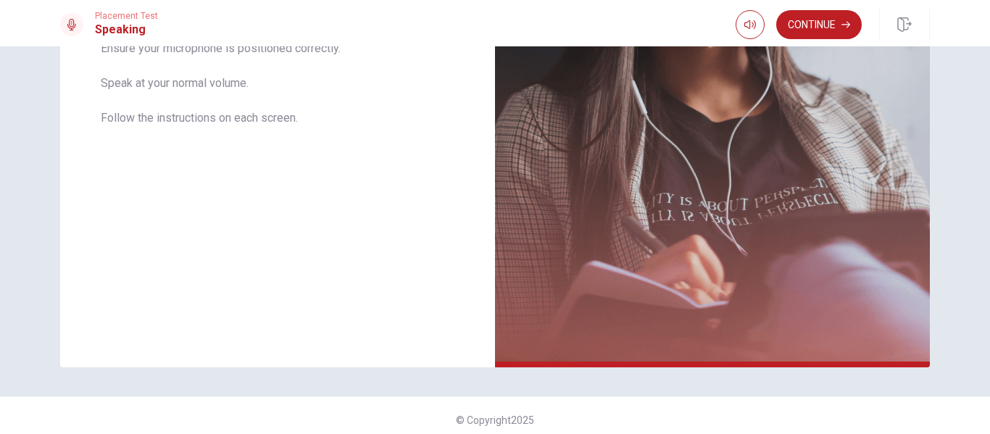
scroll to position [349, 0]
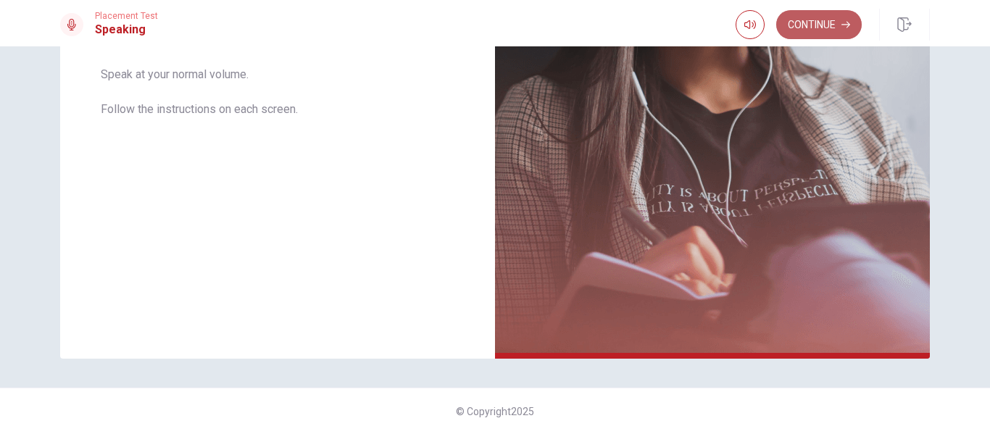
click at [833, 19] on button "Continue" at bounding box center [819, 24] width 86 height 29
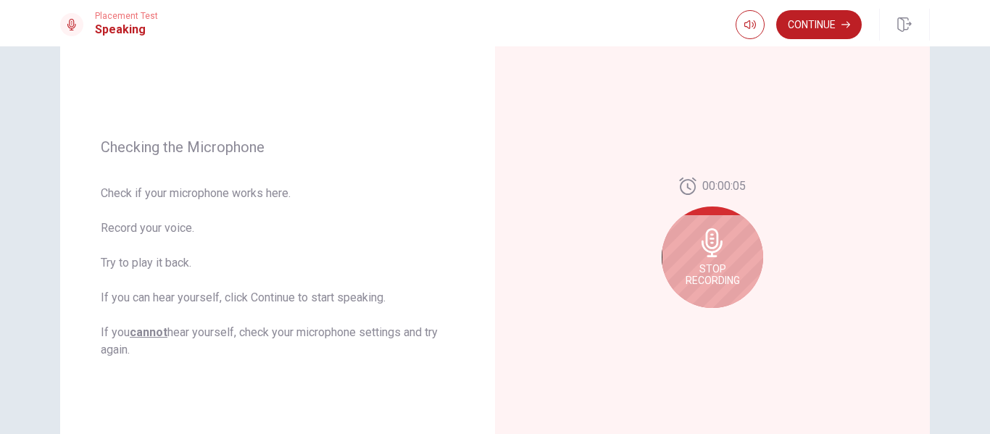
scroll to position [131, 0]
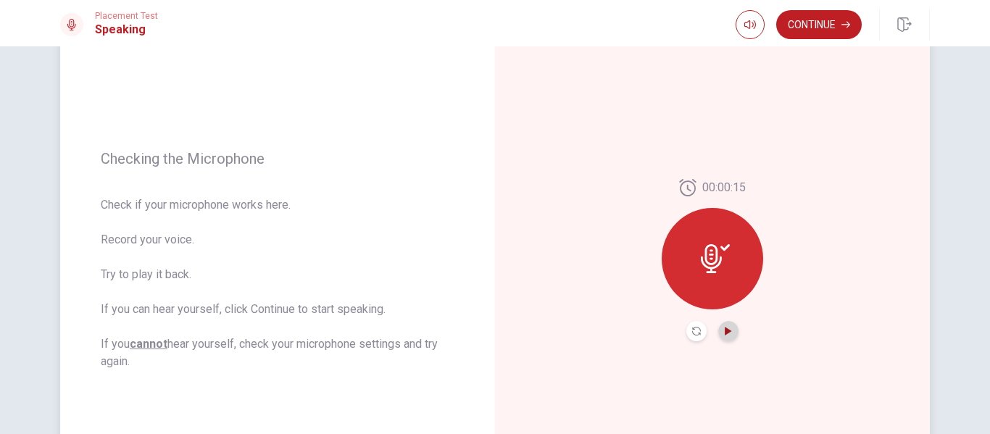
click at [725, 330] on icon "Play Audio" at bounding box center [728, 331] width 7 height 9
type input "0.5"
drag, startPoint x: 775, startPoint y: 55, endPoint x: 749, endPoint y: 70, distance: 30.2
click at [749, 70] on div at bounding box center [748, 55] width 65 height 33
click at [559, 161] on div "00:00:15" at bounding box center [712, 260] width 435 height 632
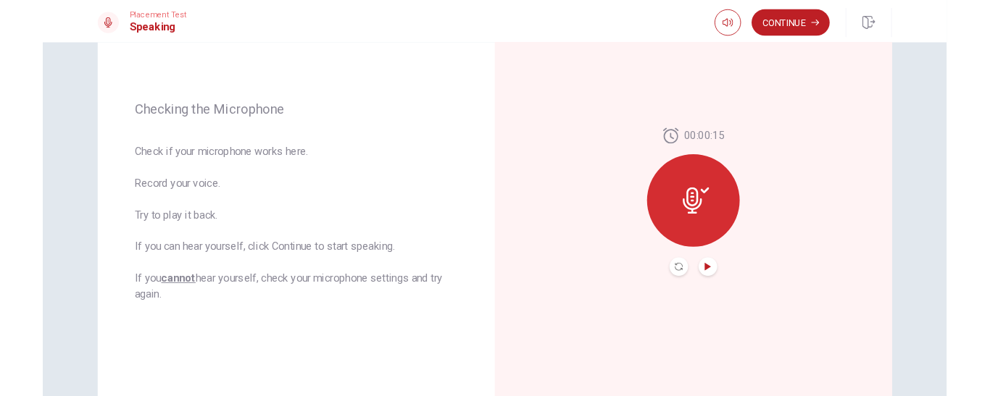
scroll to position [172, 0]
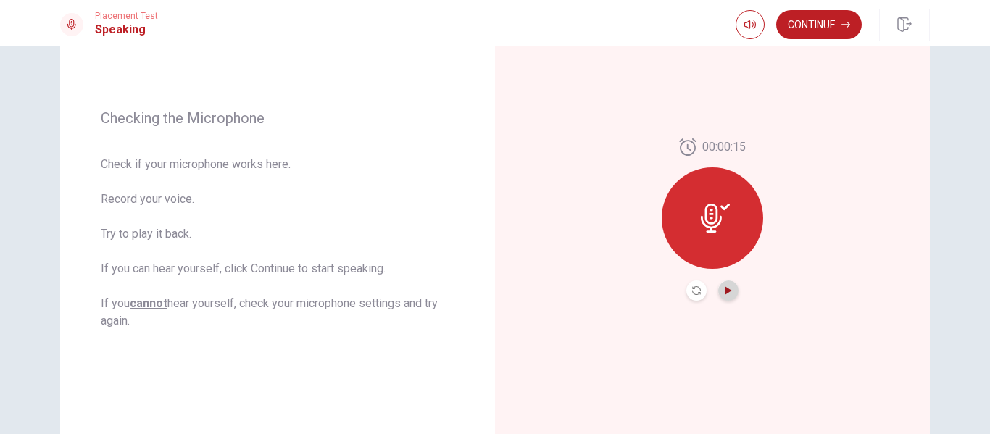
click at [727, 288] on icon "Play Audio" at bounding box center [728, 290] width 9 height 9
click at [696, 291] on icon "Record Again" at bounding box center [696, 290] width 9 height 9
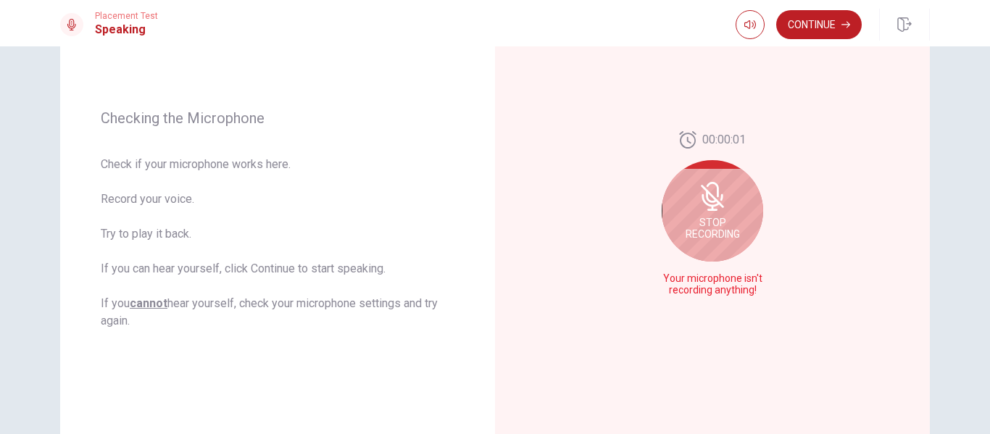
click at [722, 211] on icon at bounding box center [712, 196] width 29 height 29
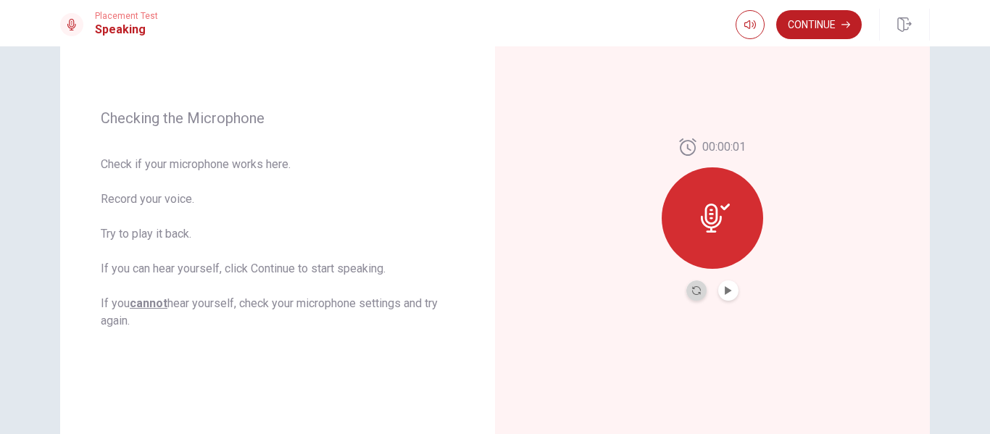
click at [689, 297] on button "Record Again" at bounding box center [696, 290] width 20 height 20
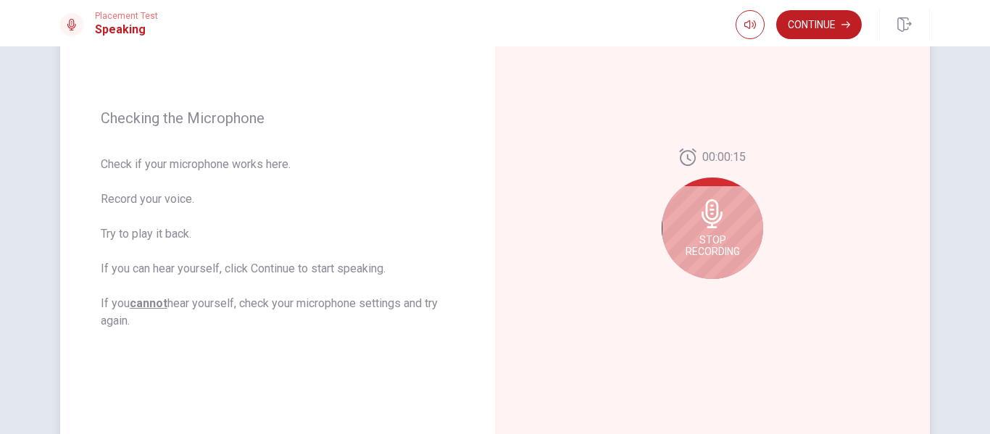
click at [699, 264] on div "Stop Recording" at bounding box center [712, 228] width 101 height 101
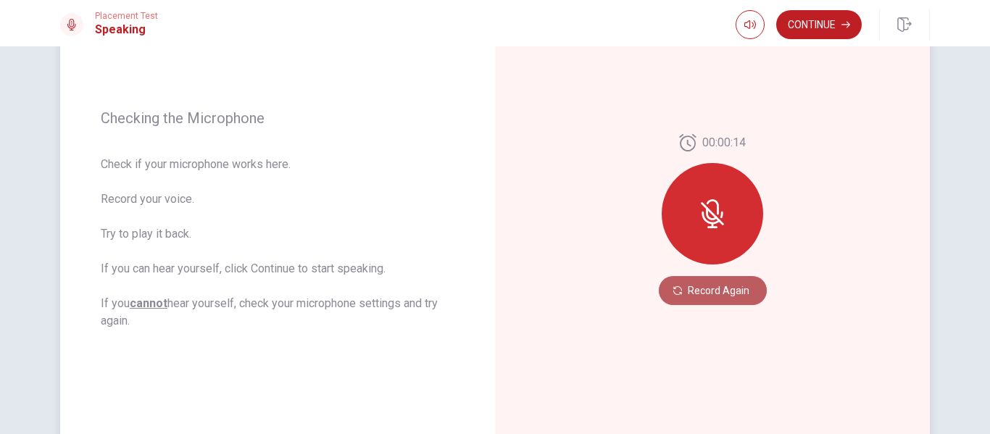
click at [722, 292] on button "Record Again" at bounding box center [713, 290] width 108 height 29
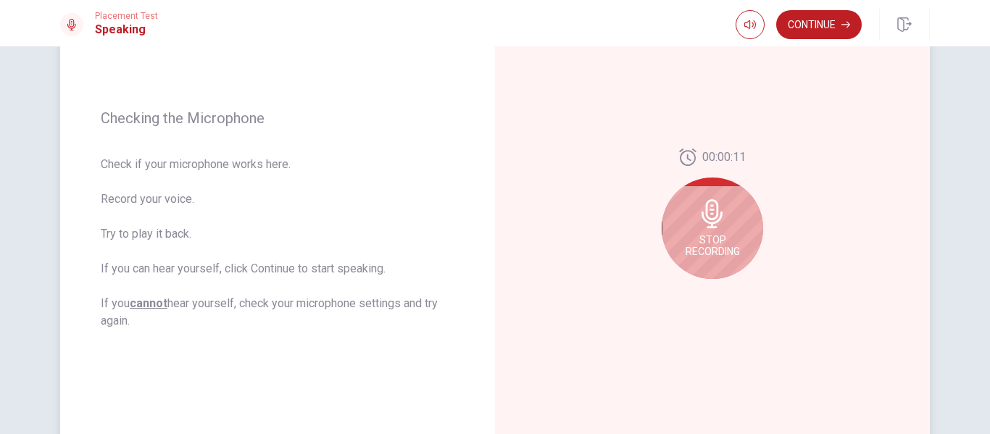
click at [748, 249] on div "Stop Recording" at bounding box center [712, 228] width 101 height 101
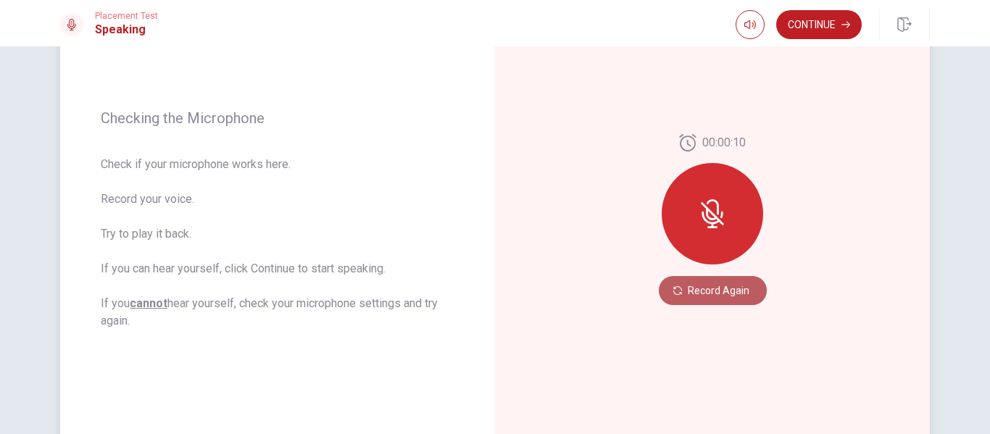
click at [727, 296] on button "Record Again" at bounding box center [713, 290] width 108 height 29
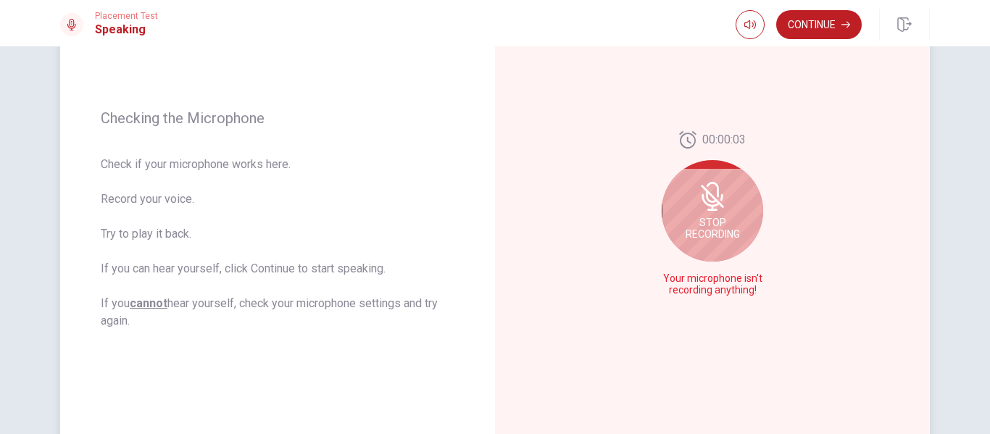
click at [729, 213] on div "Stop Recording" at bounding box center [712, 210] width 101 height 101
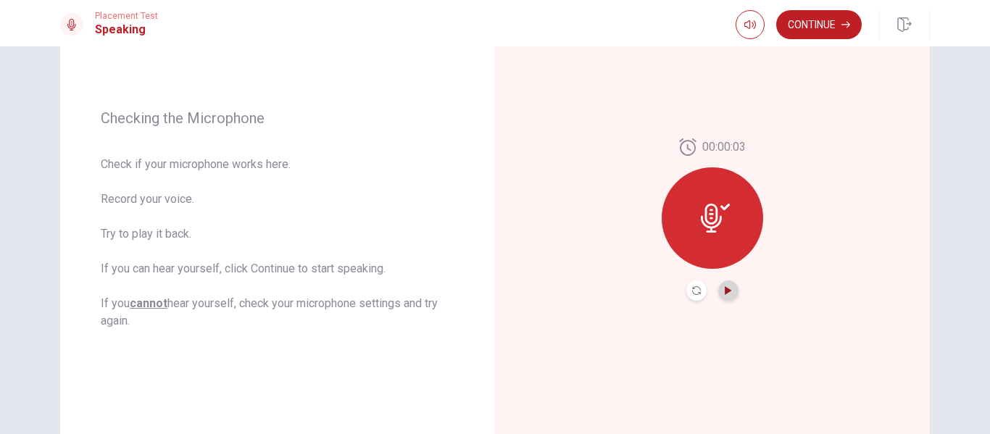
click at [725, 290] on icon "Play Audio" at bounding box center [728, 290] width 7 height 9
click at [767, 212] on div "00:00:03" at bounding box center [712, 220] width 435 height 632
click at [696, 297] on button "Record Again" at bounding box center [696, 290] width 20 height 20
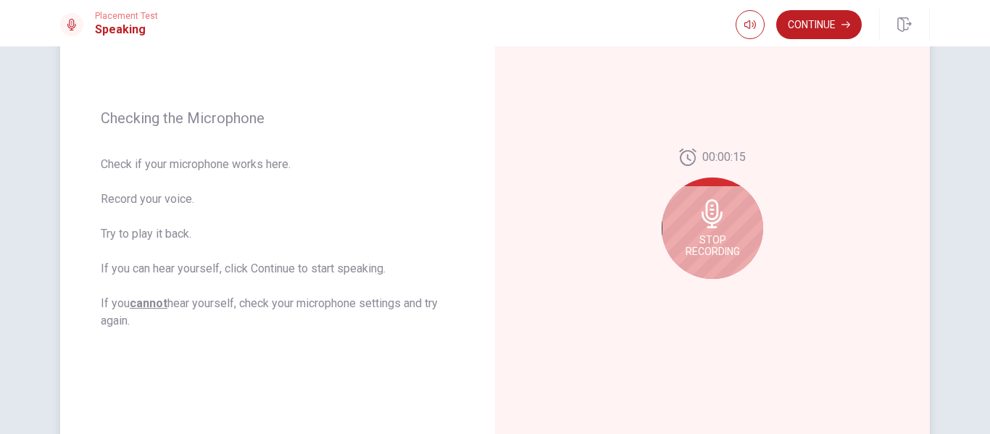
click at [717, 250] on span "Stop Recording" at bounding box center [712, 245] width 54 height 23
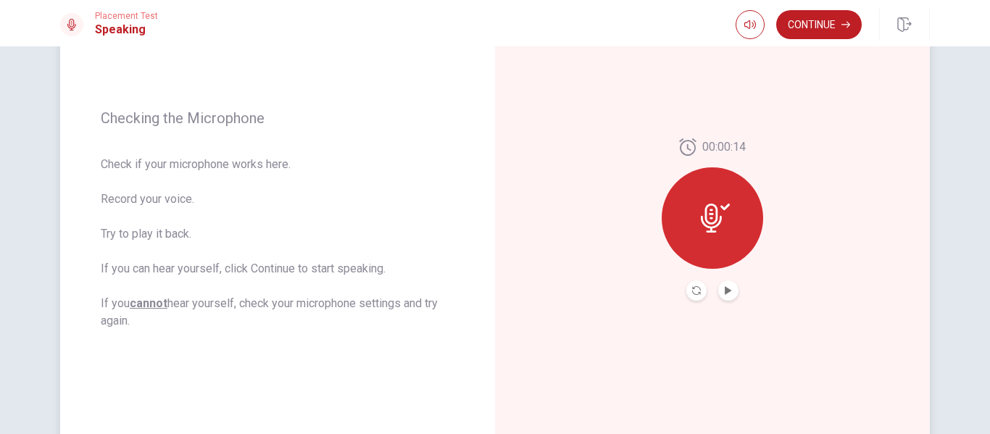
click at [727, 236] on div at bounding box center [712, 217] width 101 height 101
click at [697, 296] on button "Record Again" at bounding box center [696, 290] width 20 height 20
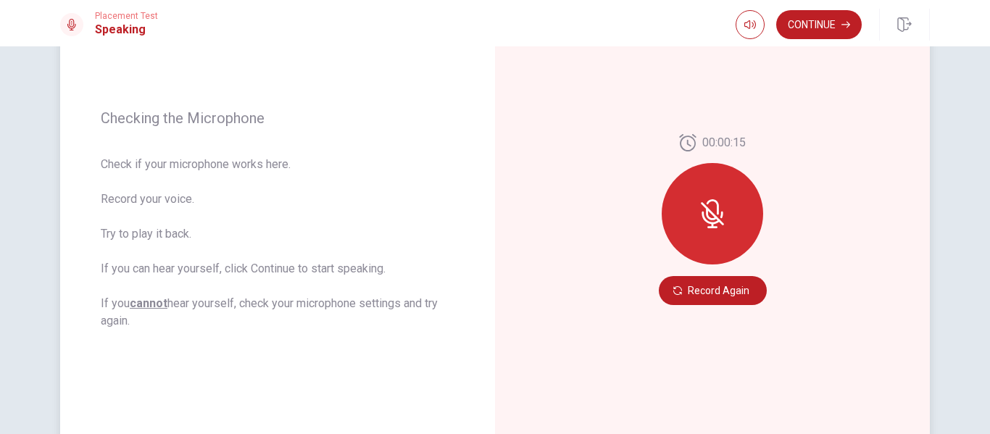
click at [542, 144] on div "00:00:15 Record Again" at bounding box center [712, 220] width 435 height 632
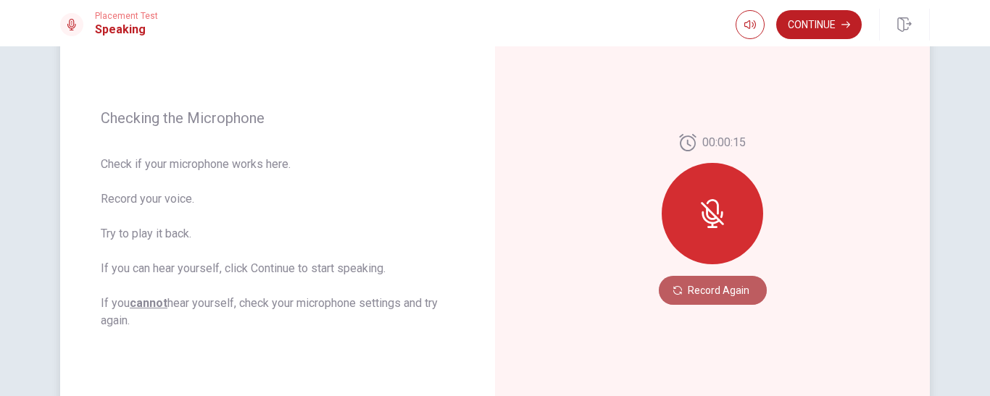
click at [727, 283] on button "Record Again" at bounding box center [713, 290] width 108 height 29
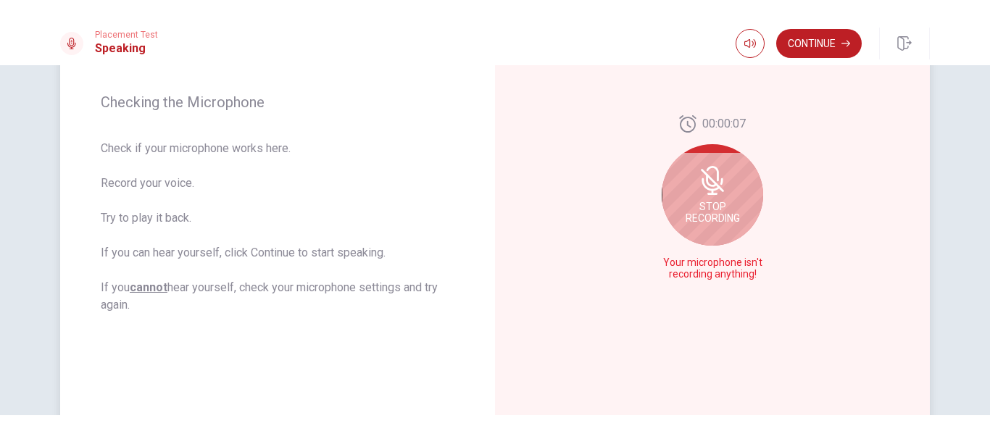
scroll to position [173, 0]
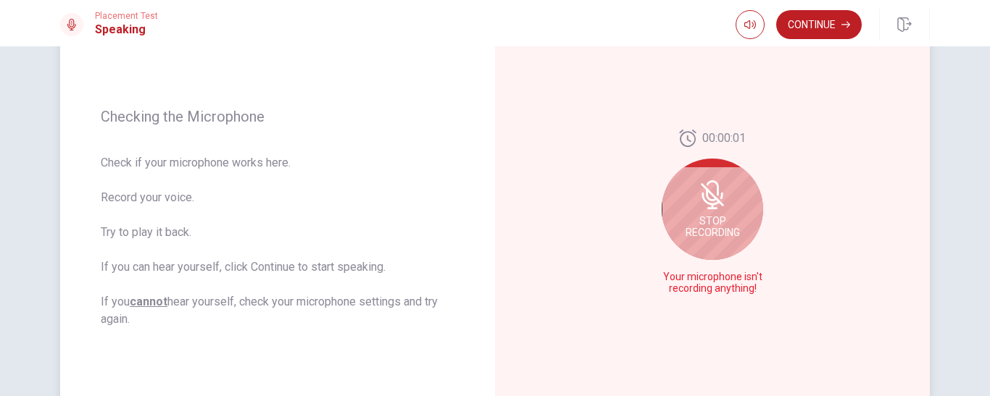
click at [701, 214] on div "Stop Recording" at bounding box center [712, 209] width 101 height 101
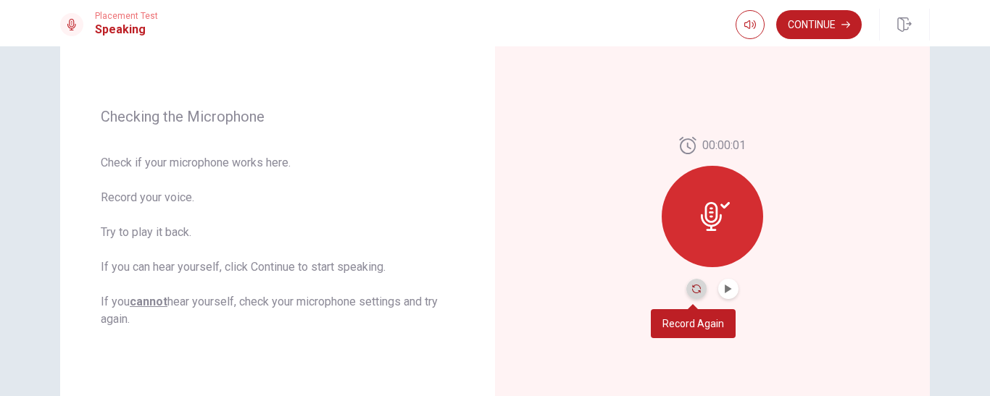
click at [692, 288] on icon "Record Again" at bounding box center [696, 289] width 9 height 9
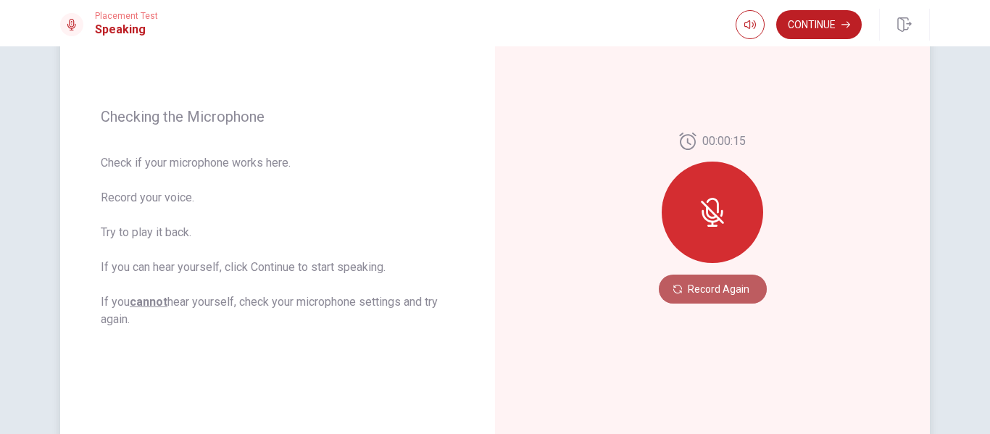
click at [715, 303] on button "Record Again" at bounding box center [713, 289] width 108 height 29
click at [722, 219] on icon at bounding box center [712, 212] width 29 height 29
click at [730, 291] on button "Record Again" at bounding box center [713, 289] width 108 height 29
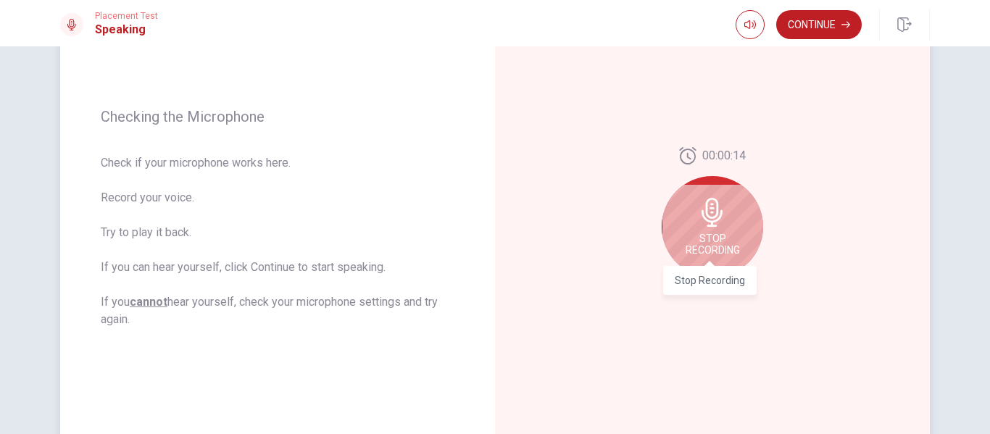
click at [711, 237] on span "Stop Recording" at bounding box center [712, 244] width 54 height 23
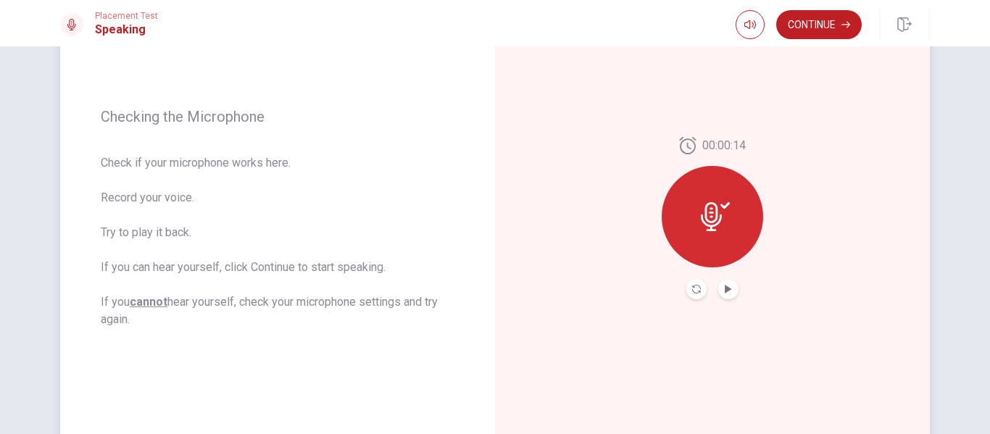
click at [814, 43] on div "Placement Test Speaking Continue" at bounding box center [495, 23] width 990 height 46
click at [822, 28] on button "Continue" at bounding box center [819, 24] width 86 height 29
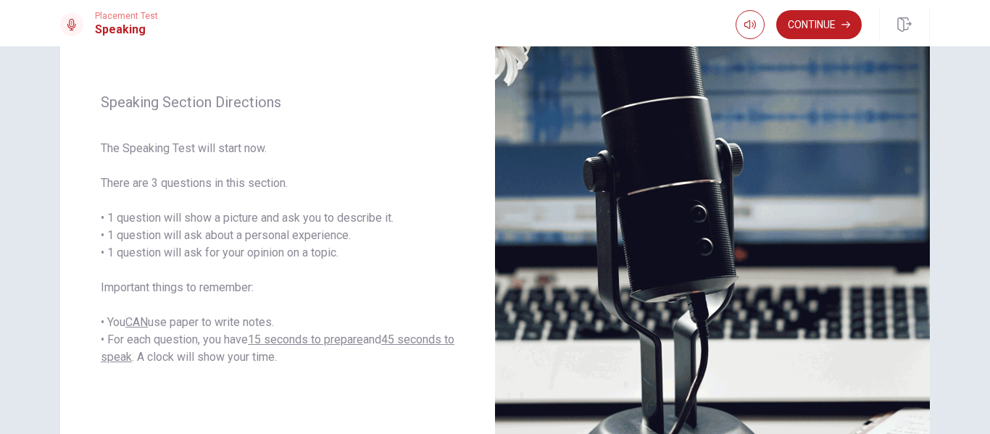
scroll to position [164, 0]
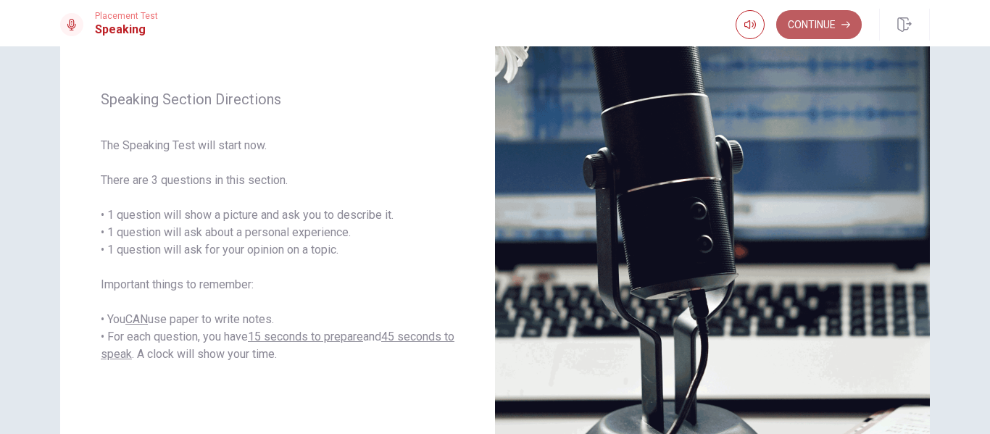
click at [822, 25] on button "Continue" at bounding box center [819, 24] width 86 height 29
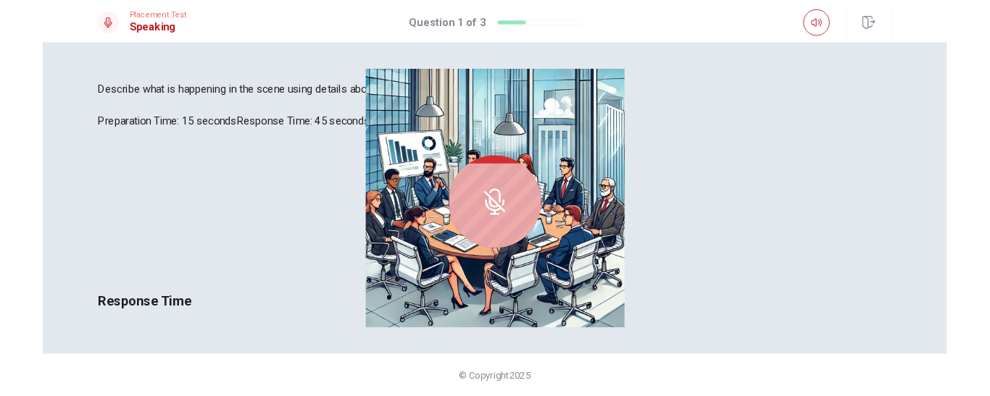
scroll to position [125, 0]
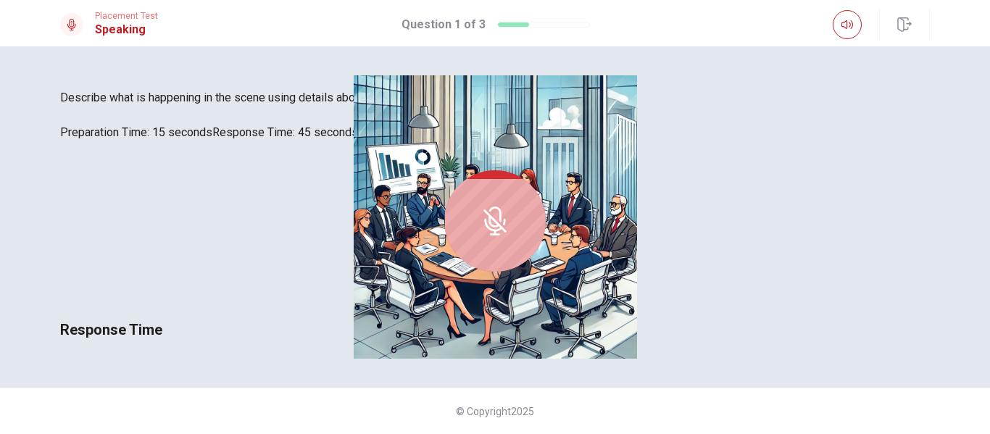
click at [829, 191] on div "00:00:15 Your microphone isn't recording anything! Response Time" at bounding box center [495, 241] width 870 height 200
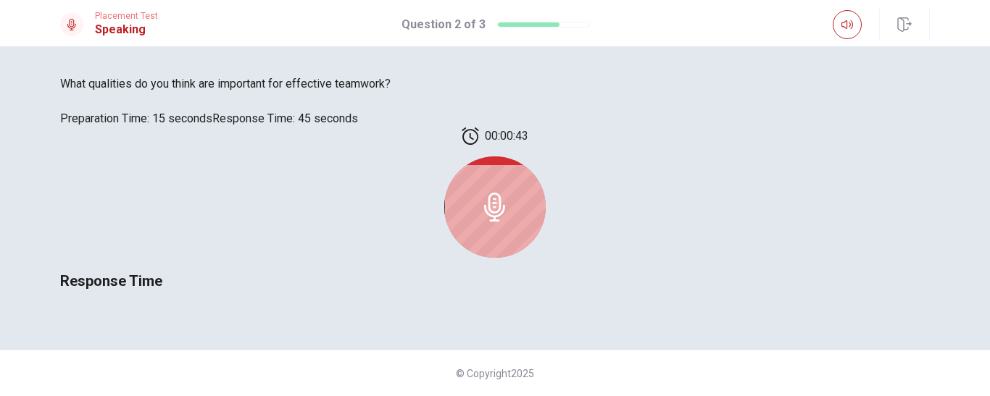
scroll to position [115, 0]
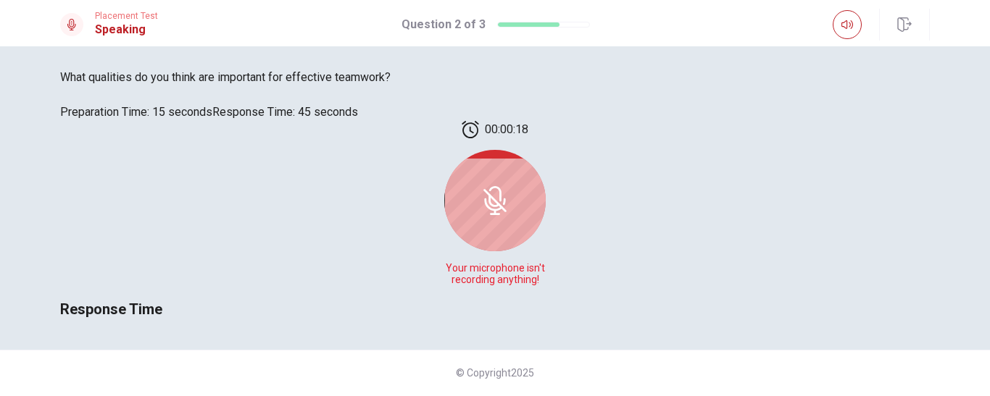
click at [763, 230] on div "00:00:18 Your microphone isn't recording anything! Response Time" at bounding box center [495, 221] width 870 height 200
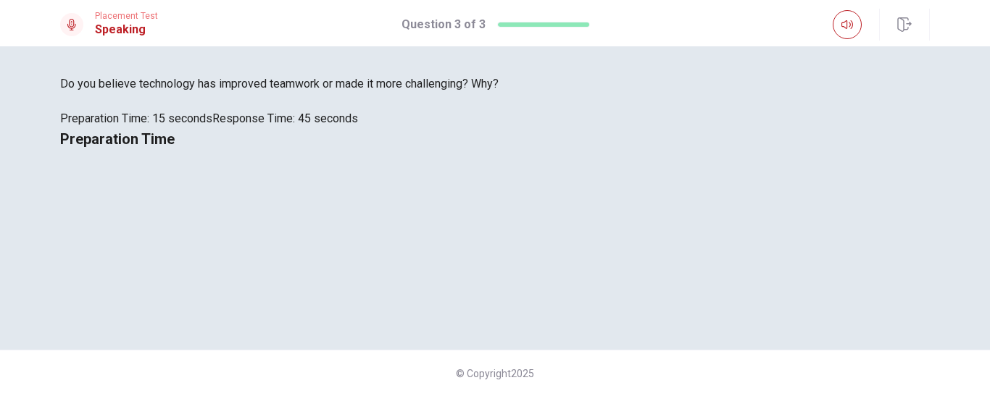
scroll to position [187, 0]
click at [722, 135] on div "Preparation Time 00:00:09" at bounding box center [495, 148] width 870 height 41
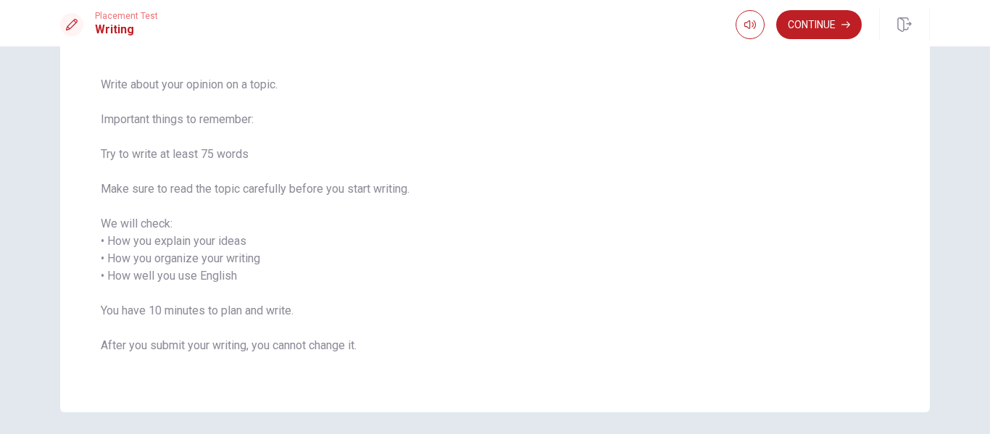
scroll to position [97, 0]
click at [812, 32] on button "Continue" at bounding box center [819, 24] width 86 height 29
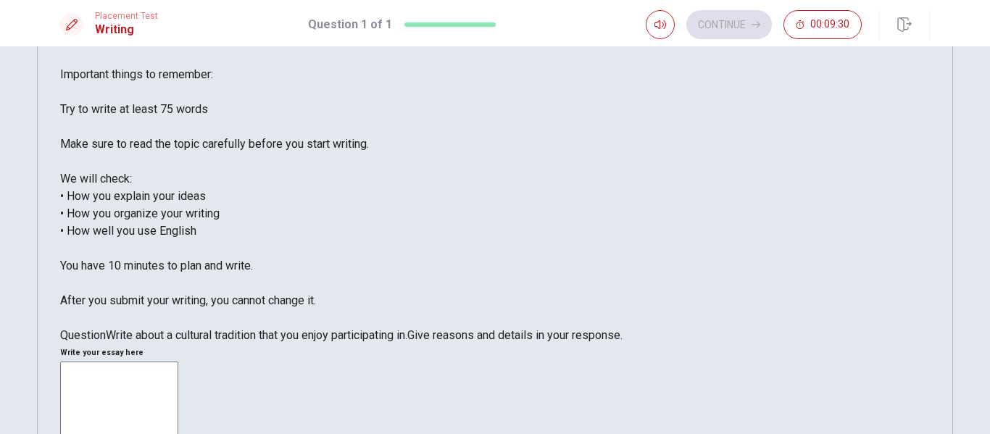
scroll to position [59, 0]
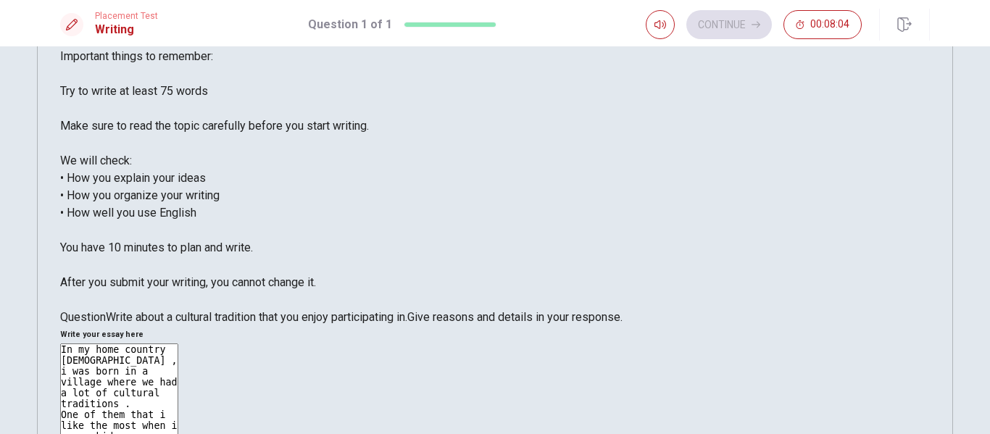
scroll to position [74, 0]
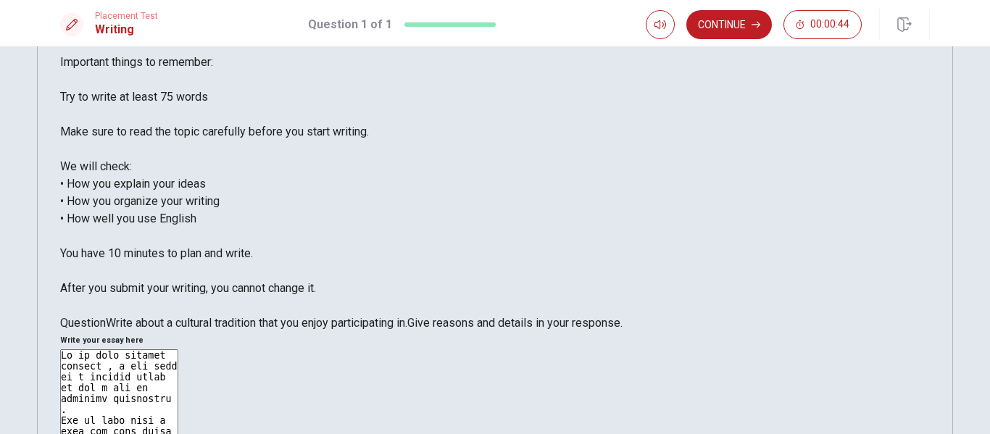
type textarea "In my home country [DEMOGRAPHIC_DATA] , i was born in a village where we had a …"
click at [727, 39] on div "Continue 00:00:44" at bounding box center [788, 25] width 284 height 32
click at [735, 28] on button "Continue" at bounding box center [729, 24] width 86 height 29
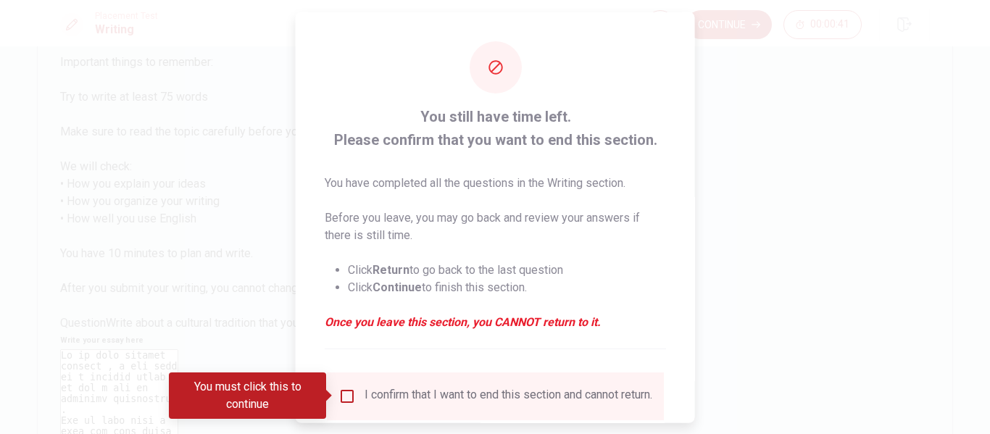
click at [354, 392] on div "I confirm that I want to end this section and cannot return." at bounding box center [495, 395] width 314 height 17
click at [348, 393] on input "You must click this to continue" at bounding box center [346, 395] width 17 height 17
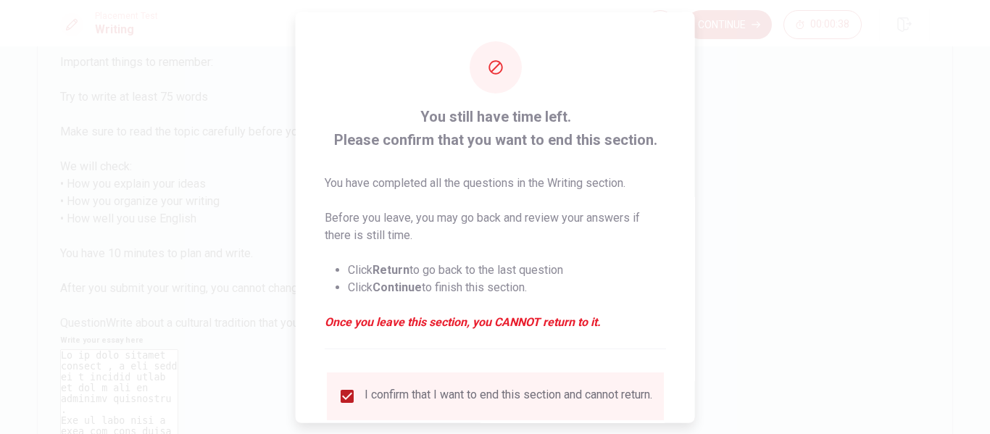
scroll to position [107, 0]
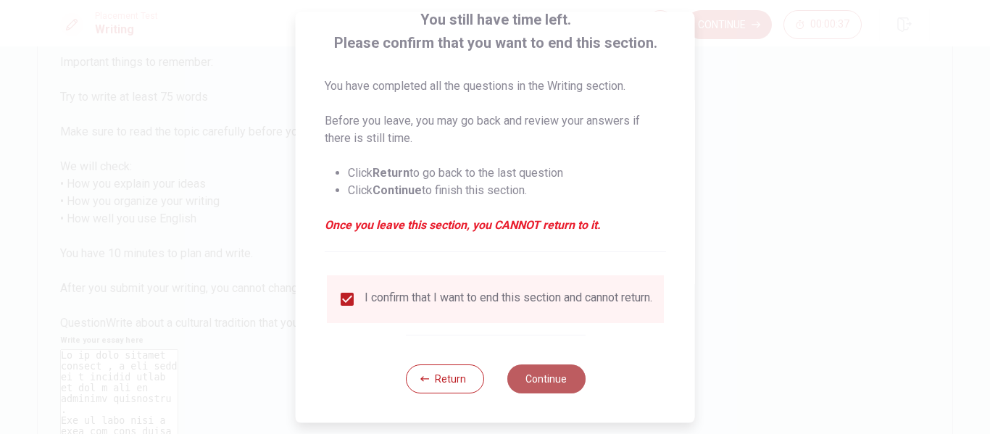
click at [527, 392] on button "Continue" at bounding box center [545, 378] width 78 height 29
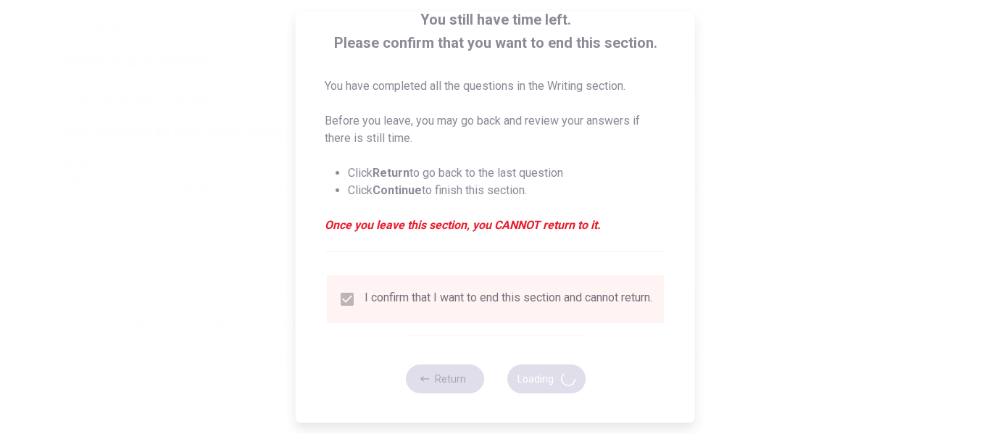
scroll to position [0, 0]
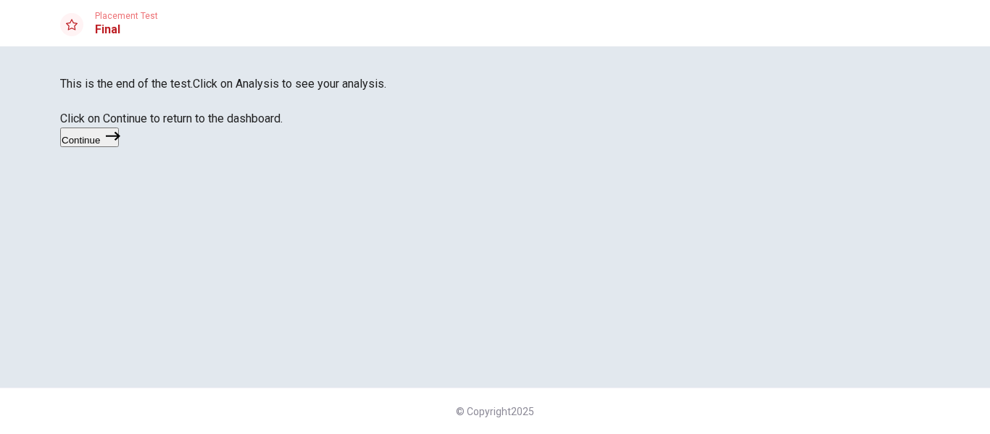
click at [119, 147] on button "Continue" at bounding box center [89, 138] width 59 height 20
